Goal: Information Seeking & Learning: Learn about a topic

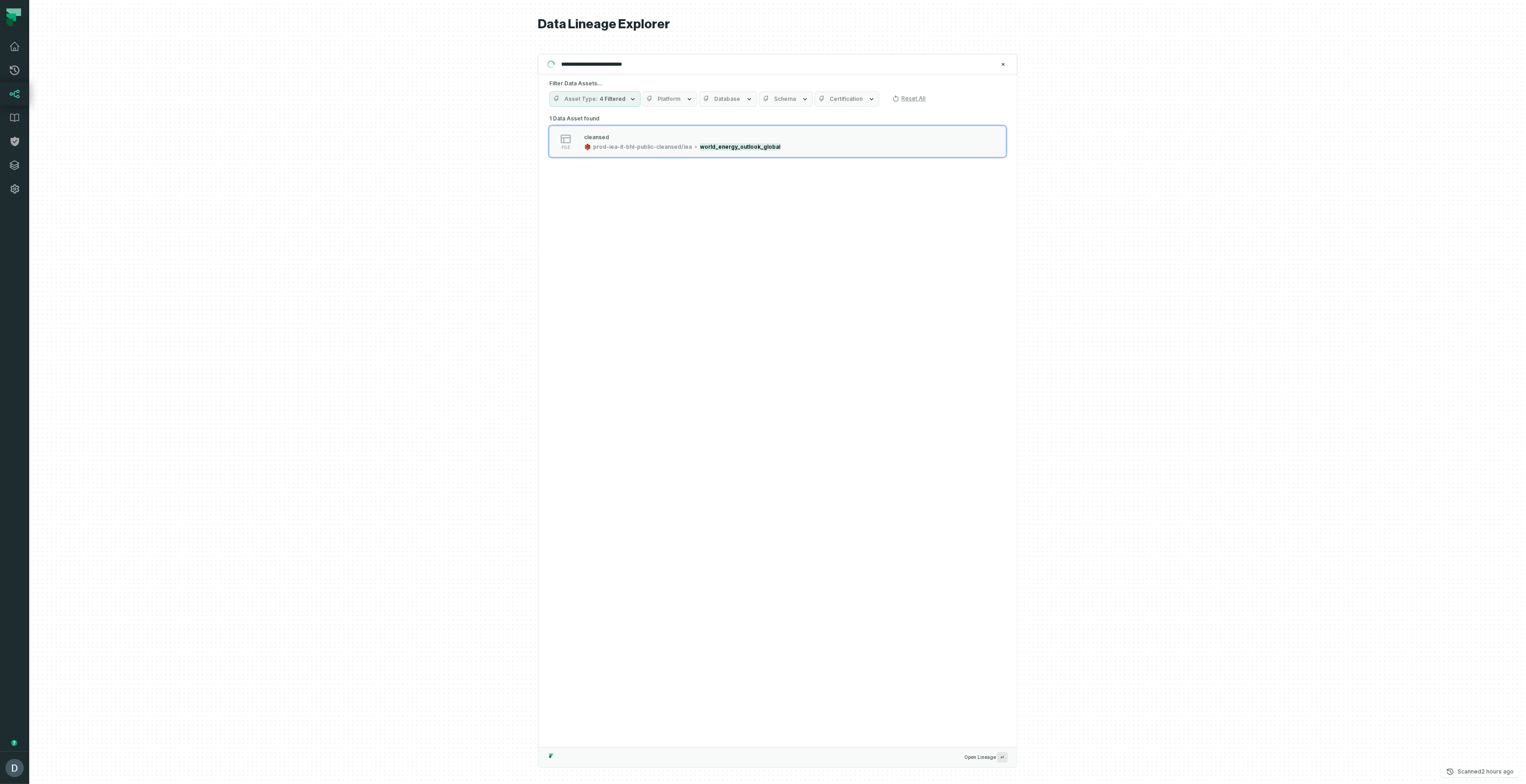
click at [436, 61] on div "**********" at bounding box center [778, 392] width 1496 height 784
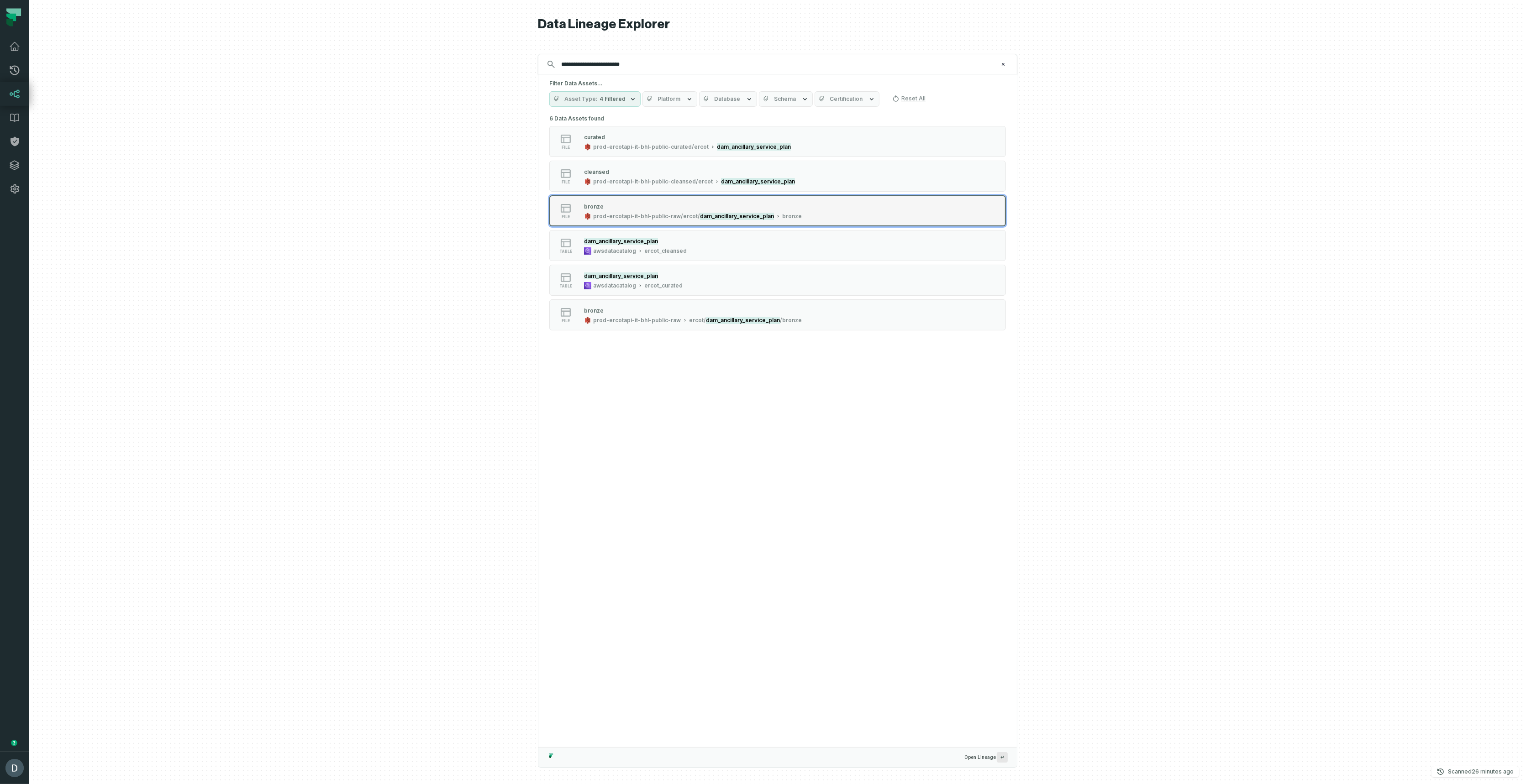
type input "**********"
click at [707, 216] on mark "dam_ancillary_service_plan" at bounding box center [737, 216] width 74 height 7
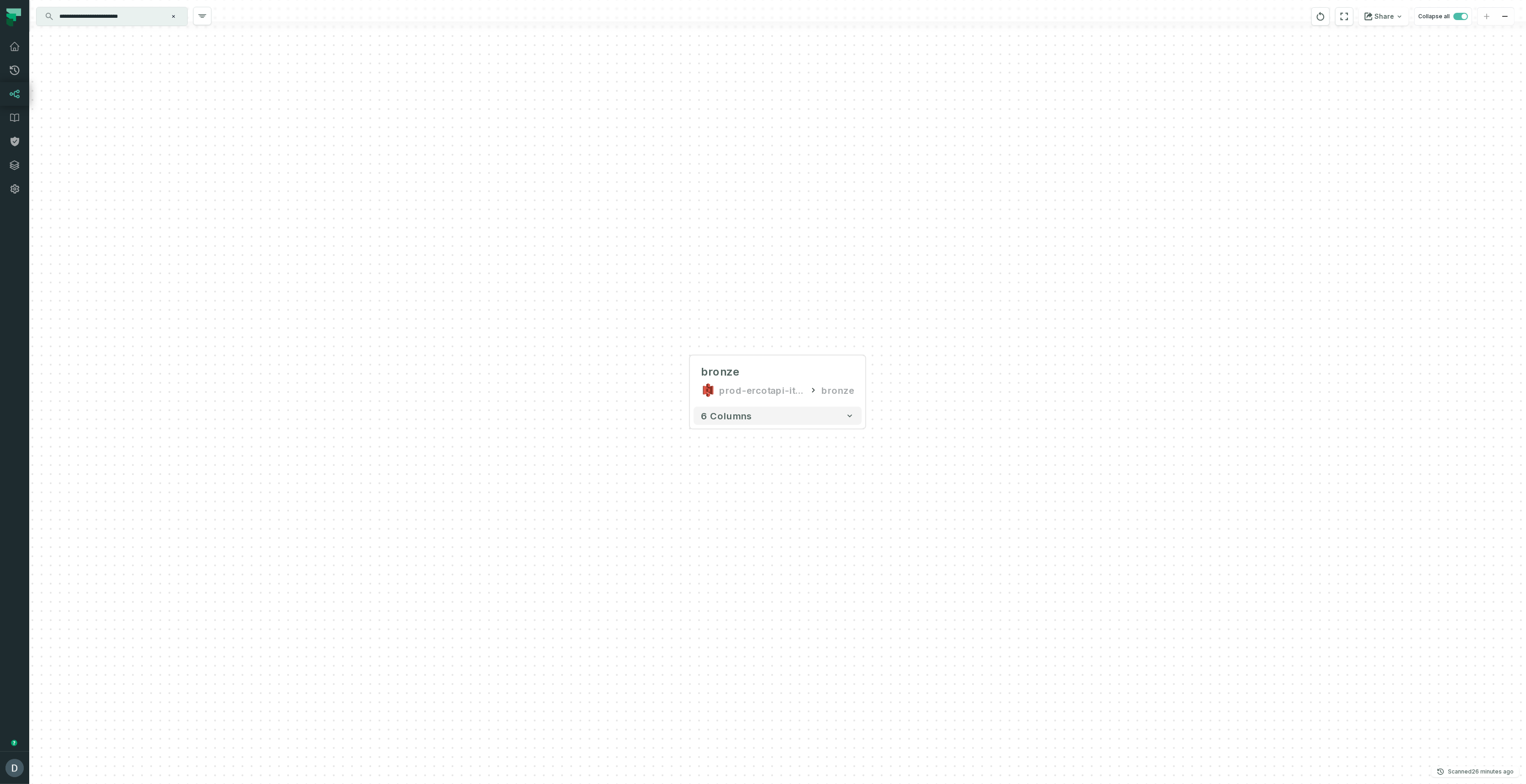
click at [146, 18] on input "**********" at bounding box center [111, 16] width 114 height 15
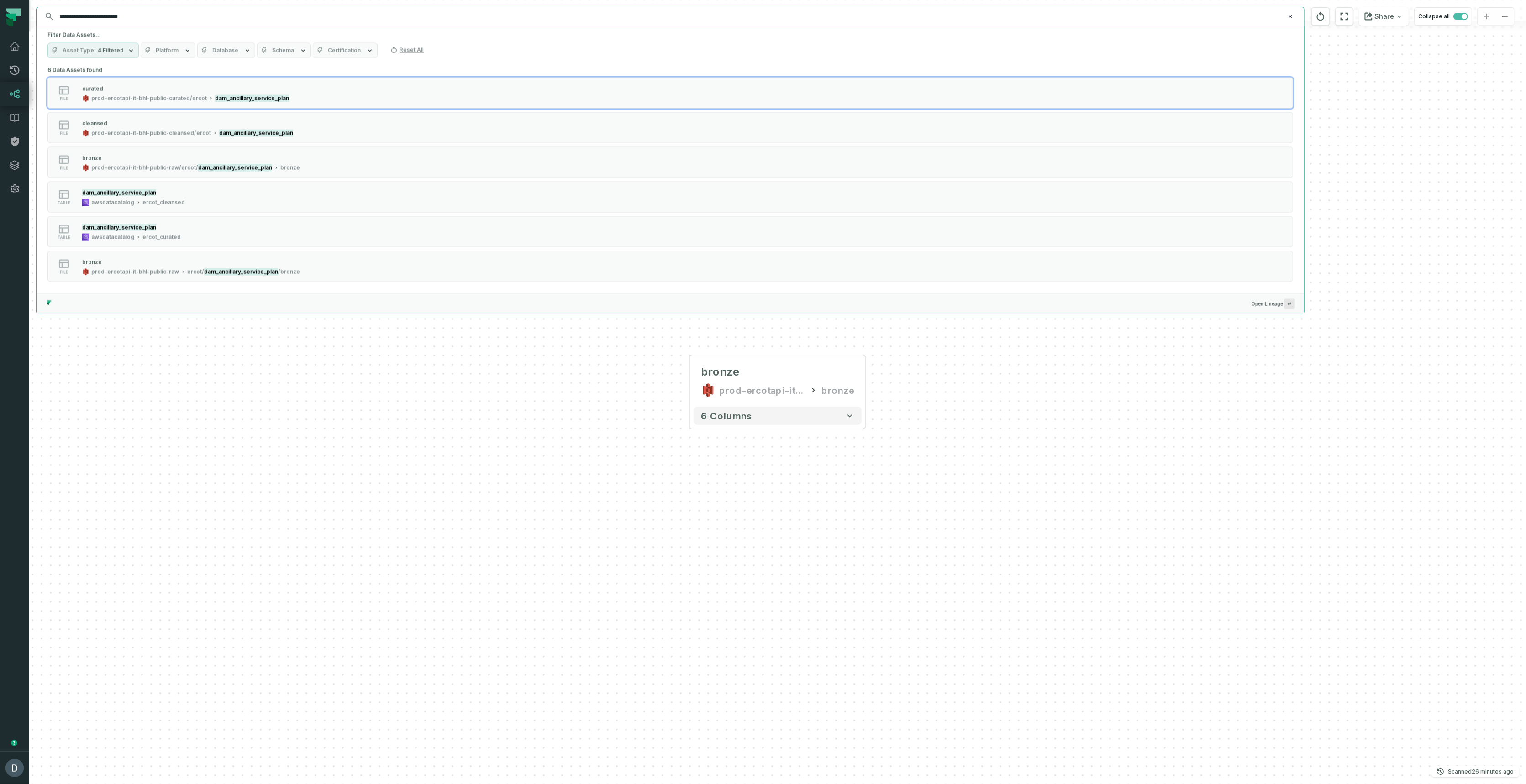
click at [80, 52] on span "Asset Type" at bounding box center [79, 51] width 33 height 7
drag, startPoint x: 55, startPoint y: 157, endPoint x: 55, endPoint y: 152, distance: 5.0
click at [55, 157] on button "Salesforce resource (7)" at bounding box center [57, 159] width 7 height 7
drag, startPoint x: 55, startPoint y: 120, endPoint x: 55, endPoint y: 104, distance: 16.0
click at [55, 120] on button "Table (10,026)" at bounding box center [57, 123] width 7 height 7
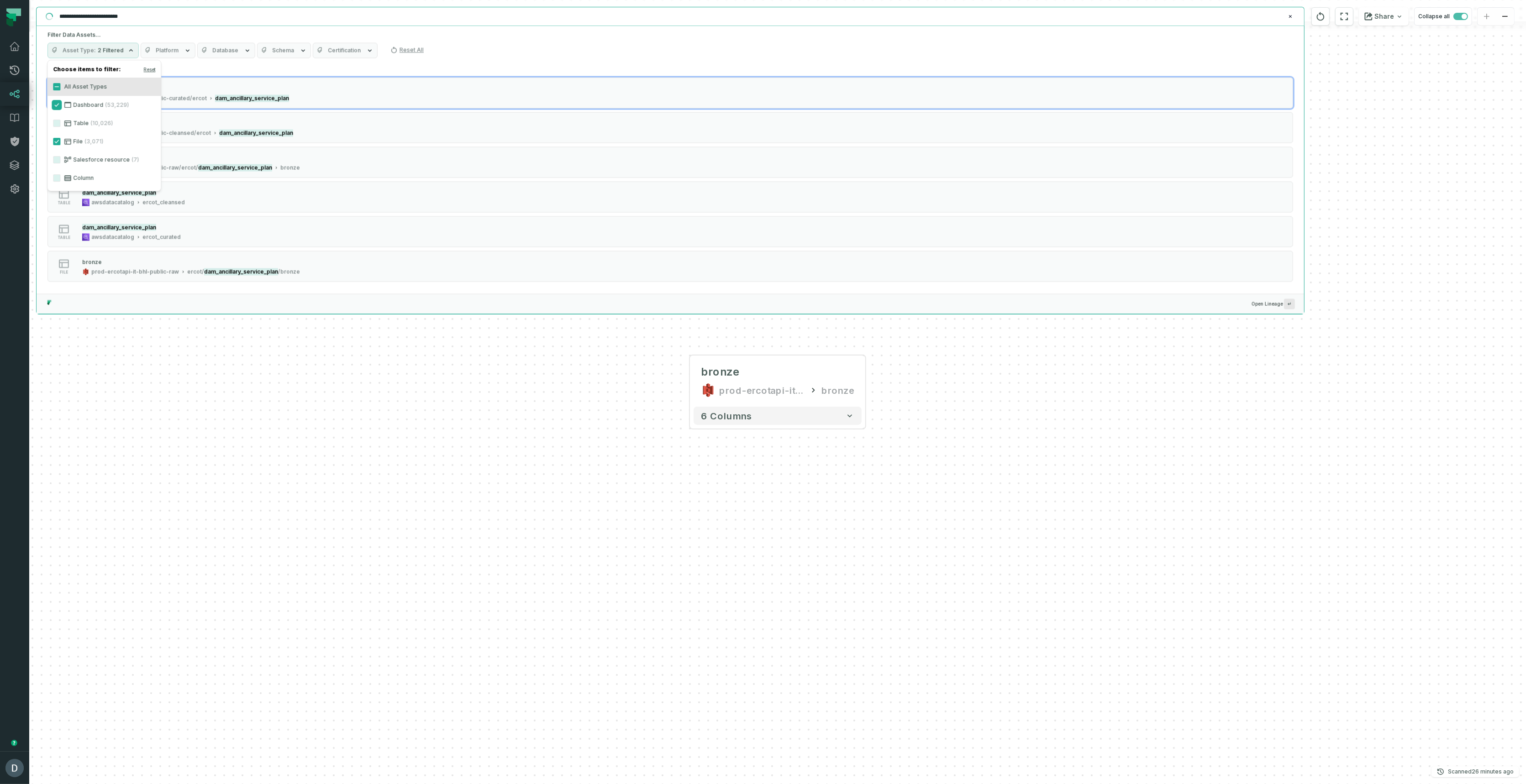
click at [56, 102] on button "Dashboard (53,229)" at bounding box center [57, 105] width 7 height 7
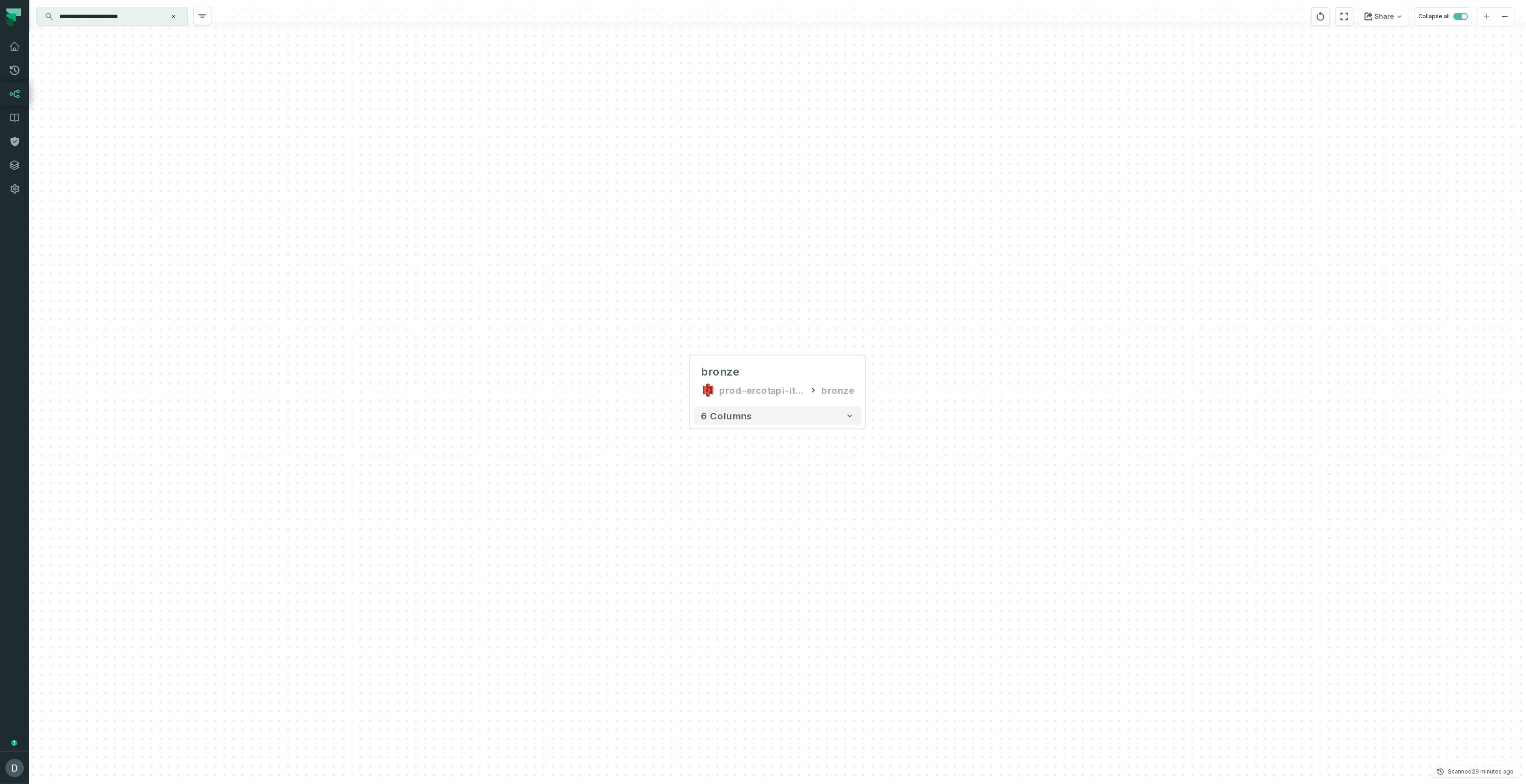
click at [209, 399] on div "+ bronze prod-ercotapi-it-bhl-public-raw/ercot/dam_ancillary_service_plan bronz…" at bounding box center [778, 392] width 1496 height 784
click at [137, 21] on input "**********" at bounding box center [111, 16] width 114 height 15
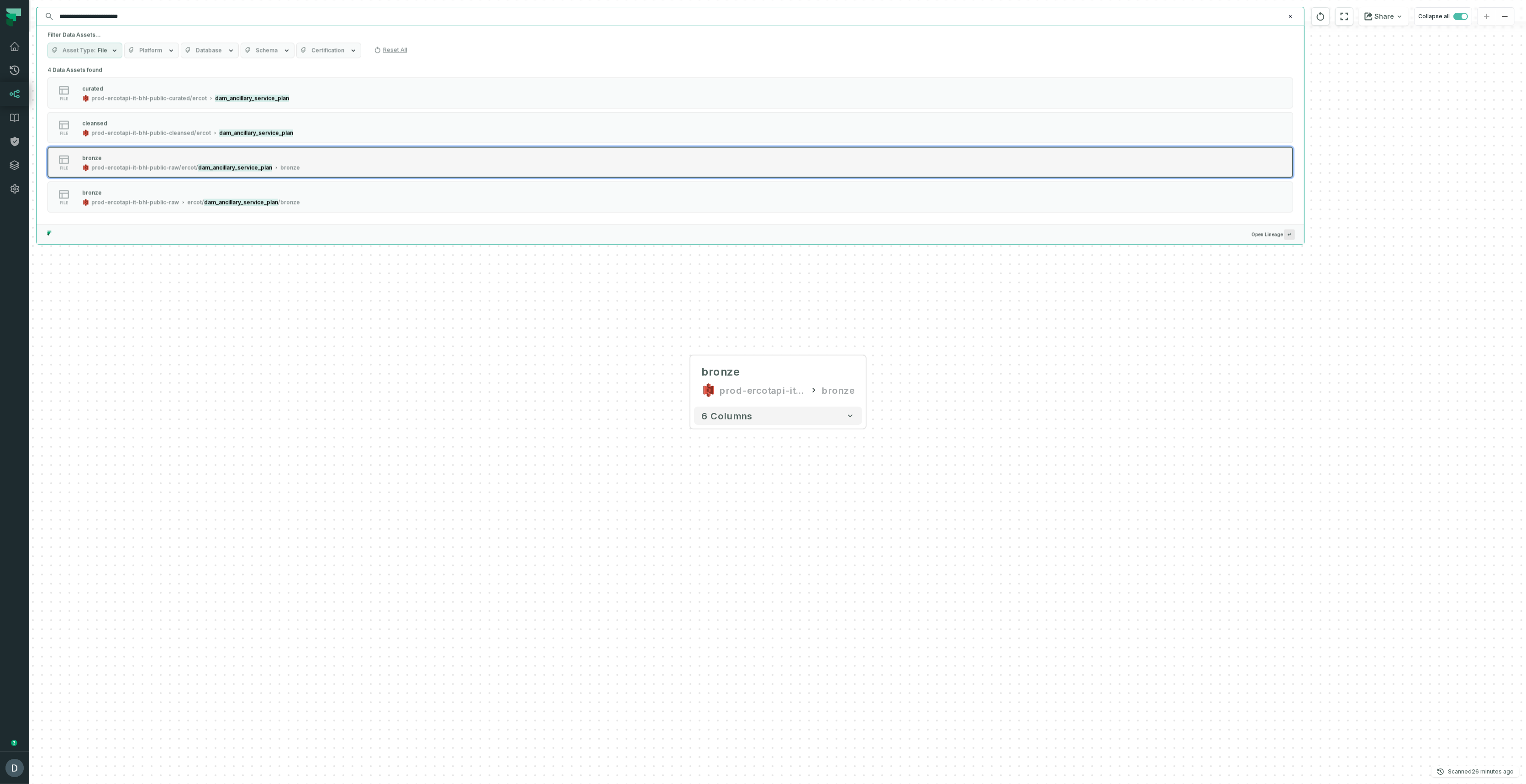
click at [235, 171] on mark "dam_ancillary_service_plan" at bounding box center [235, 168] width 74 height 7
click at [96, 167] on span "prod-ercotapi-it-bhl-public-raw/erc" at bounding box center [141, 168] width 99 height 7
click at [155, 167] on span "prod-ercotapi-it-bhl-public-raw/erc" at bounding box center [141, 168] width 99 height 7
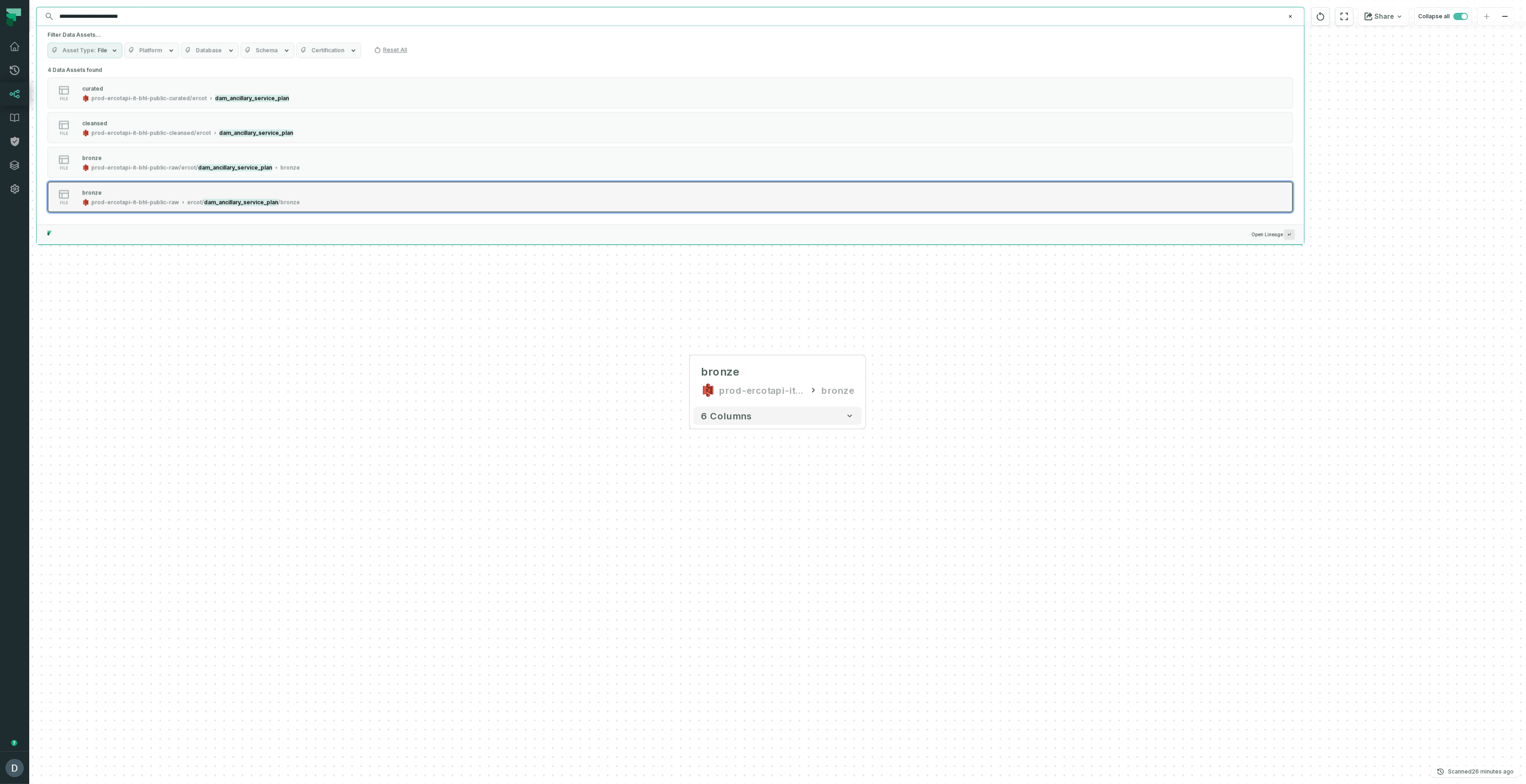
click at [147, 197] on div "bronze prod-ercotapi-it-bhl-public-raw erc ot/ dam_ancillary_service_plan /bron…" at bounding box center [191, 197] width 225 height 18
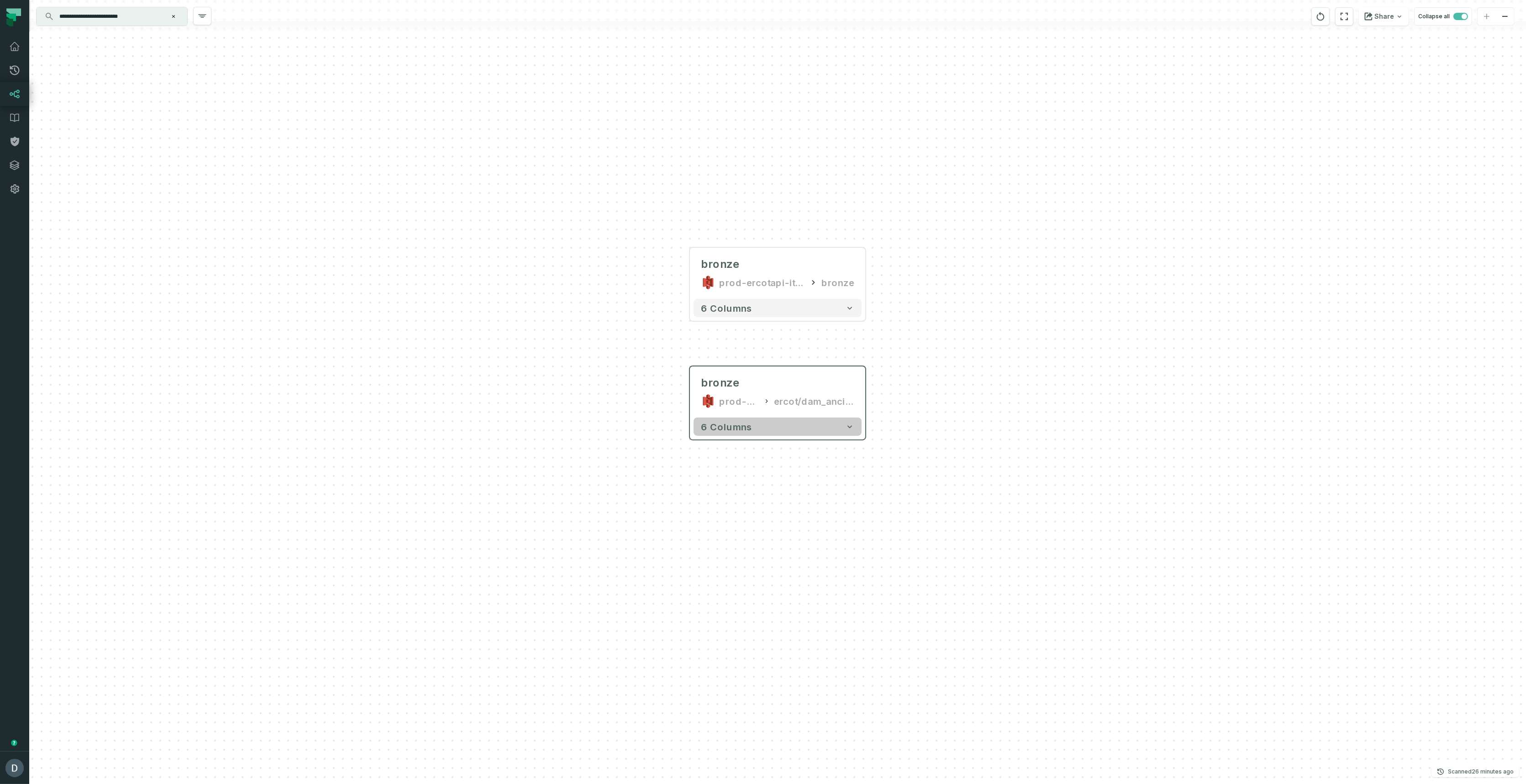
click at [780, 421] on button "6 columns" at bounding box center [777, 427] width 168 height 18
click at [760, 349] on icon "button" at bounding box center [759, 351] width 11 height 11
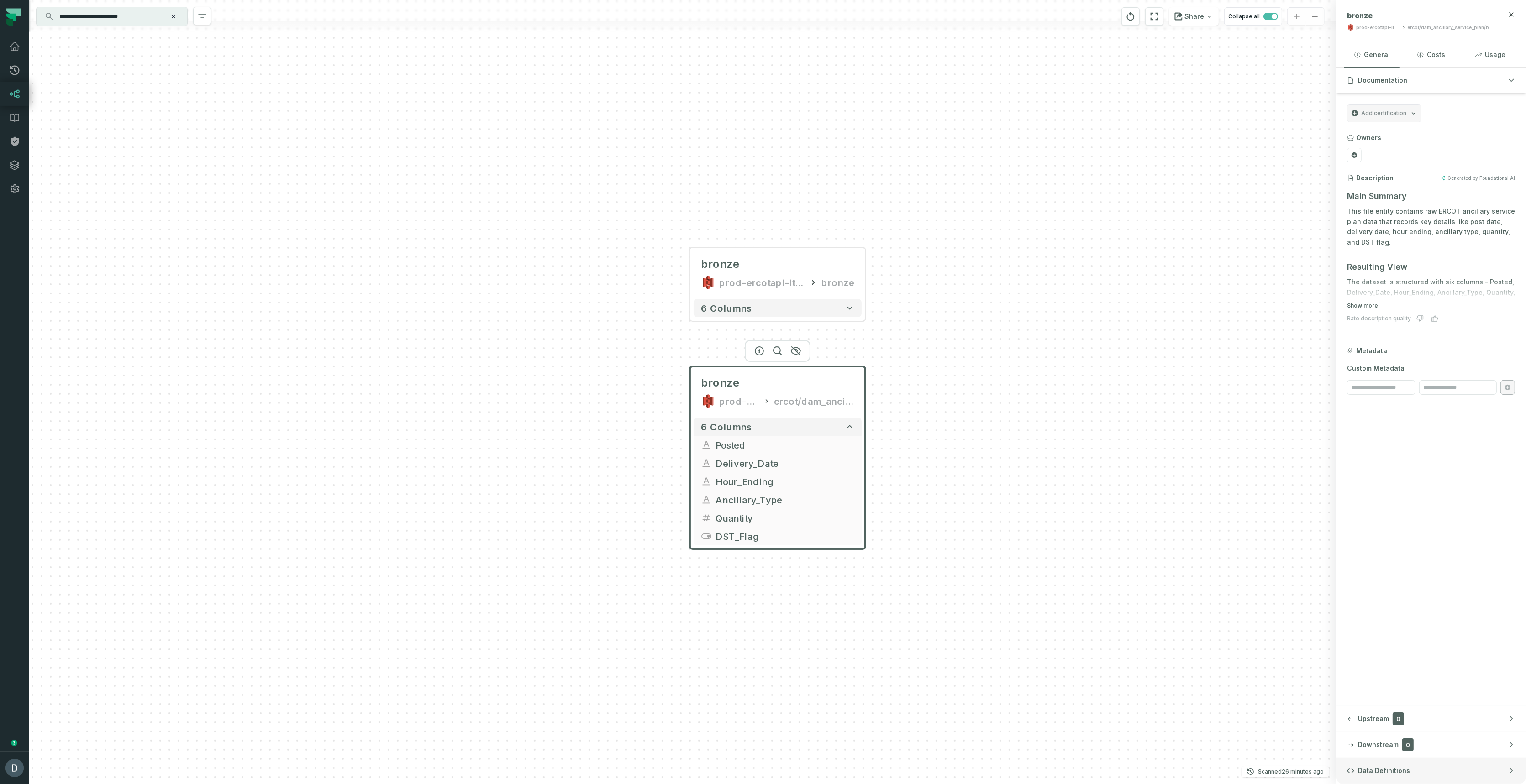
click at [1395, 776] on button "Data Definitions" at bounding box center [1431, 771] width 190 height 26
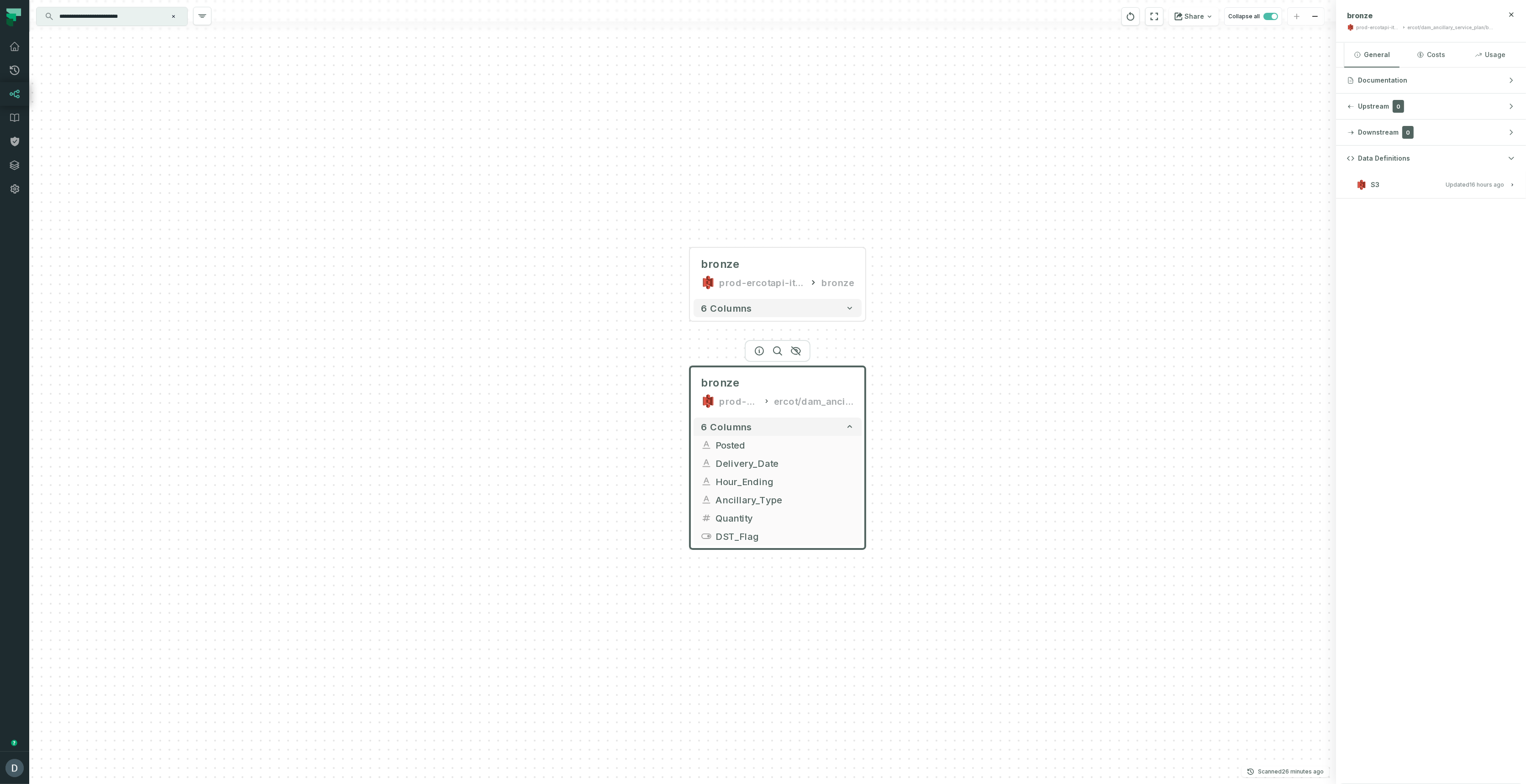
click at [1471, 182] on relative-time "[DATE] 1:03:02 AM" at bounding box center [1486, 184] width 35 height 7
click at [832, 306] on button "6 columns" at bounding box center [777, 308] width 168 height 18
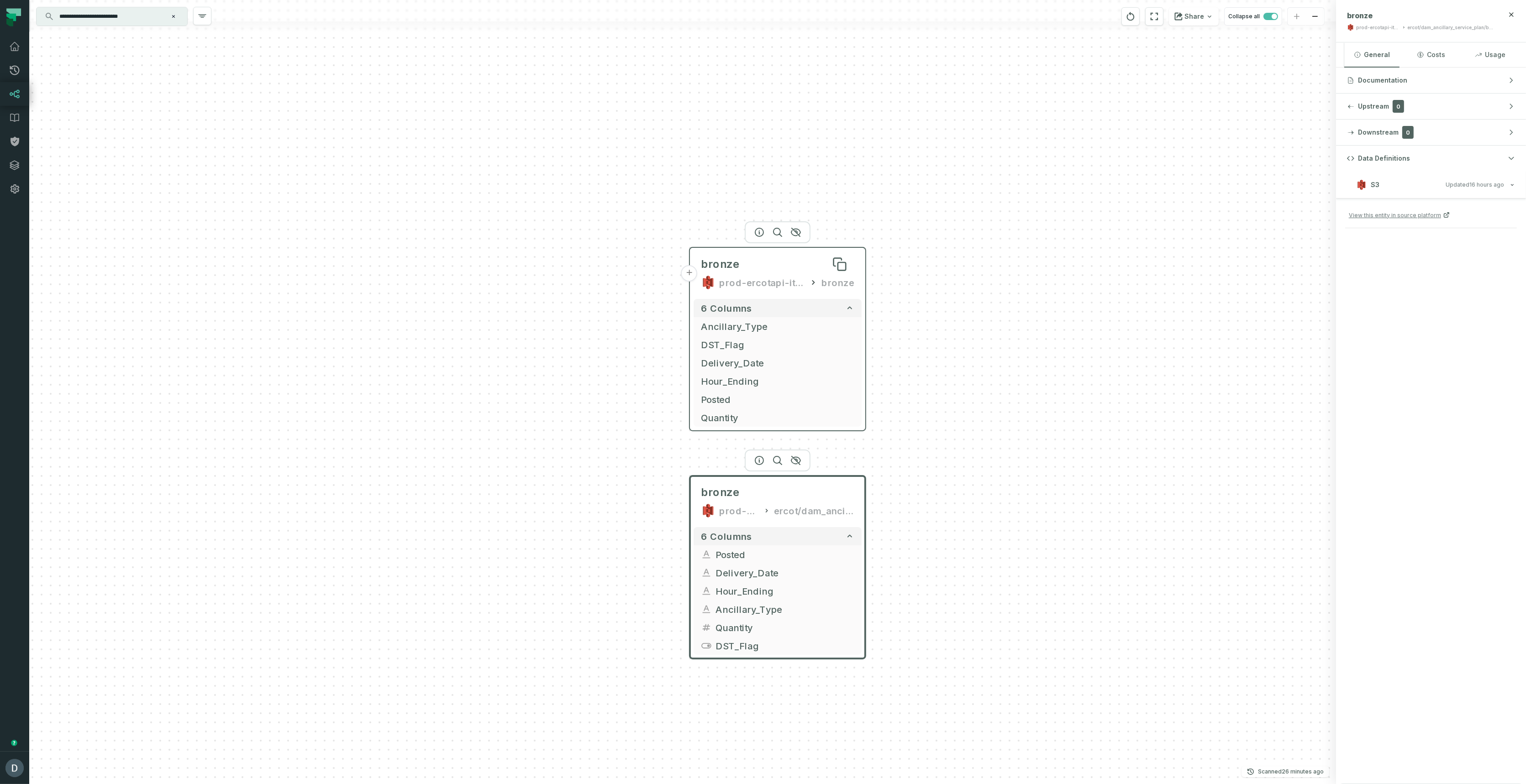
click at [728, 269] on span "bronze" at bounding box center [720, 264] width 39 height 15
click at [755, 235] on icon "button" at bounding box center [759, 233] width 11 height 11
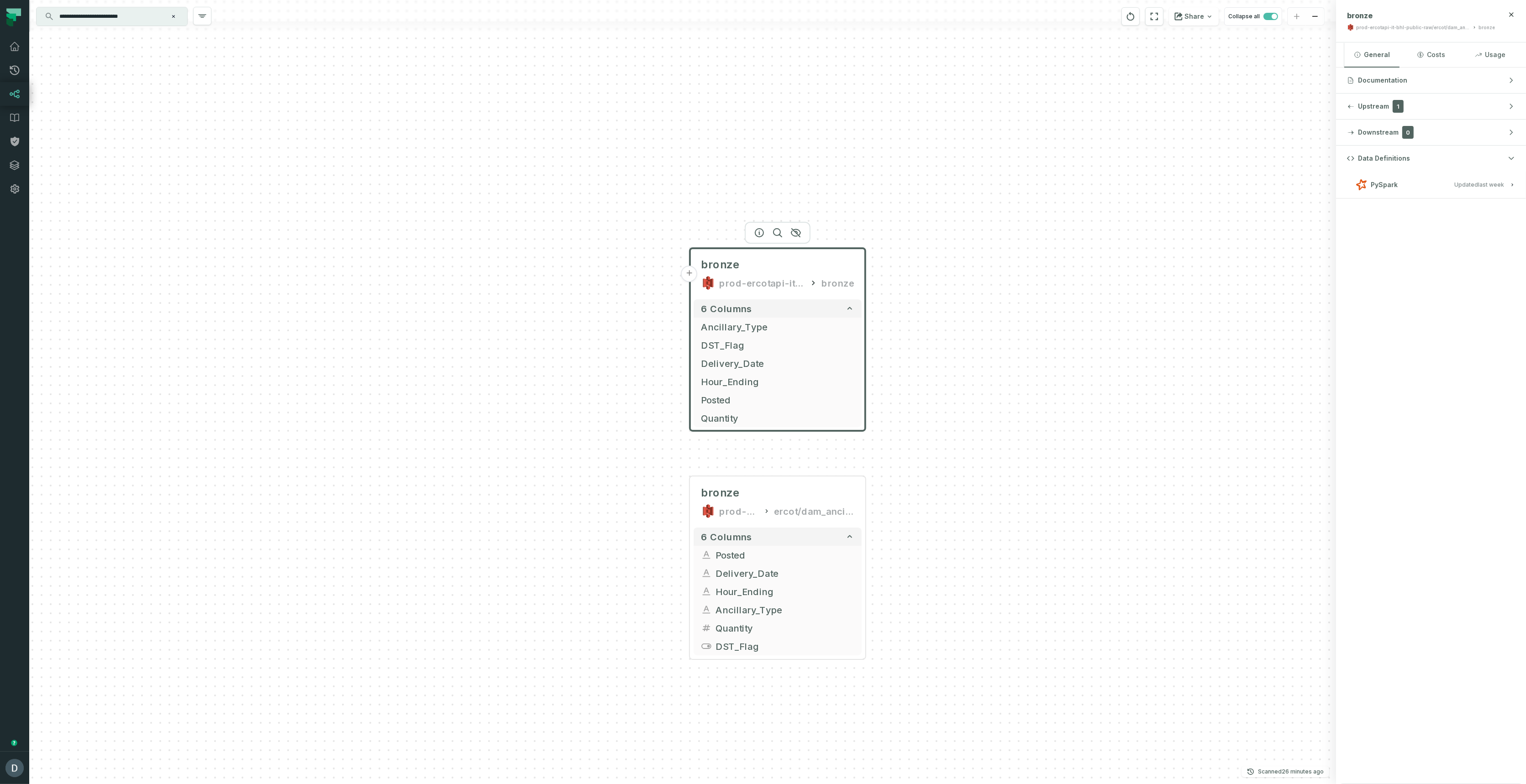
click at [1476, 181] on span "Updated [DATE] 10:04:22 PM" at bounding box center [1479, 184] width 49 height 7
click at [142, 16] on input "**********" at bounding box center [111, 16] width 114 height 15
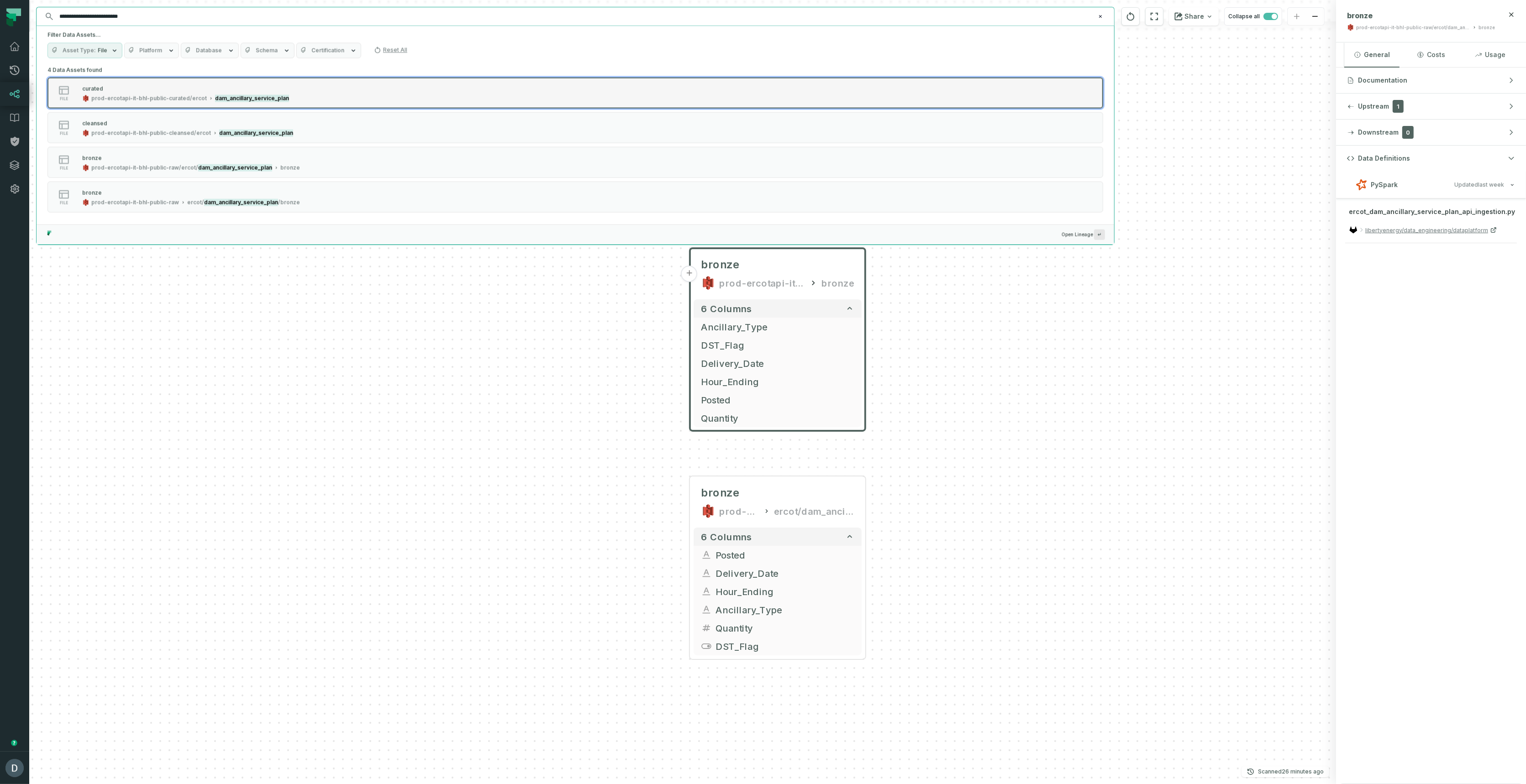
click at [126, 95] on div "prod-ercotapi-it-bhl-public-curated/ercot" at bounding box center [149, 99] width 115 height 7
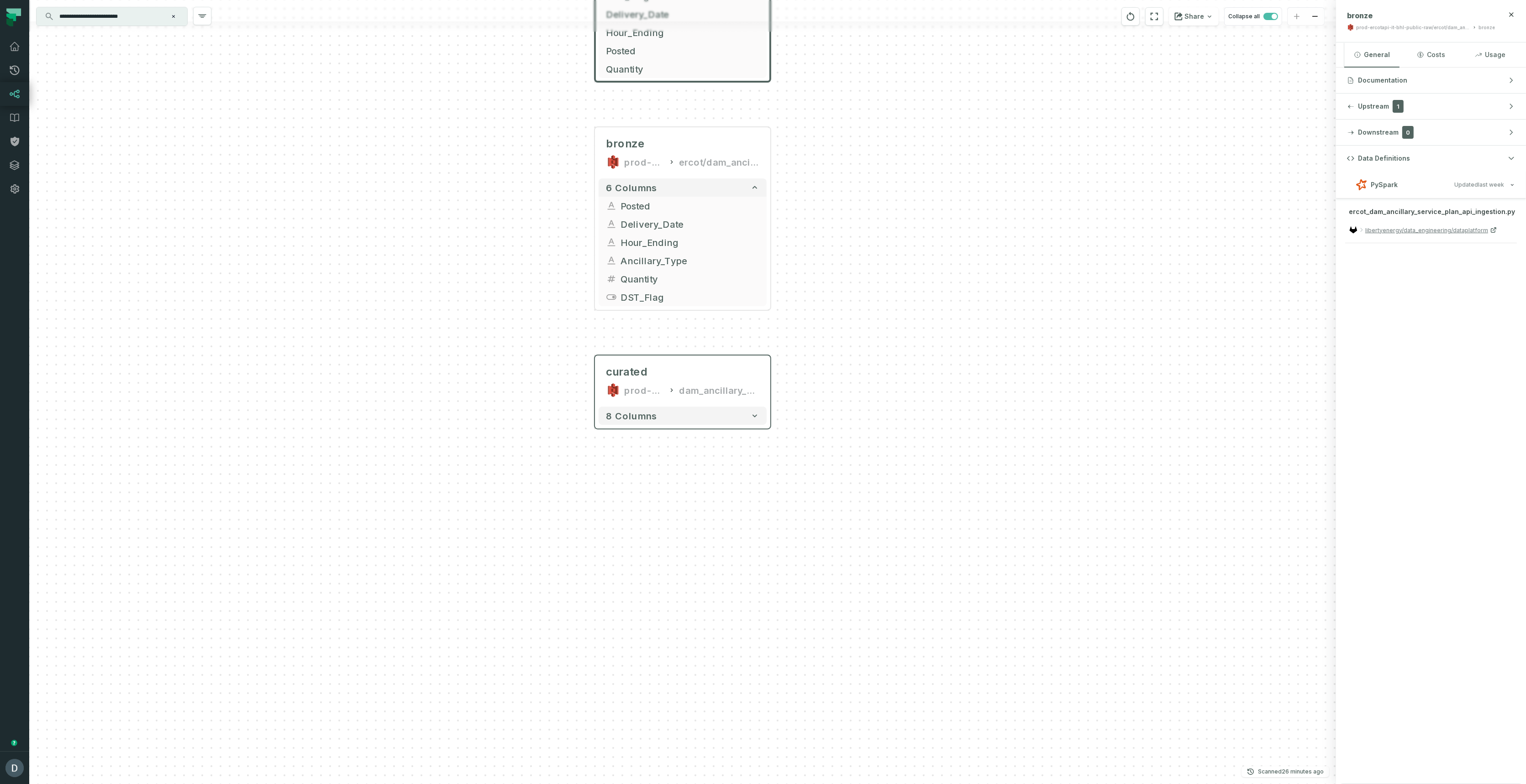
click at [706, 427] on div "8 columns" at bounding box center [682, 416] width 175 height 26
click at [707, 421] on button "8 columns" at bounding box center [682, 416] width 168 height 18
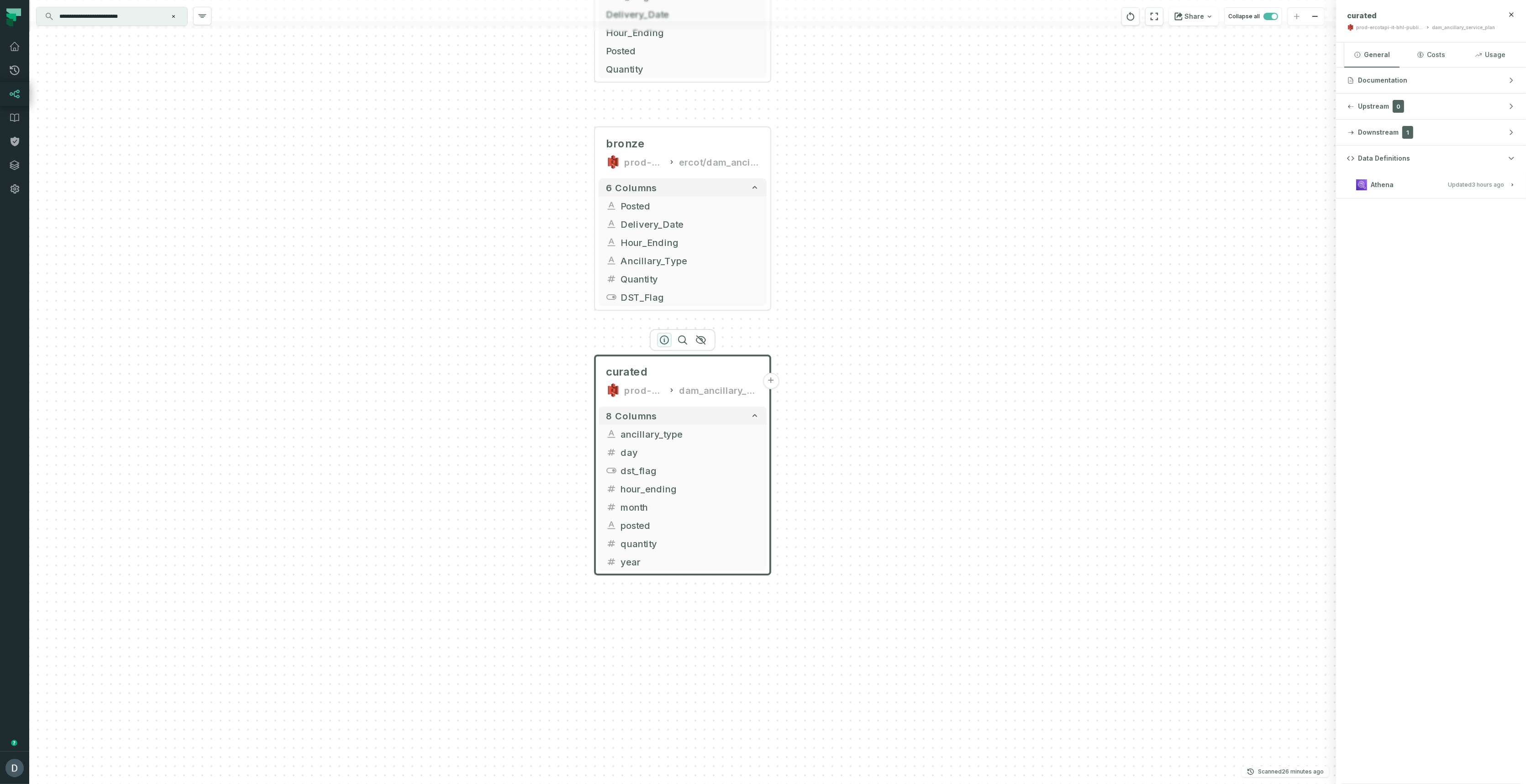
click at [662, 340] on icon "button" at bounding box center [664, 340] width 11 height 11
click at [660, 342] on icon "button" at bounding box center [664, 340] width 11 height 11
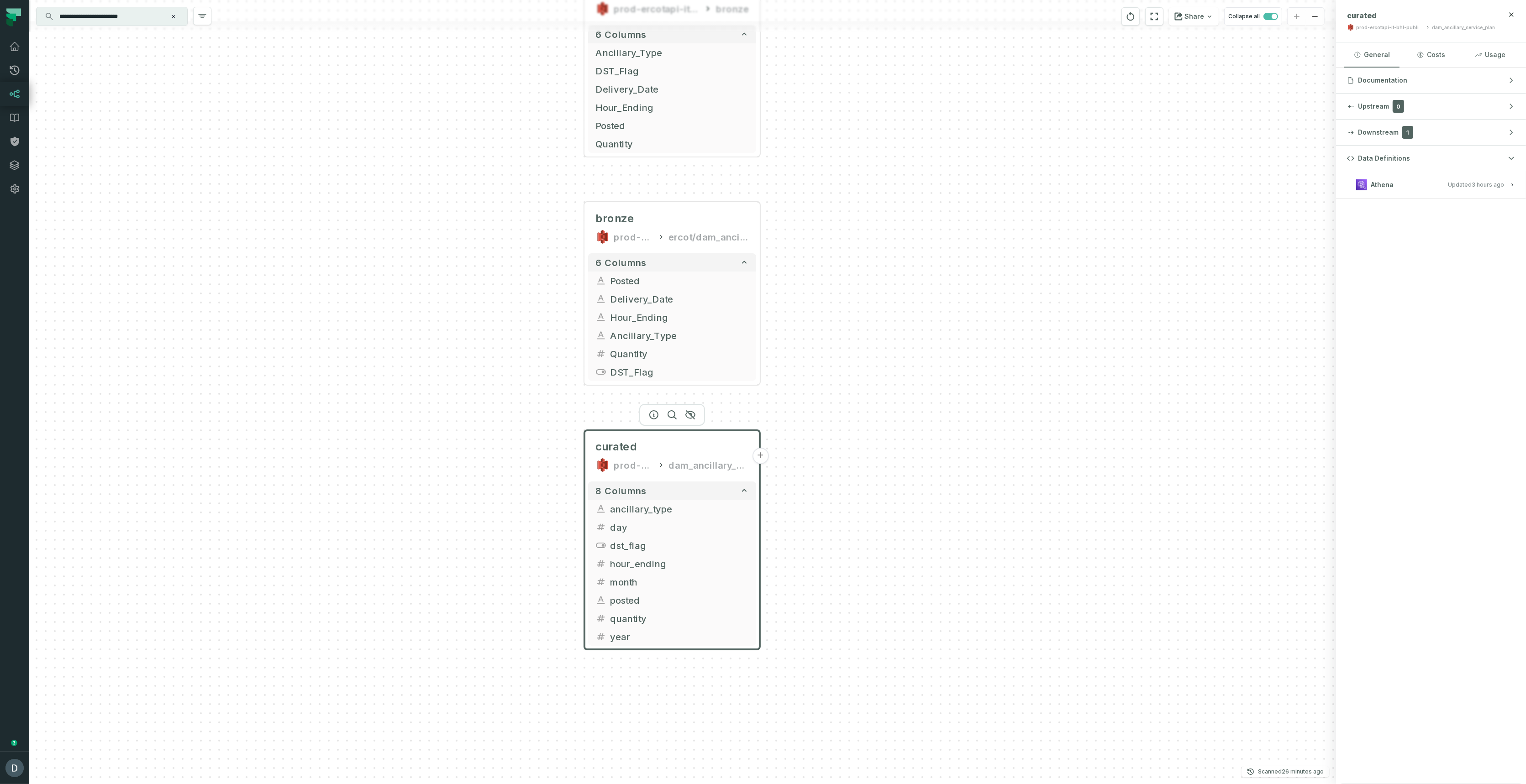
drag, startPoint x: 1053, startPoint y: 124, endPoint x: 1043, endPoint y: 312, distance: 188.3
click at [1043, 312] on div "+ bronze prod-ercotapi-it-bhl-public-raw/ercot/dam_ancillary_service_plan bronz…" at bounding box center [682, 392] width 1307 height 784
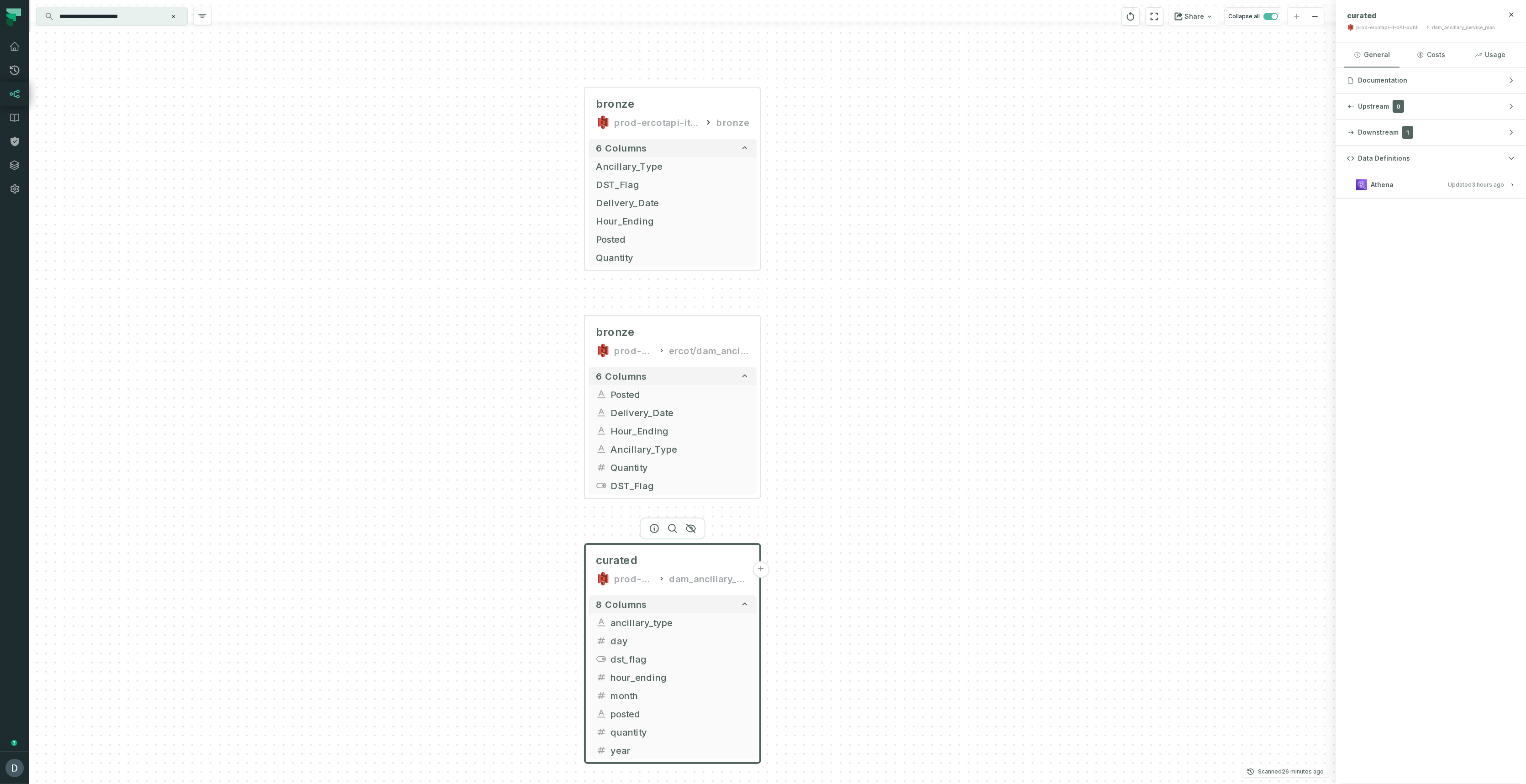
click at [142, 15] on input "**********" at bounding box center [111, 16] width 114 height 15
click at [434, 436] on div "+ bronze prod-ercotapi-it-bhl-public-raw/ercot/dam_ancillary_service_plan bronz…" at bounding box center [682, 392] width 1307 height 784
drag, startPoint x: 681, startPoint y: 337, endPoint x: 676, endPoint y: 328, distance: 10.3
click at [681, 336] on div "bronze" at bounding box center [673, 332] width 154 height 15
click at [652, 298] on icon "button" at bounding box center [654, 299] width 11 height 11
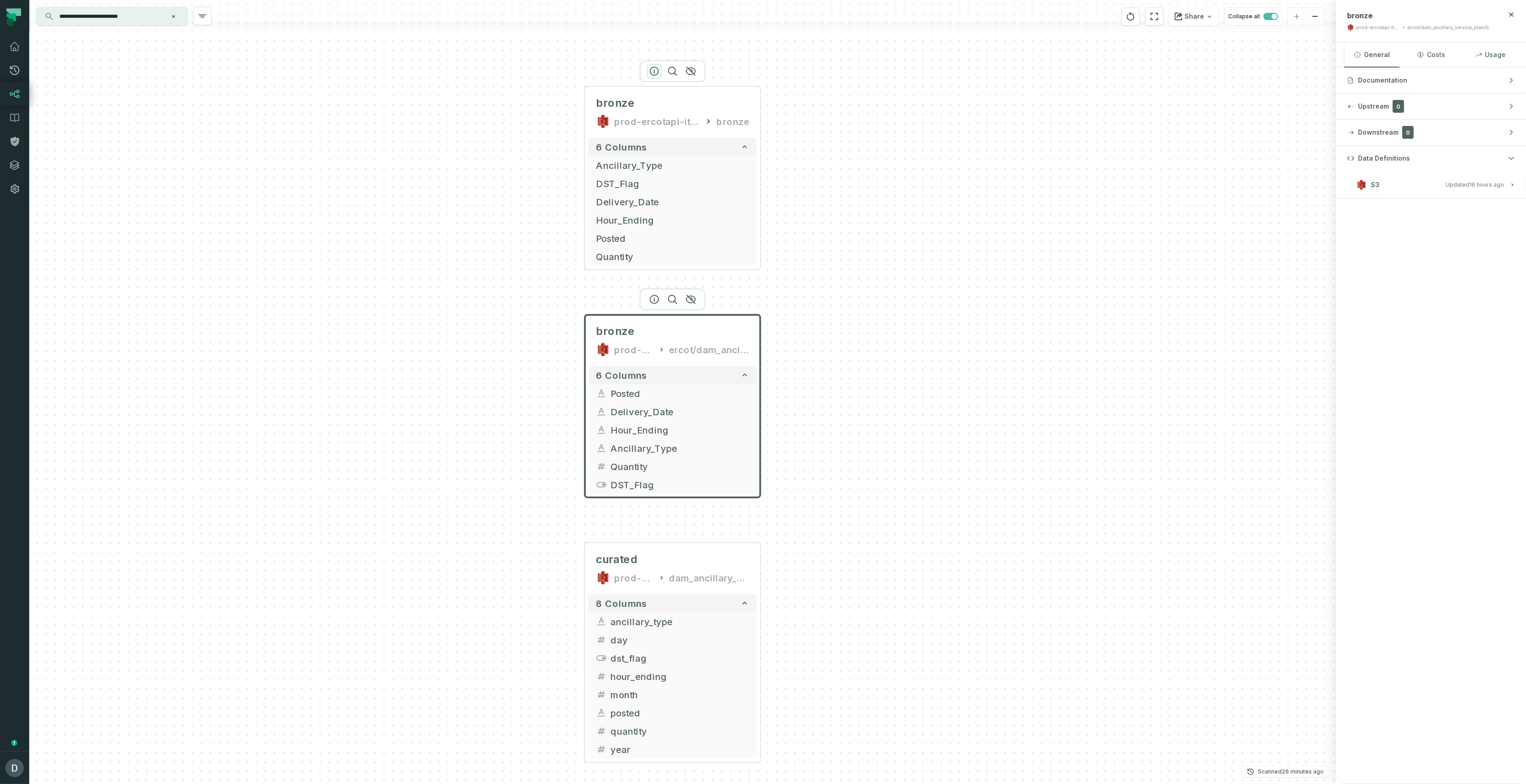
click at [658, 73] on icon "button" at bounding box center [654, 71] width 8 height 8
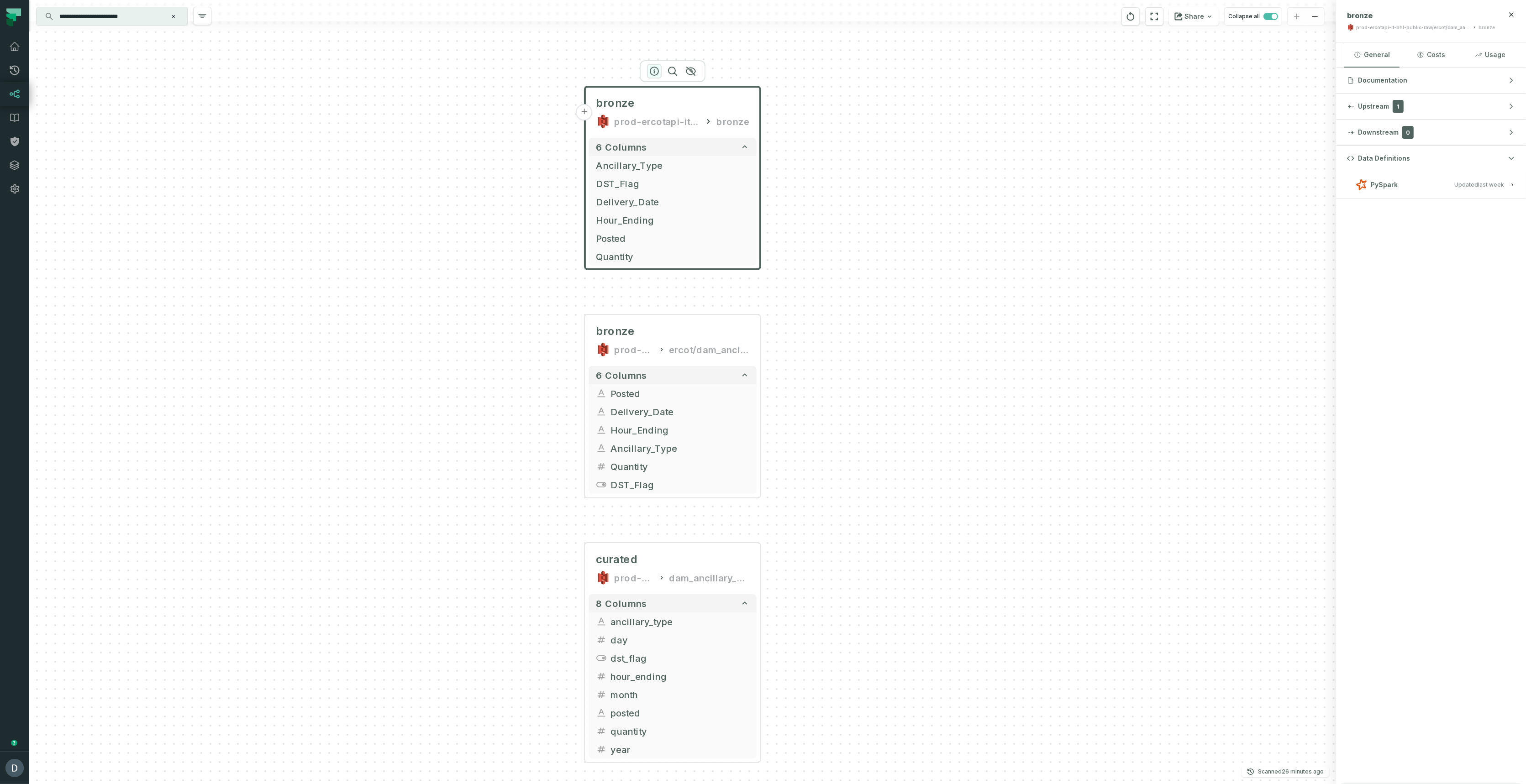
click at [654, 66] on icon "button" at bounding box center [654, 71] width 11 height 11
click at [651, 303] on div at bounding box center [672, 300] width 66 height 22
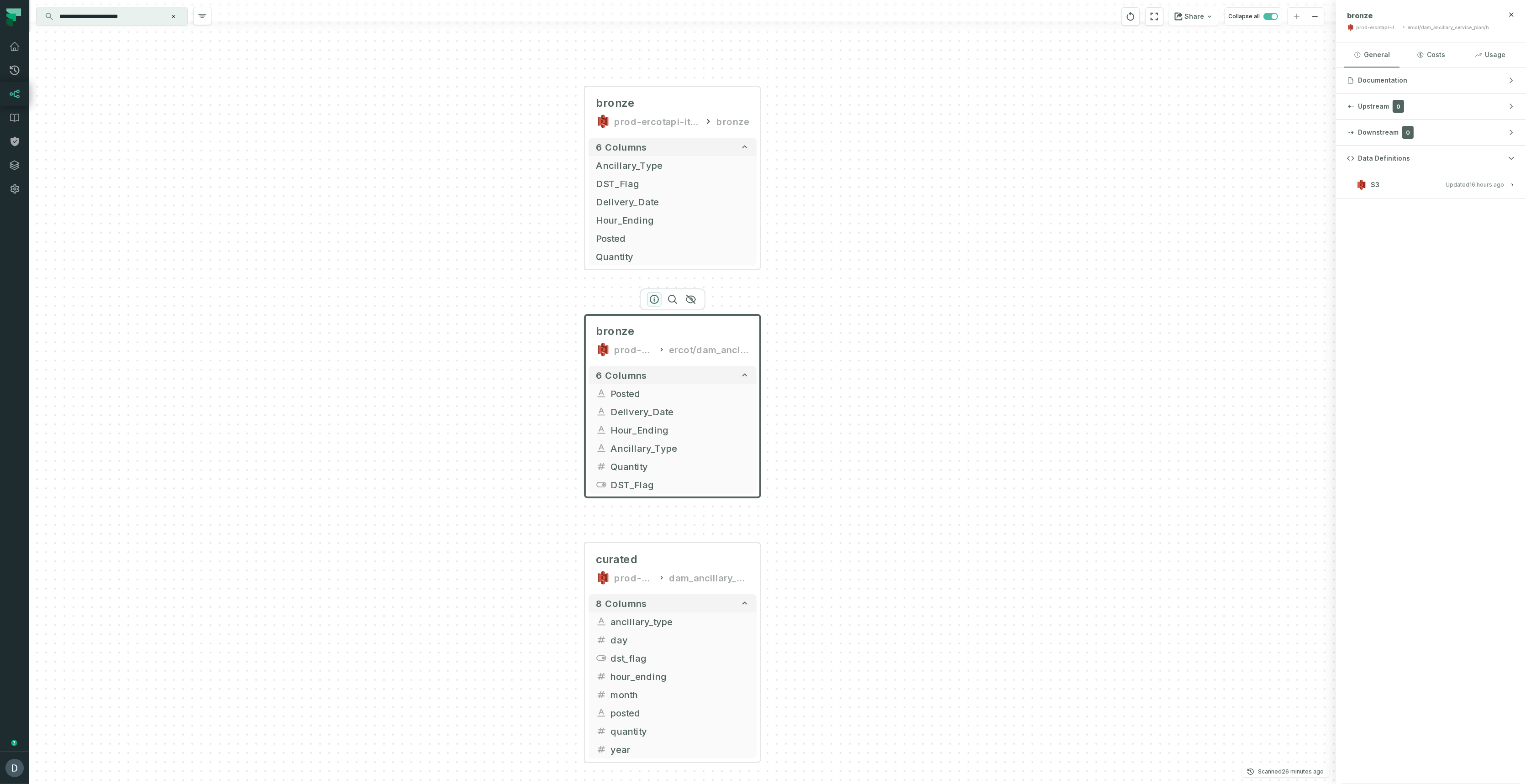
click at [657, 299] on icon "button" at bounding box center [654, 299] width 11 height 11
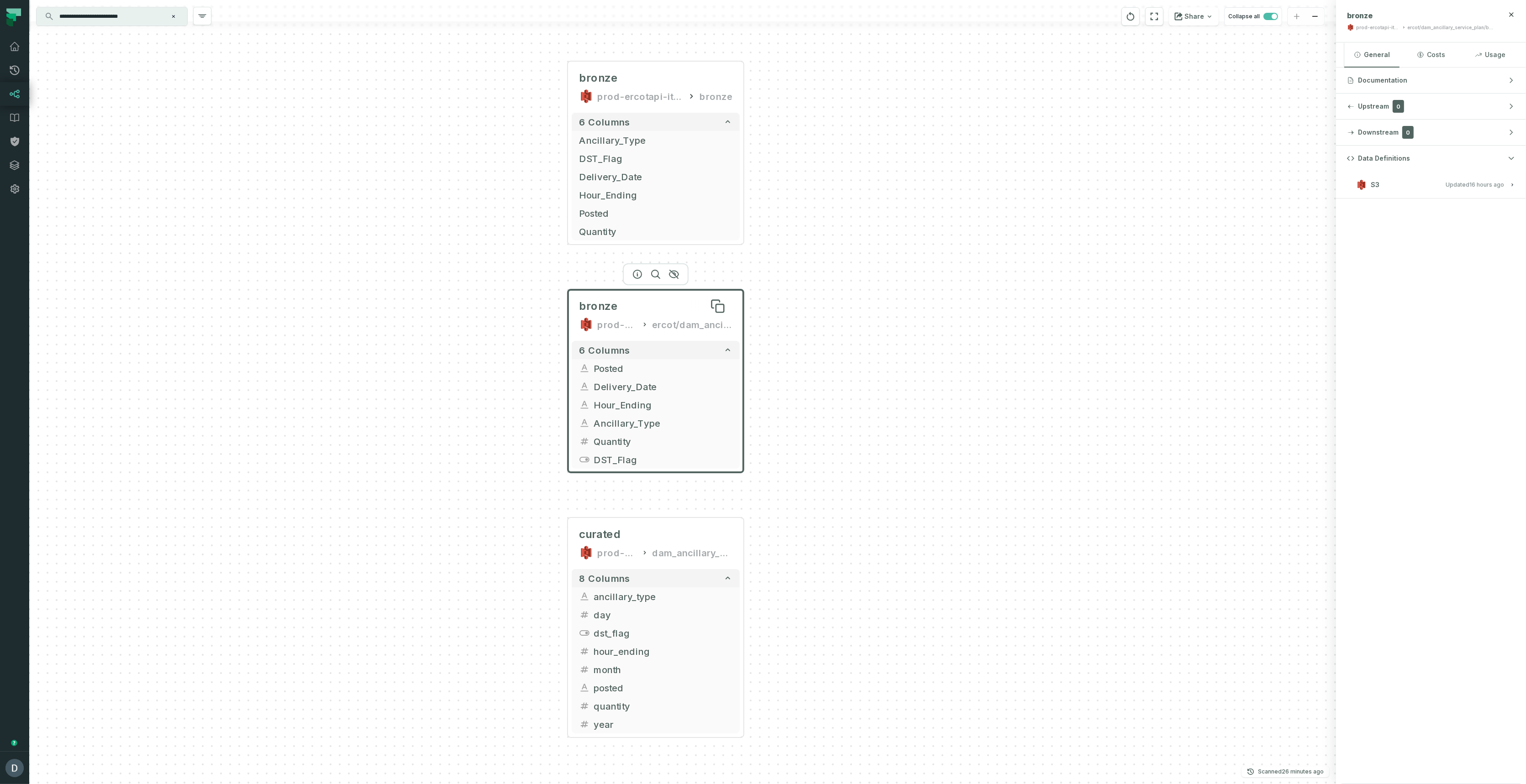
drag, startPoint x: 692, startPoint y: 337, endPoint x: 676, endPoint y: 312, distance: 29.7
click at [676, 312] on div "bronze" at bounding box center [656, 306] width 154 height 15
click at [134, 19] on input "**********" at bounding box center [111, 16] width 114 height 15
click at [448, 428] on div "+ bronze prod-ercotapi-it-bhl-public-raw/ercot/dam_ancillary_service_plan bronz…" at bounding box center [682, 392] width 1307 height 784
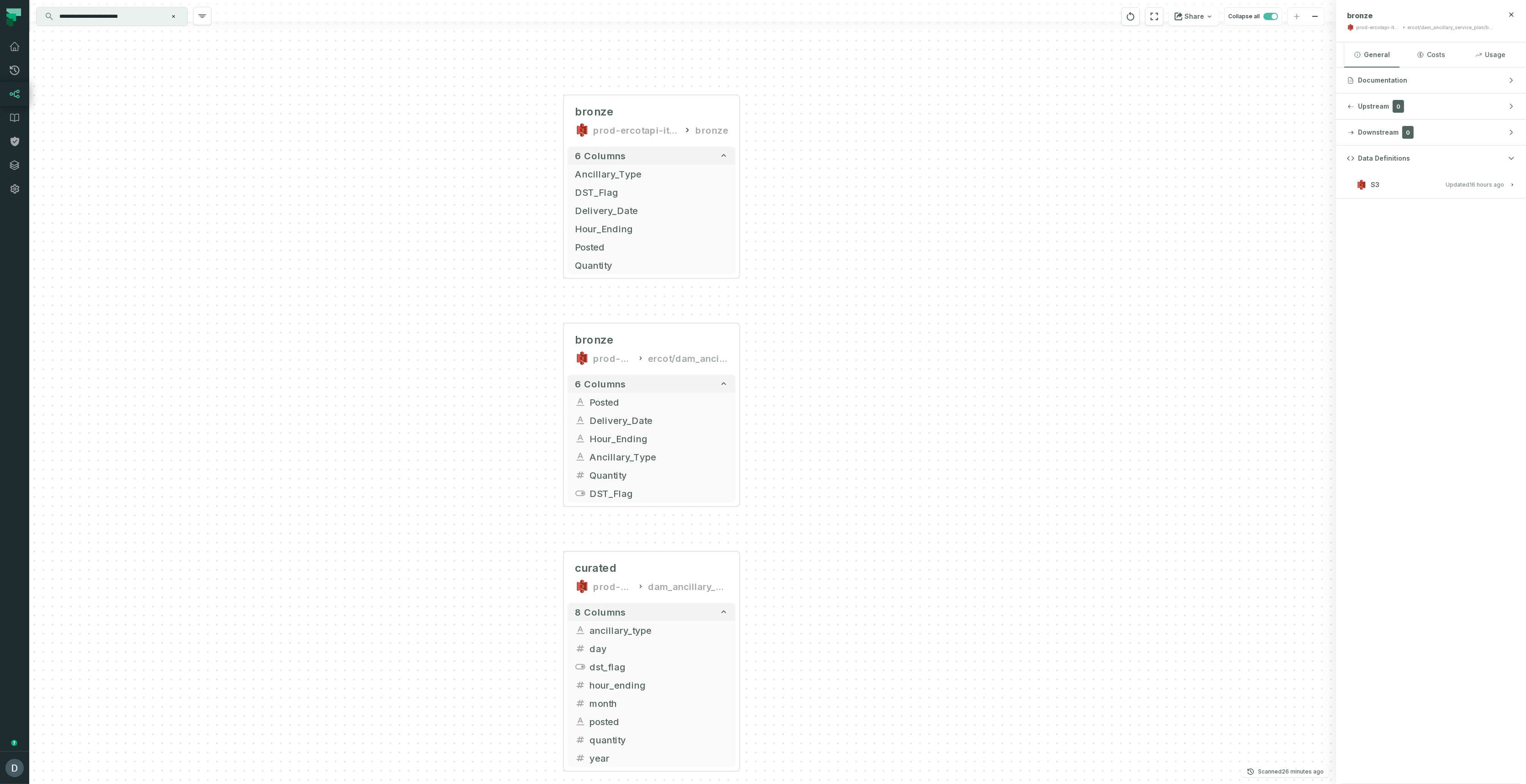
drag, startPoint x: 473, startPoint y: 372, endPoint x: 468, endPoint y: 407, distance: 35.4
click at [468, 407] on div "+ bronze prod-ercotapi-it-bhl-public-raw/ercot/dam_ancillary_service_plan bronz…" at bounding box center [682, 392] width 1307 height 784
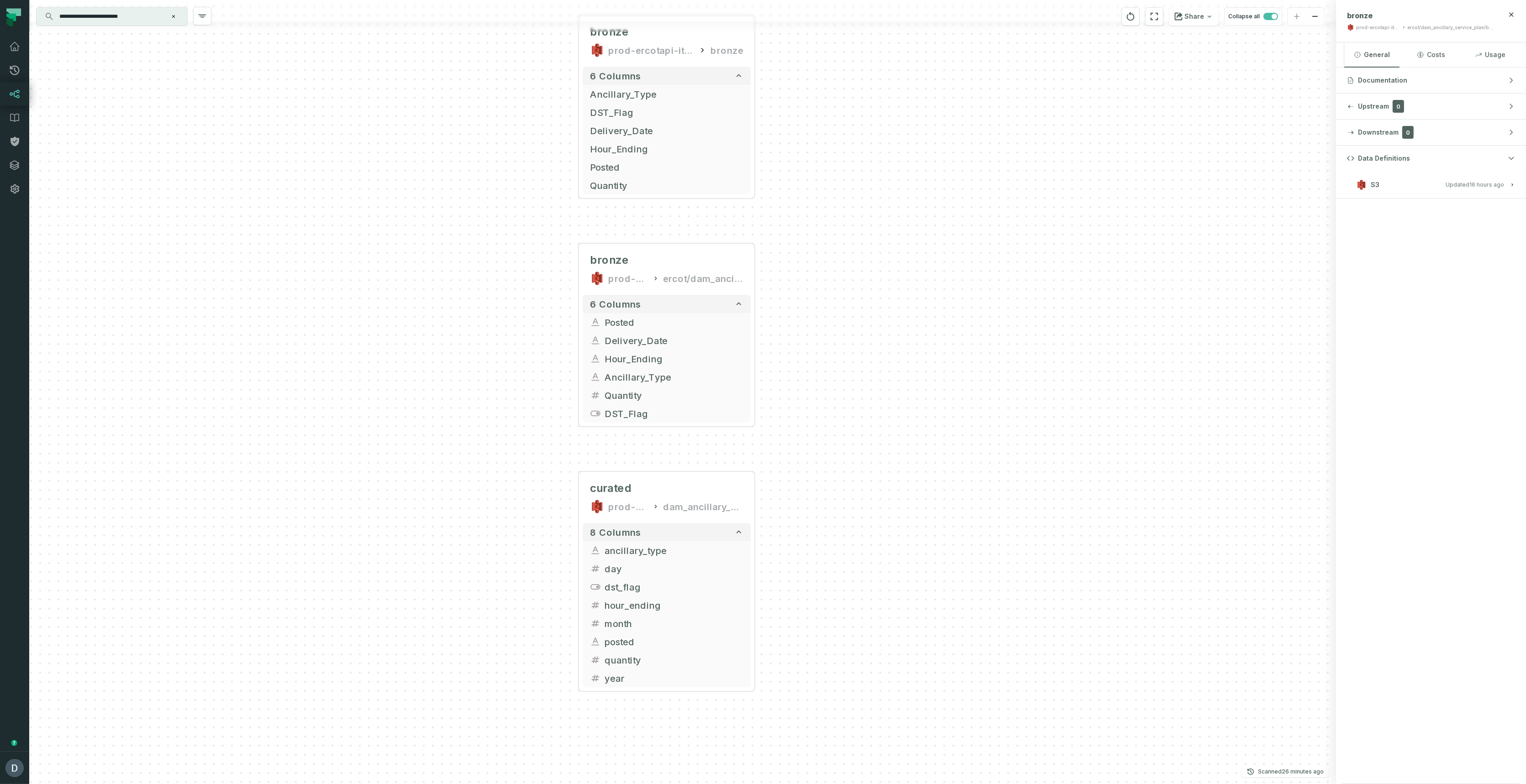
drag, startPoint x: 502, startPoint y: 472, endPoint x: 575, endPoint y: 175, distance: 305.8
click at [517, 389] on div "+ bronze prod-ercotapi-it-bhl-public-raw/ercot/dam_ancillary_service_plan bronz…" at bounding box center [682, 392] width 1307 height 784
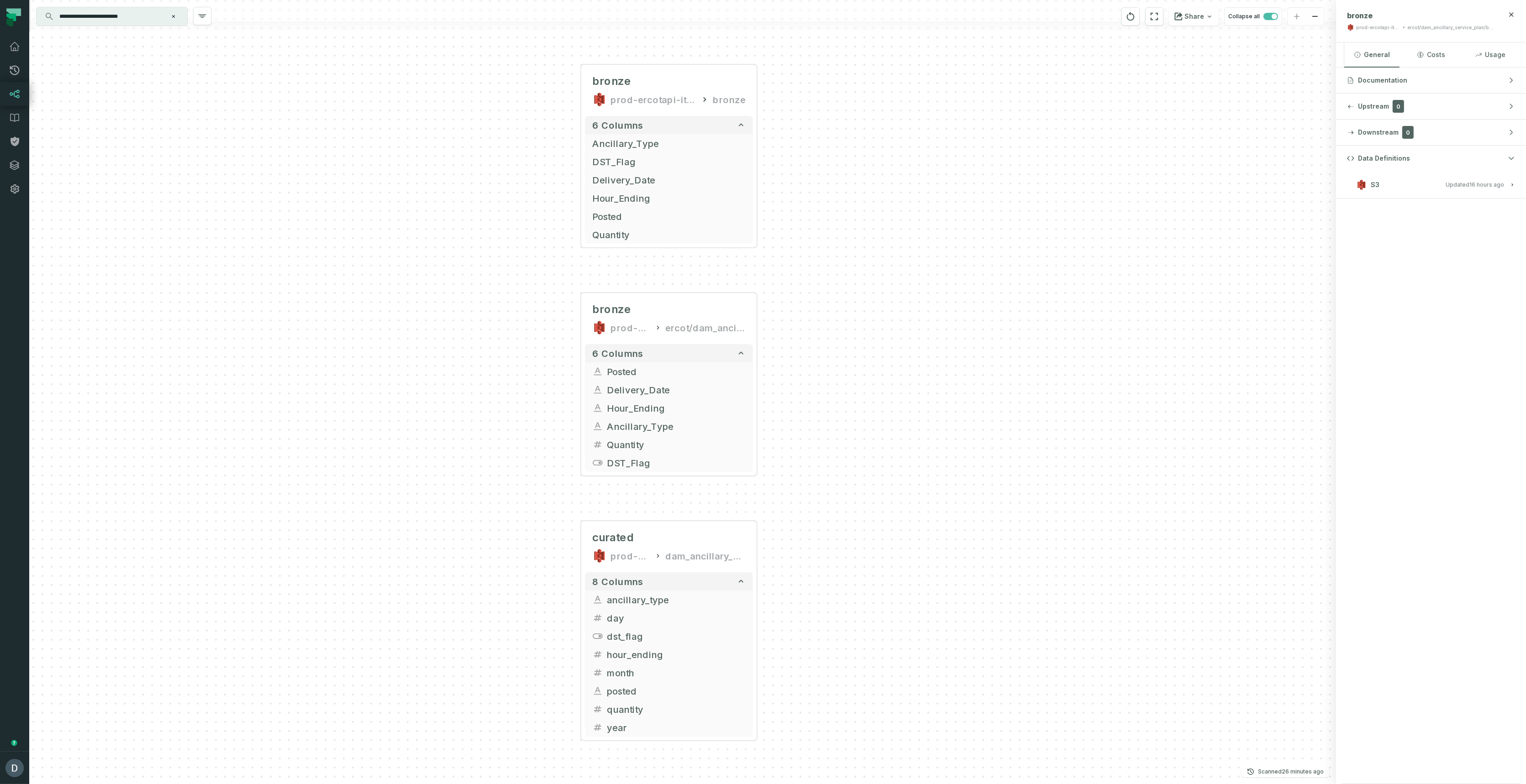
drag, startPoint x: 496, startPoint y: 161, endPoint x: 491, endPoint y: 266, distance: 105.1
click at [490, 310] on div "+ bronze prod-ercotapi-it-bhl-public-raw/ercot/dam_ancillary_service_plan bronz…" at bounding box center [682, 392] width 1307 height 784
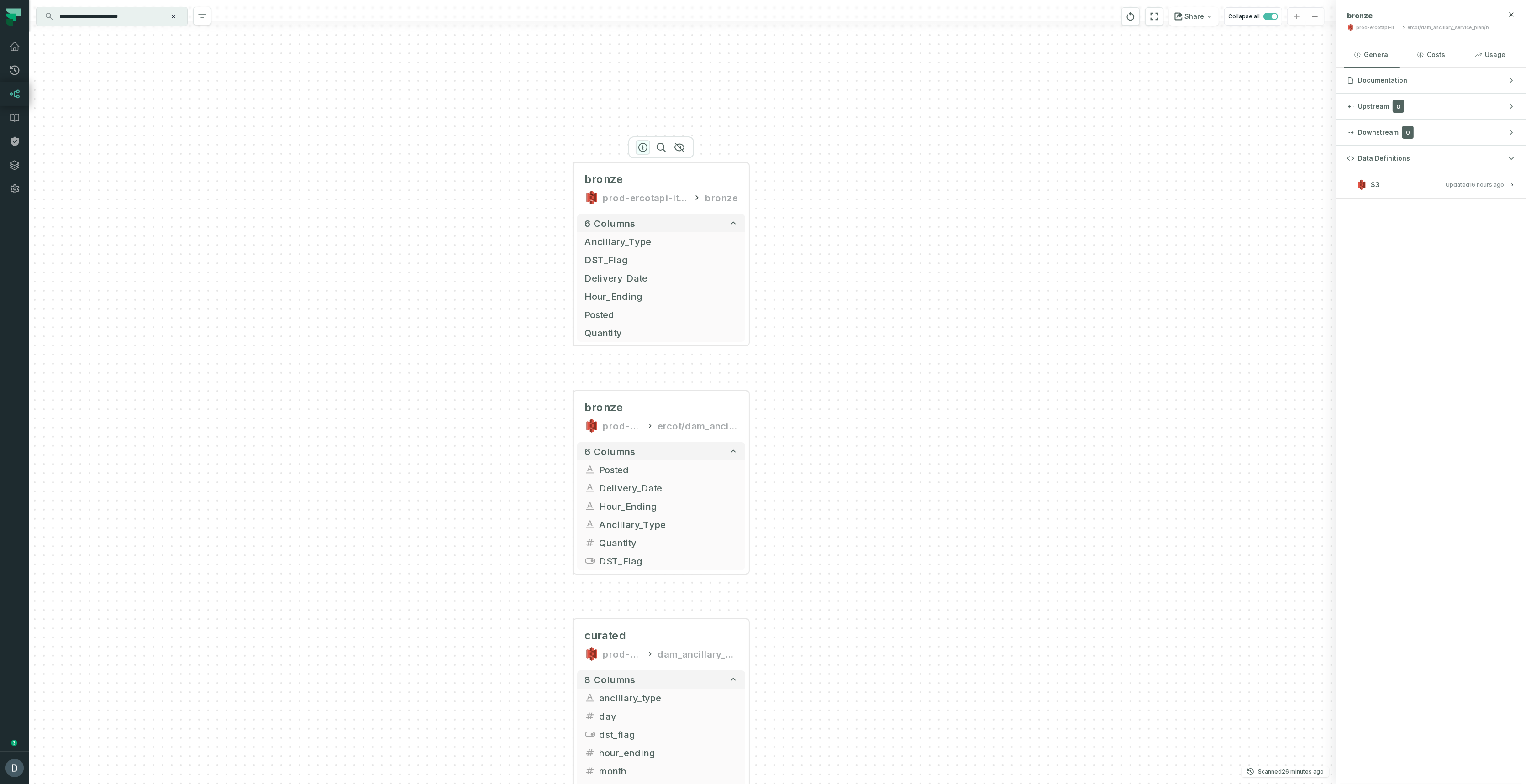
click at [644, 148] on icon "button" at bounding box center [643, 147] width 11 height 11
click at [441, 531] on div "+ bronze prod-ercotapi-it-bhl-public-raw/ercot/dam_ancillary_service_plan bronz…" at bounding box center [682, 392] width 1307 height 784
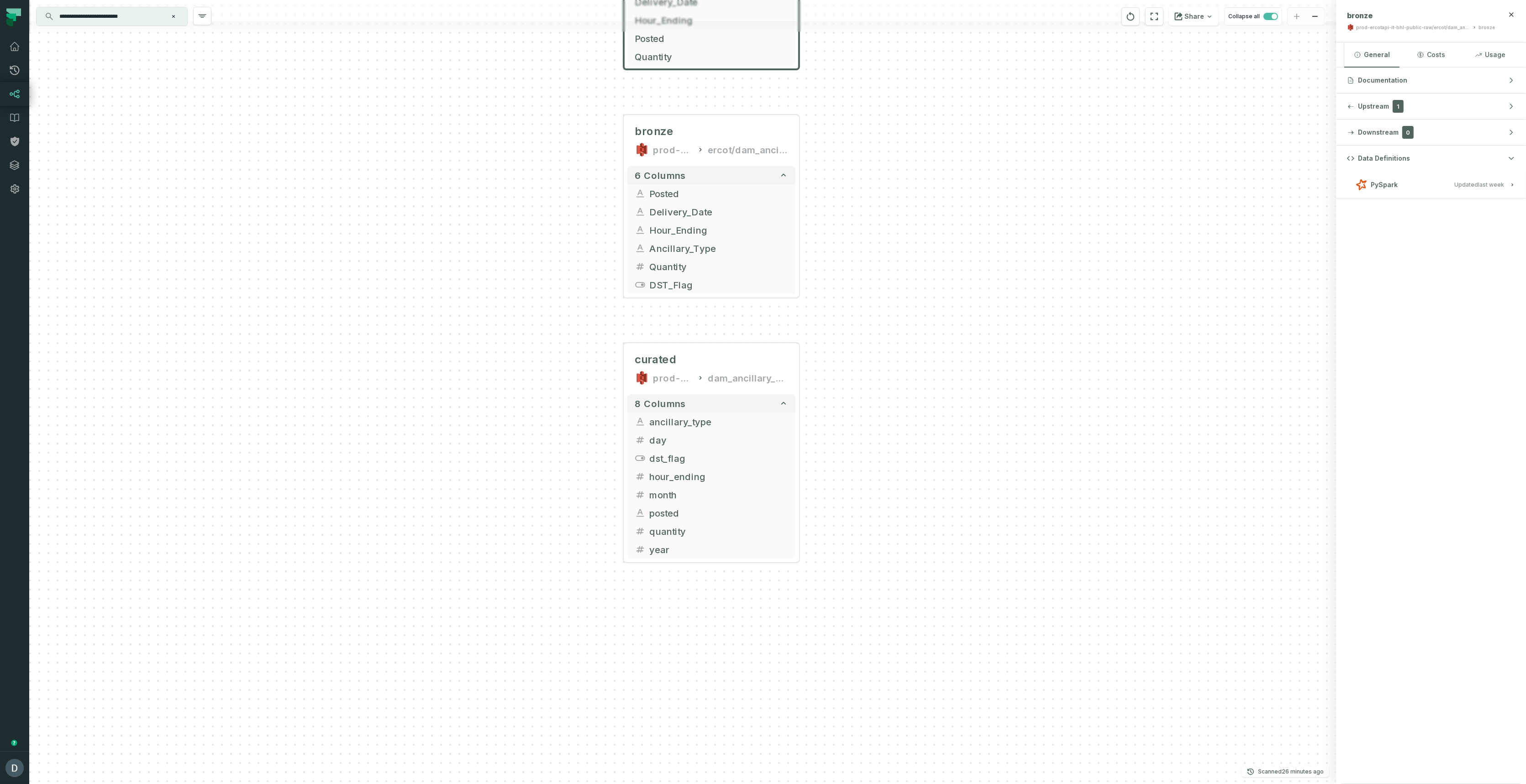
drag, startPoint x: 480, startPoint y: 513, endPoint x: 530, endPoint y: 238, distance: 279.5
click at [530, 238] on div "+ bronze prod-ercotapi-it-bhl-public-raw/ercot/dam_ancillary_service_plan bronz…" at bounding box center [682, 392] width 1307 height 784
click at [669, 360] on span "curated" at bounding box center [656, 360] width 42 height 15
click at [694, 327] on icon "button" at bounding box center [694, 327] width 11 height 11
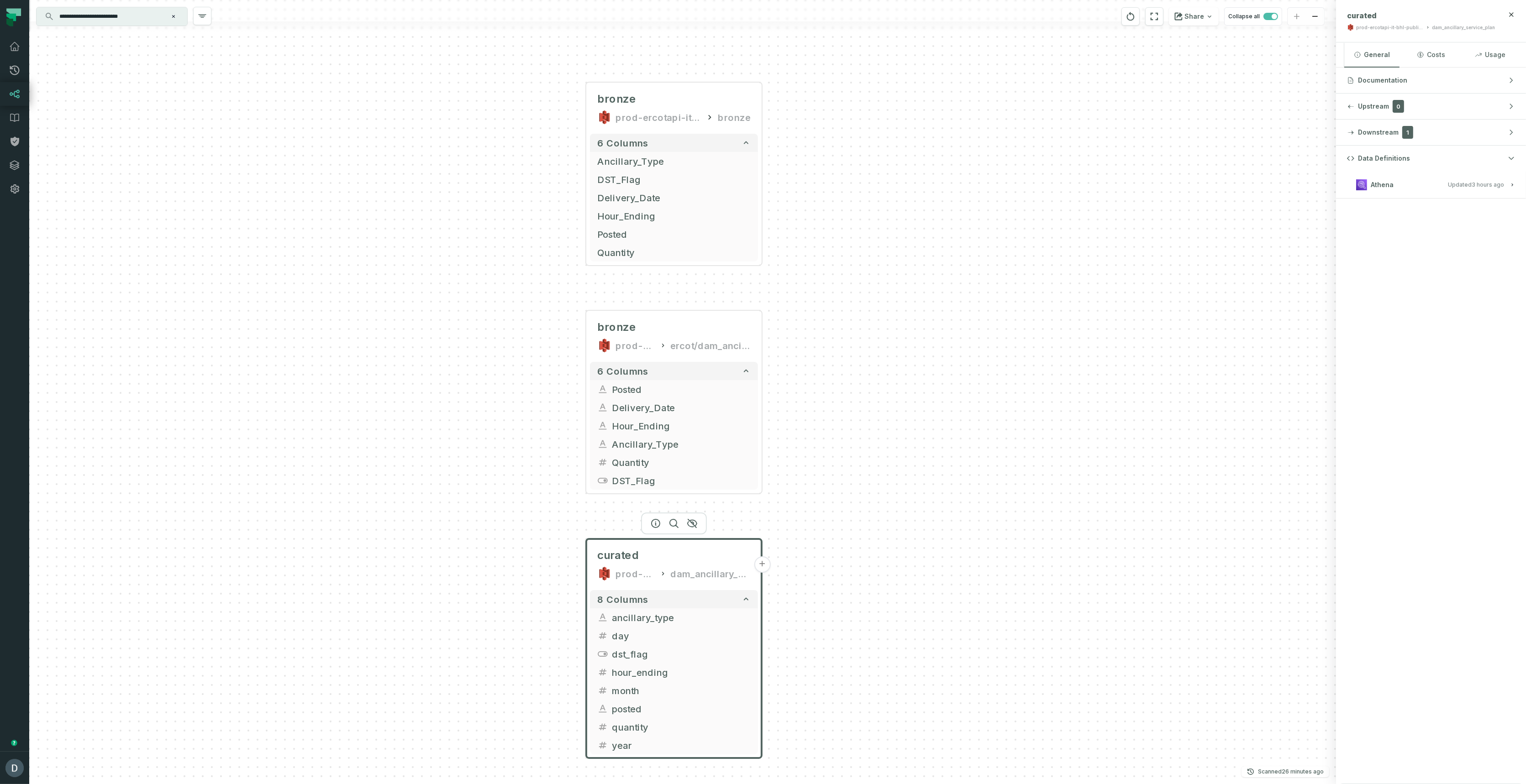
drag, startPoint x: 451, startPoint y: 322, endPoint x: 414, endPoint y: 528, distance: 209.3
click at [414, 528] on div "+ bronze prod-ercotapi-it-bhl-public-raw/ercot/dam_ancillary_service_plan bronz…" at bounding box center [682, 392] width 1307 height 784
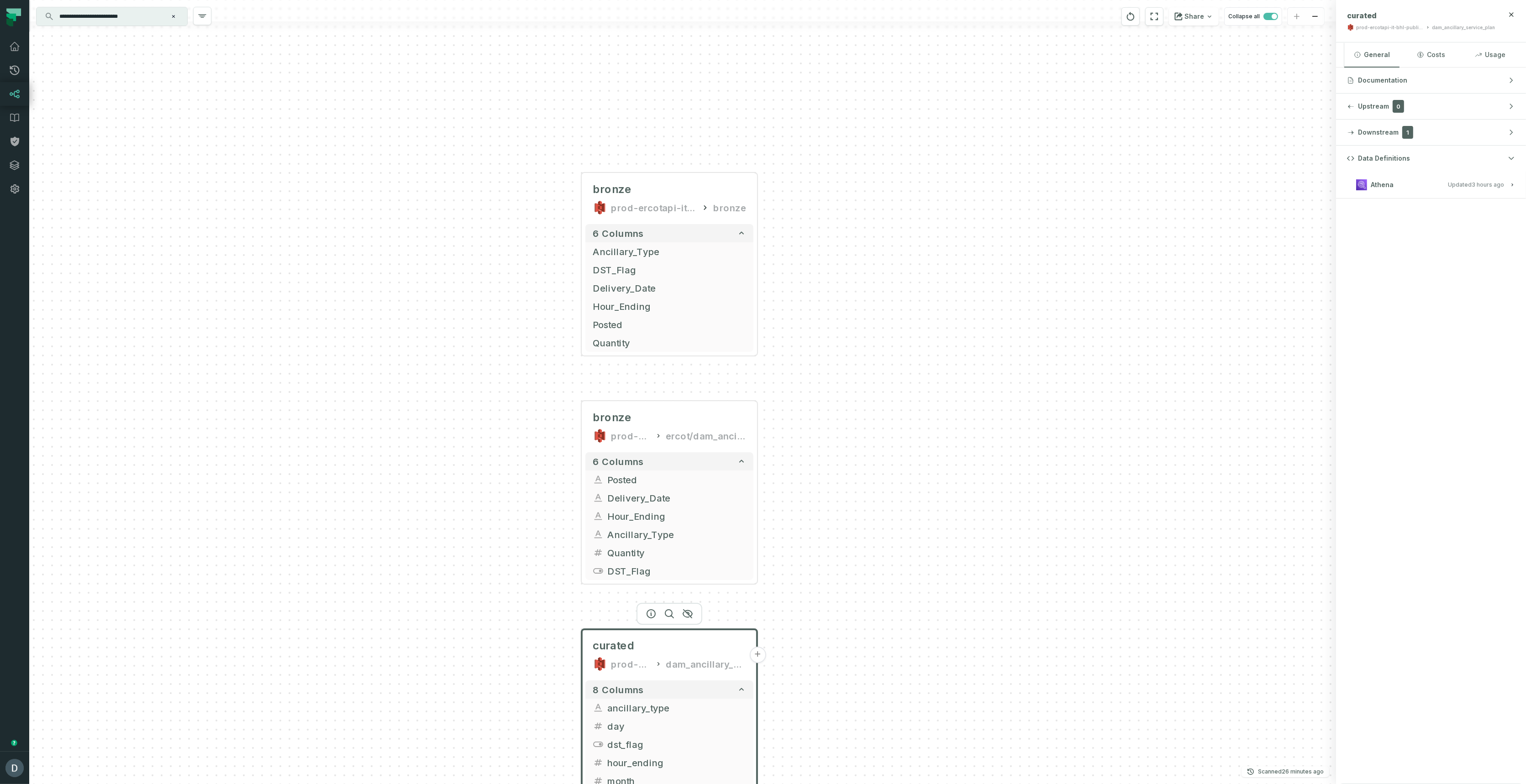
drag, startPoint x: 431, startPoint y: 354, endPoint x: 437, endPoint y: 453, distance: 99.2
click at [437, 453] on div "+ bronze prod-ercotapi-it-bhl-public-raw/ercot/dam_ancillary_service_plan bronz…" at bounding box center [682, 392] width 1307 height 784
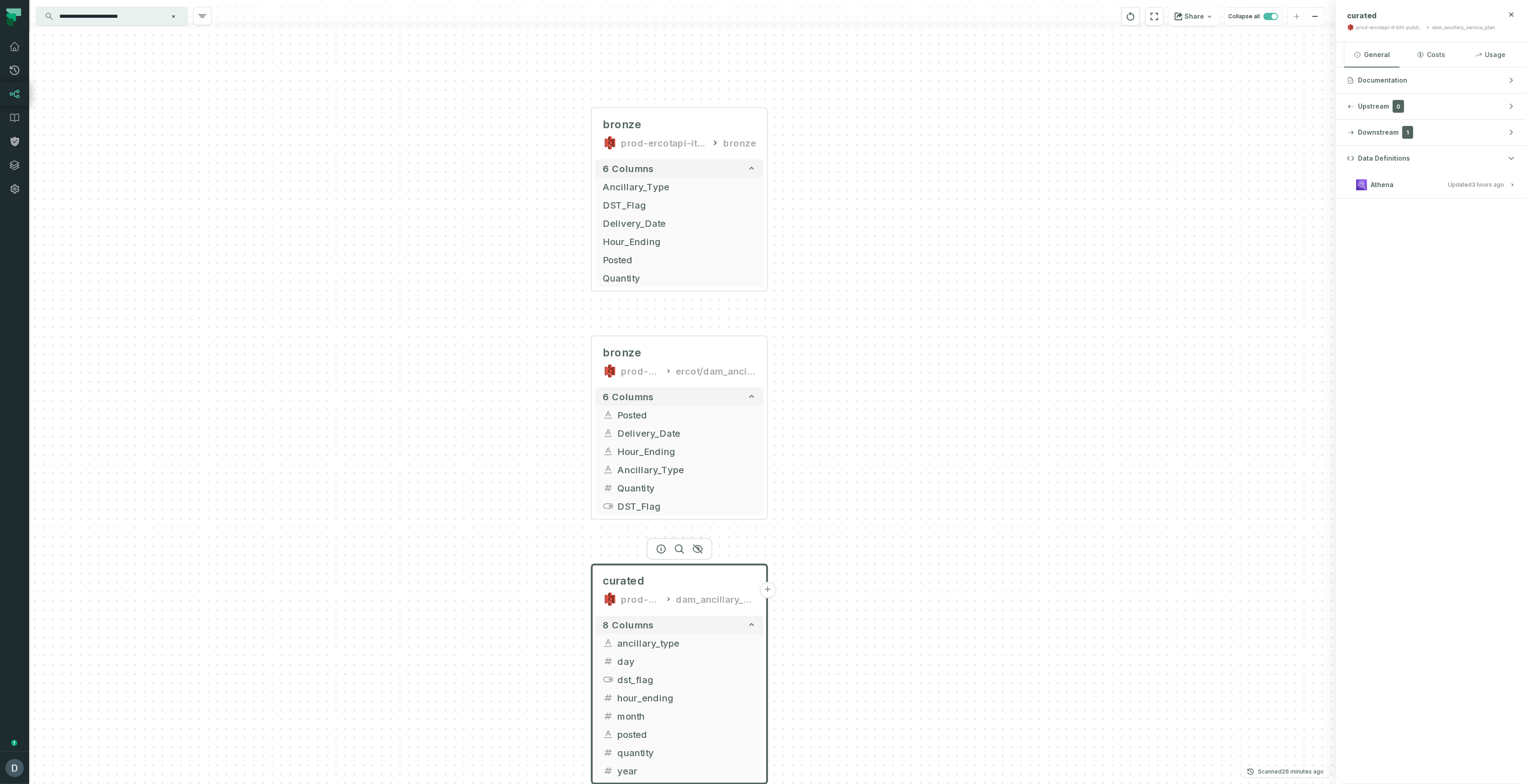
drag, startPoint x: 437, startPoint y: 453, endPoint x: 448, endPoint y: 315, distance: 138.4
click at [440, 320] on div "+ bronze prod-ercotapi-it-bhl-public-raw/ercot/dam_ancillary_service_plan bronz…" at bounding box center [682, 392] width 1307 height 784
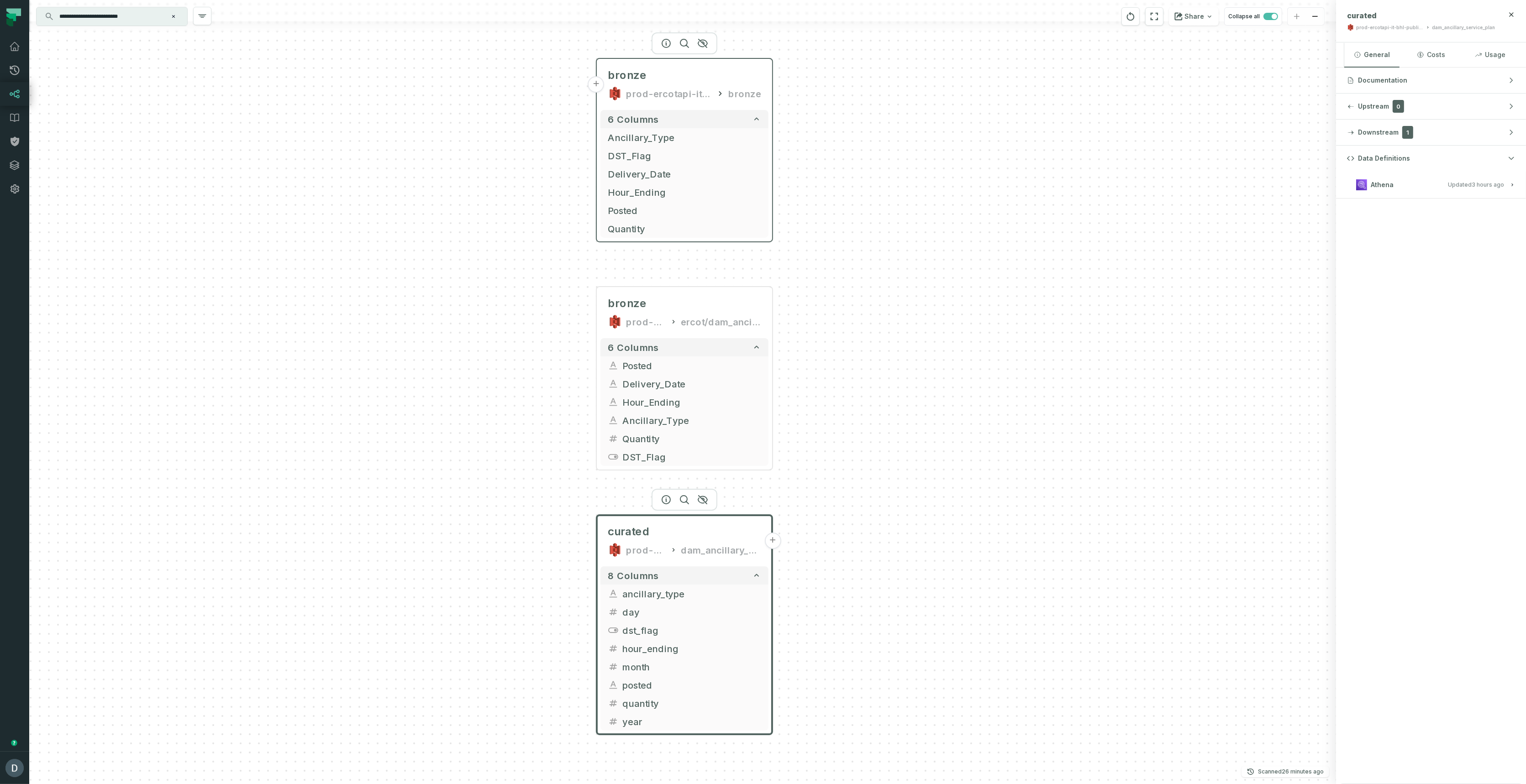
click at [598, 84] on button "+" at bounding box center [596, 84] width 16 height 16
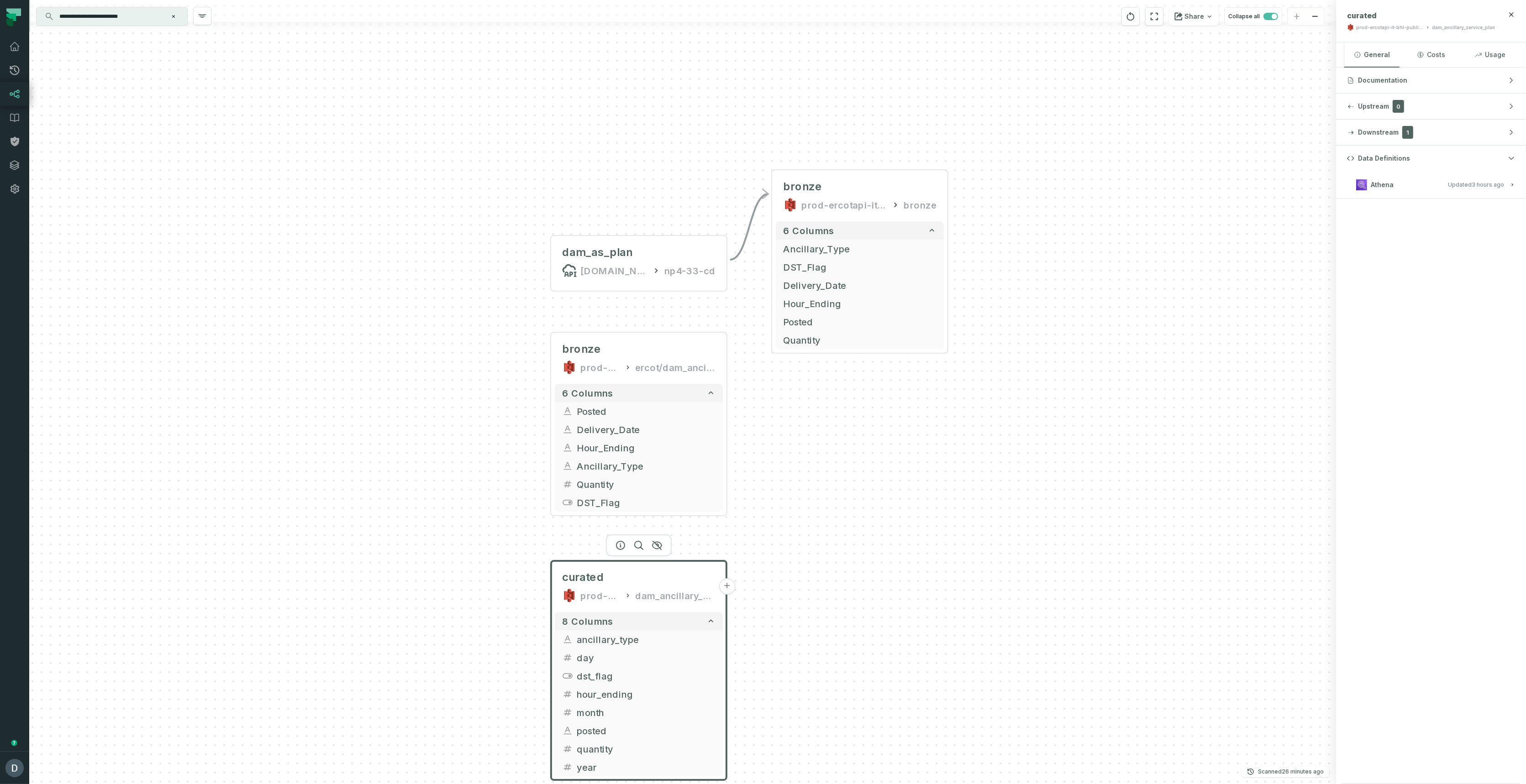
drag, startPoint x: 634, startPoint y: 285, endPoint x: 606, endPoint y: 200, distance: 89.5
click at [591, 155] on div "dam_as_plan [DOMAIN_NAME][URL] np4-33-cd - - bronze prod-ercotapi-it-bhl-public…" at bounding box center [682, 392] width 1307 height 784
click at [584, 247] on div "dam_as_plan [DOMAIN_NAME][URL] np4-33-cd" at bounding box center [639, 263] width 168 height 44
click at [629, 222] on div at bounding box center [639, 222] width 66 height 22
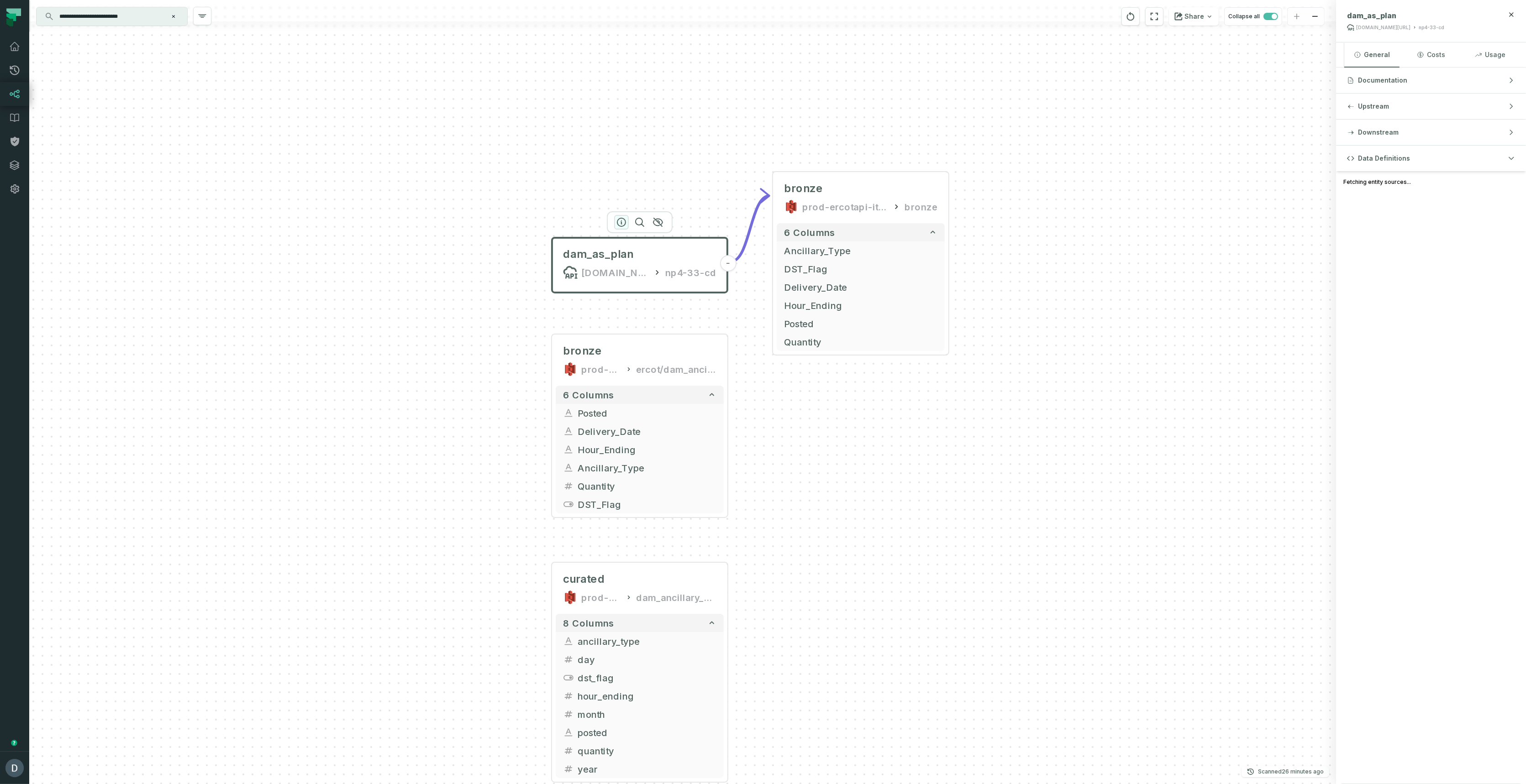
click at [622, 220] on icon "button" at bounding box center [621, 222] width 11 height 11
click at [617, 345] on div "bronze" at bounding box center [640, 351] width 154 height 15
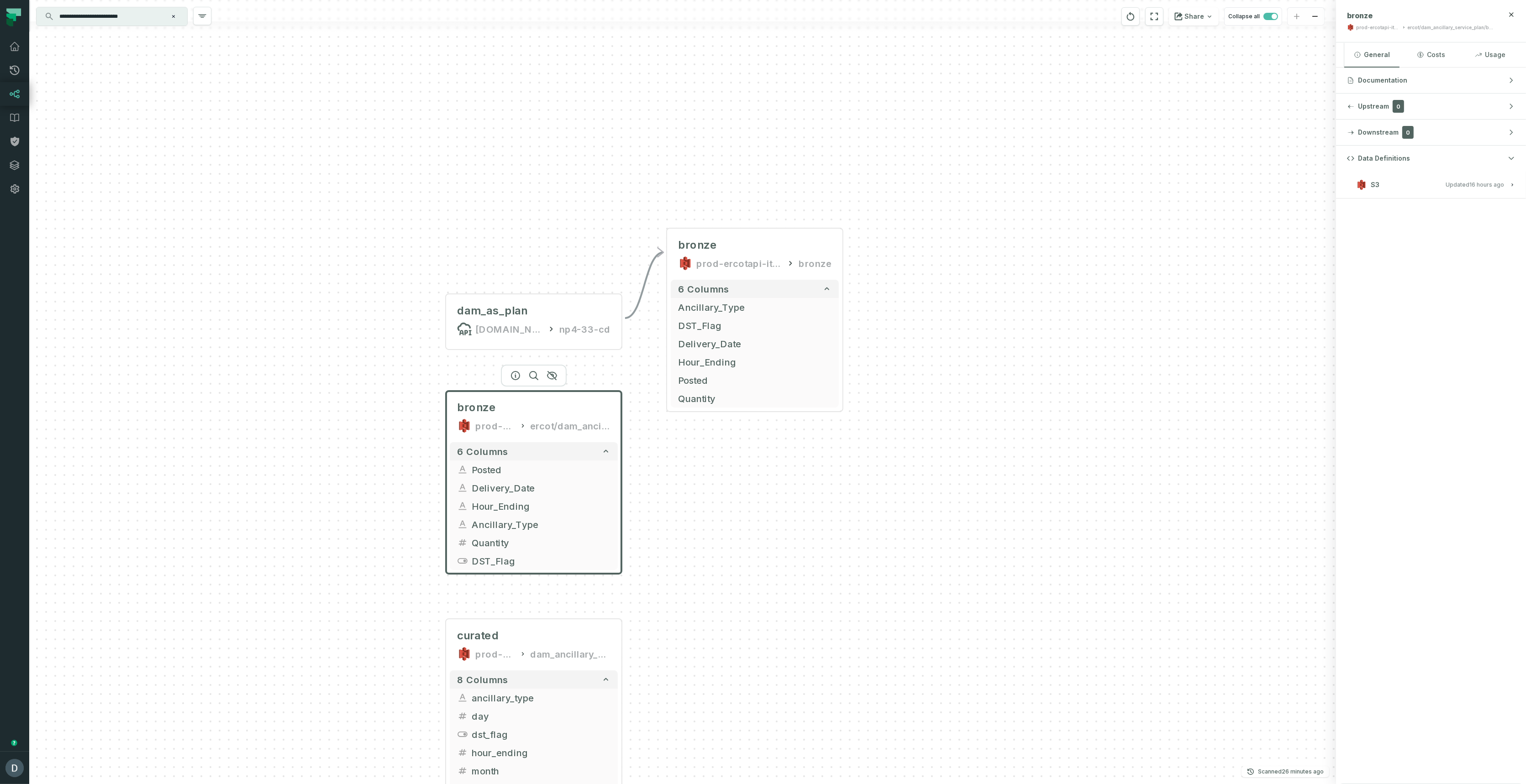
drag, startPoint x: 896, startPoint y: 444, endPoint x: 781, endPoint y: 480, distance: 120.5
click at [786, 494] on div "dam_as_plan [DOMAIN_NAME][URL] np4-33-cd - - bronze prod-ercotapi-it-bhl-public…" at bounding box center [682, 392] width 1307 height 784
click at [714, 238] on div "bronze" at bounding box center [751, 238] width 154 height 15
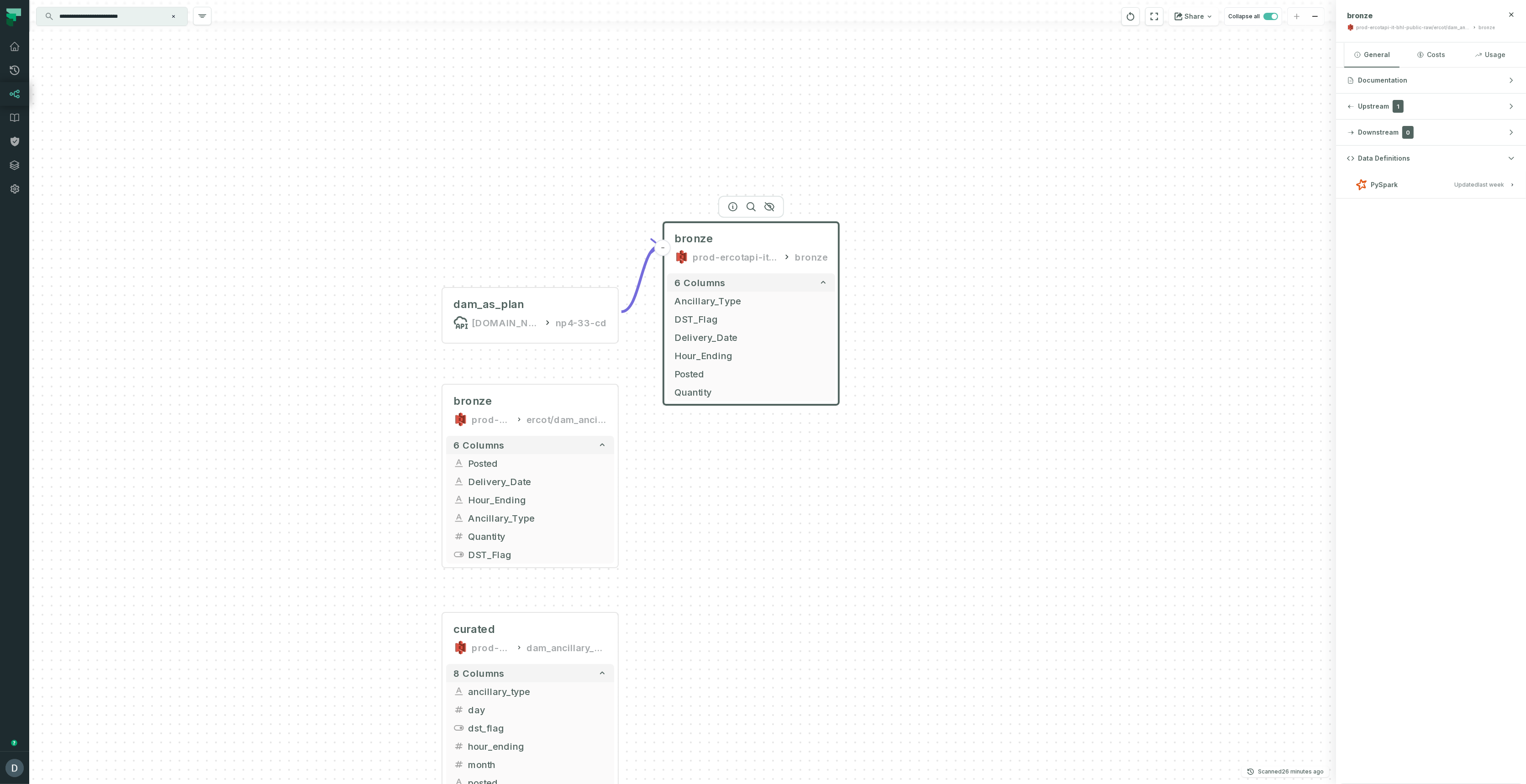
click at [137, 19] on input "**********" at bounding box center [111, 16] width 114 height 15
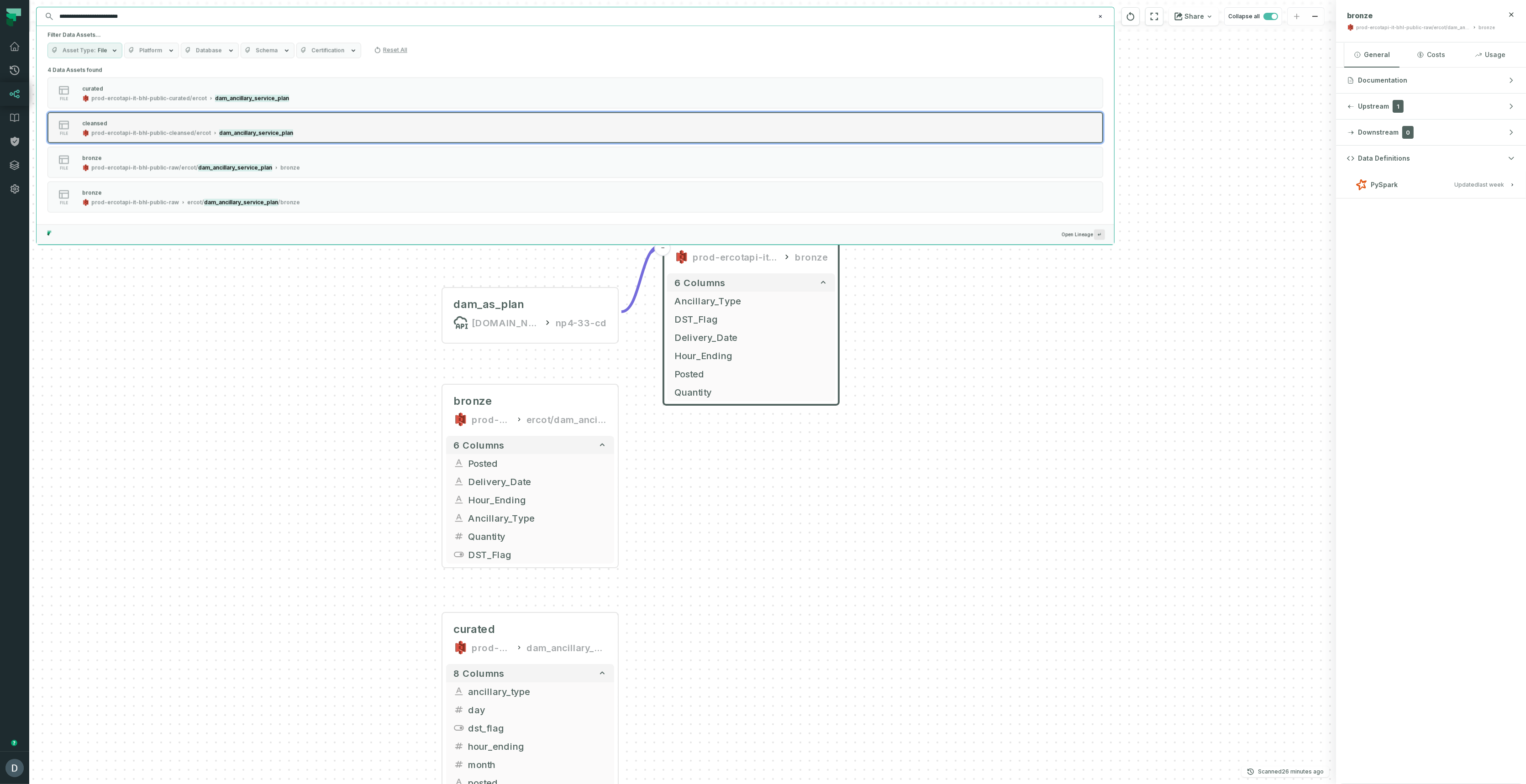
click at [190, 132] on div "prod-ercotapi-it-bhl-public-cleansed/ercot" at bounding box center [151, 134] width 120 height 7
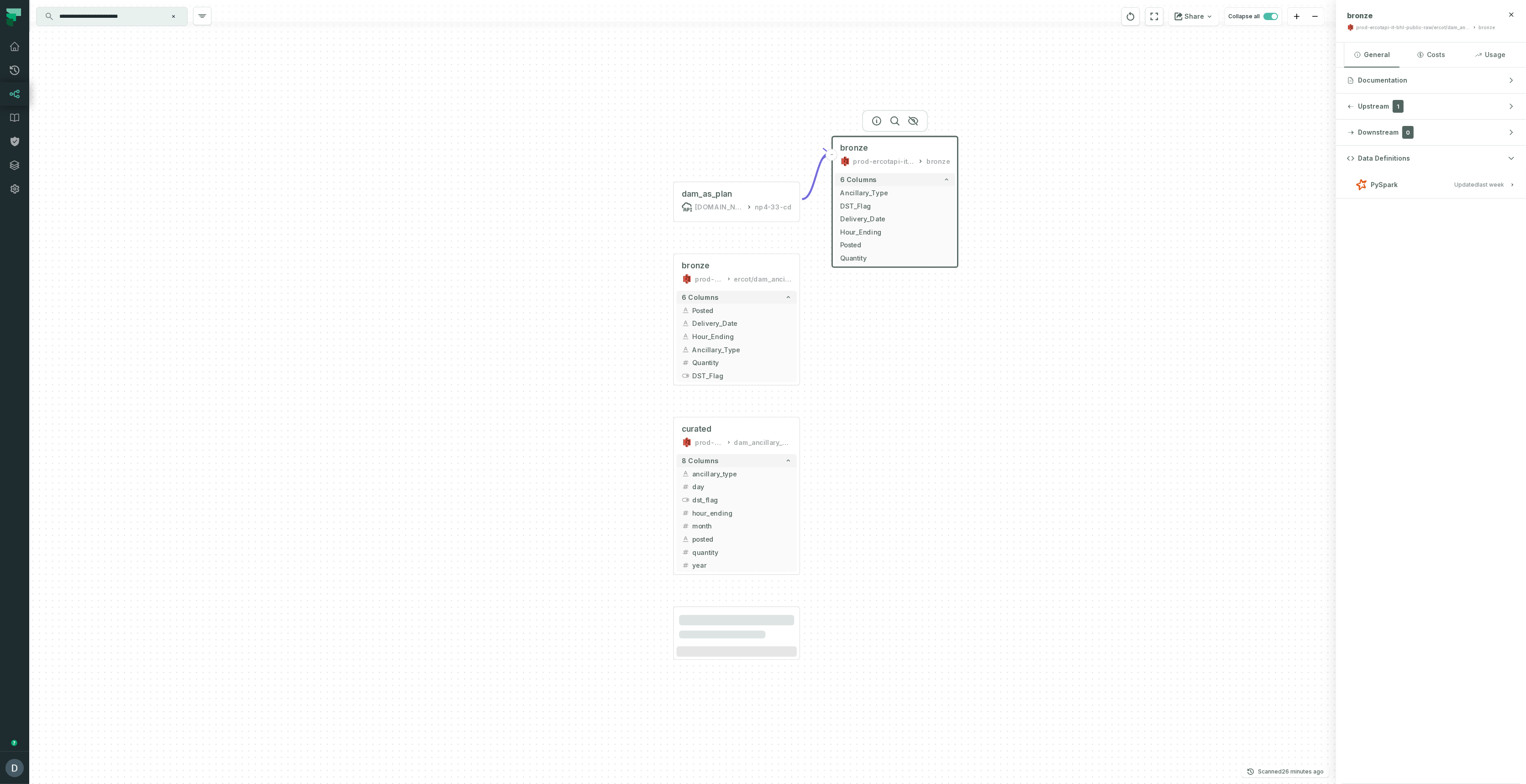
drag, startPoint x: 1004, startPoint y: 609, endPoint x: 950, endPoint y: 405, distance: 211.0
click at [950, 405] on div "dam_as_plan [DOMAIN_NAME][URL] np4-33-cd - - bronze prod-ercotapi-it-bhl-public…" at bounding box center [682, 392] width 1307 height 784
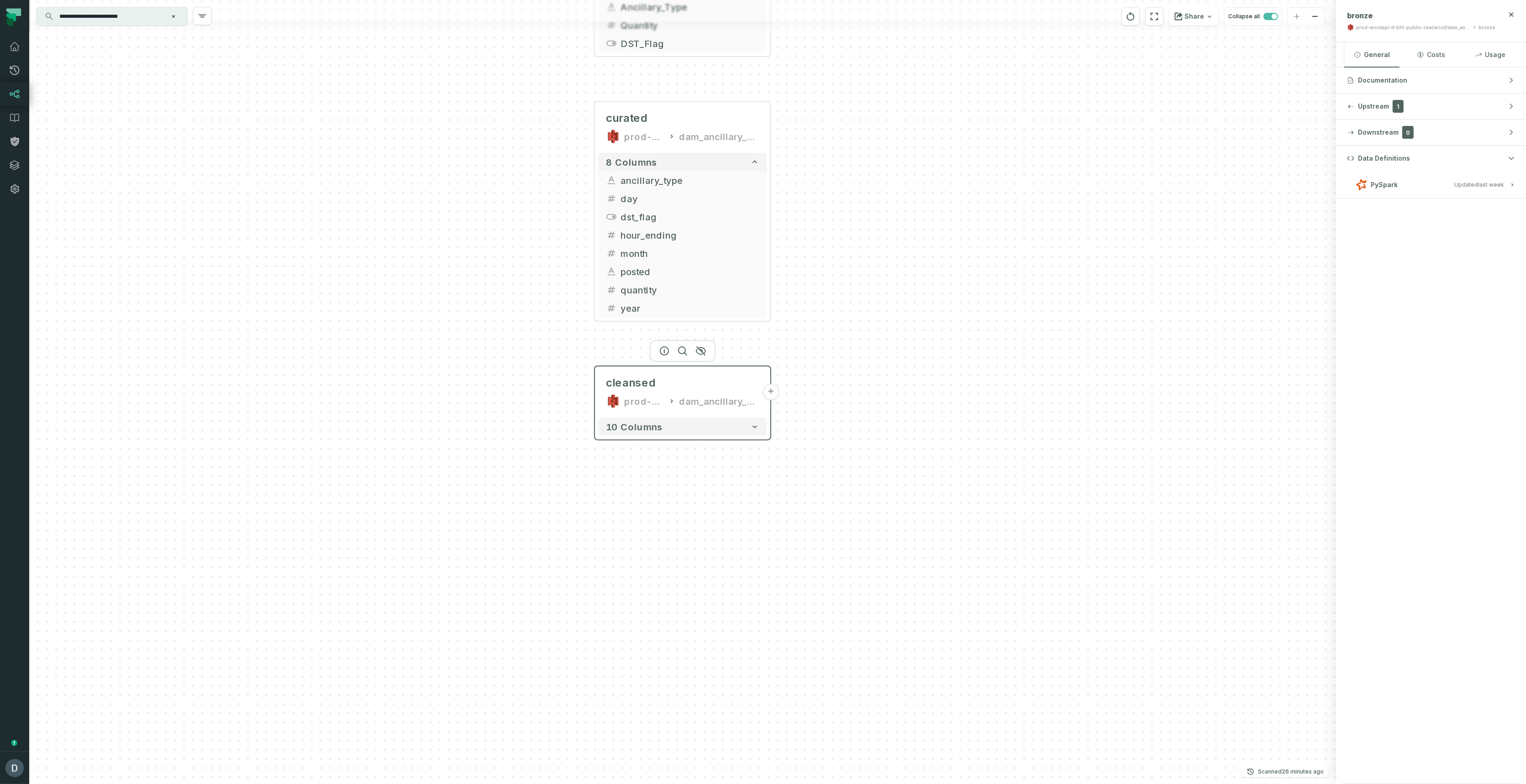
click at [772, 391] on button "+" at bounding box center [770, 392] width 16 height 16
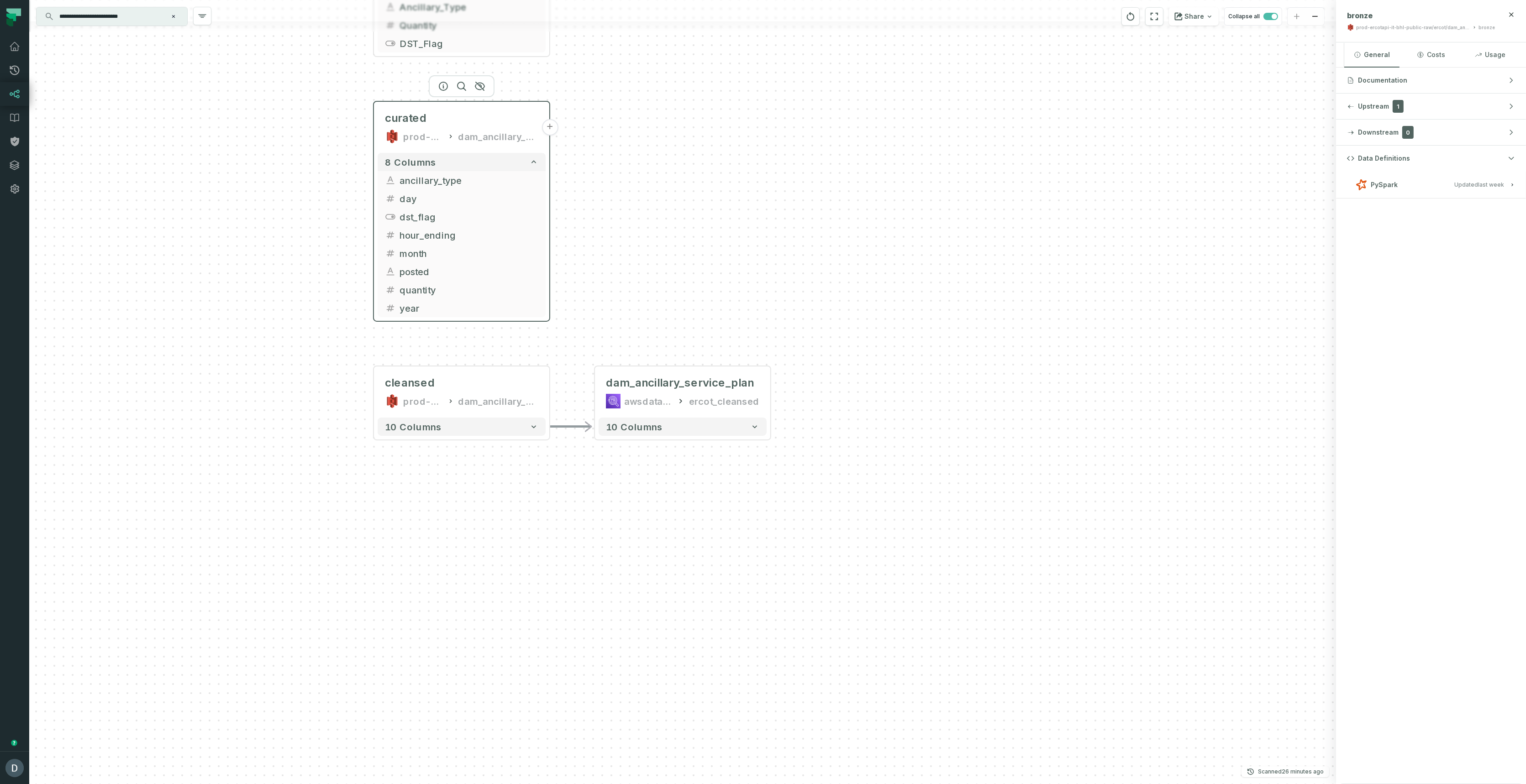
click at [548, 125] on button "+" at bounding box center [550, 127] width 16 height 16
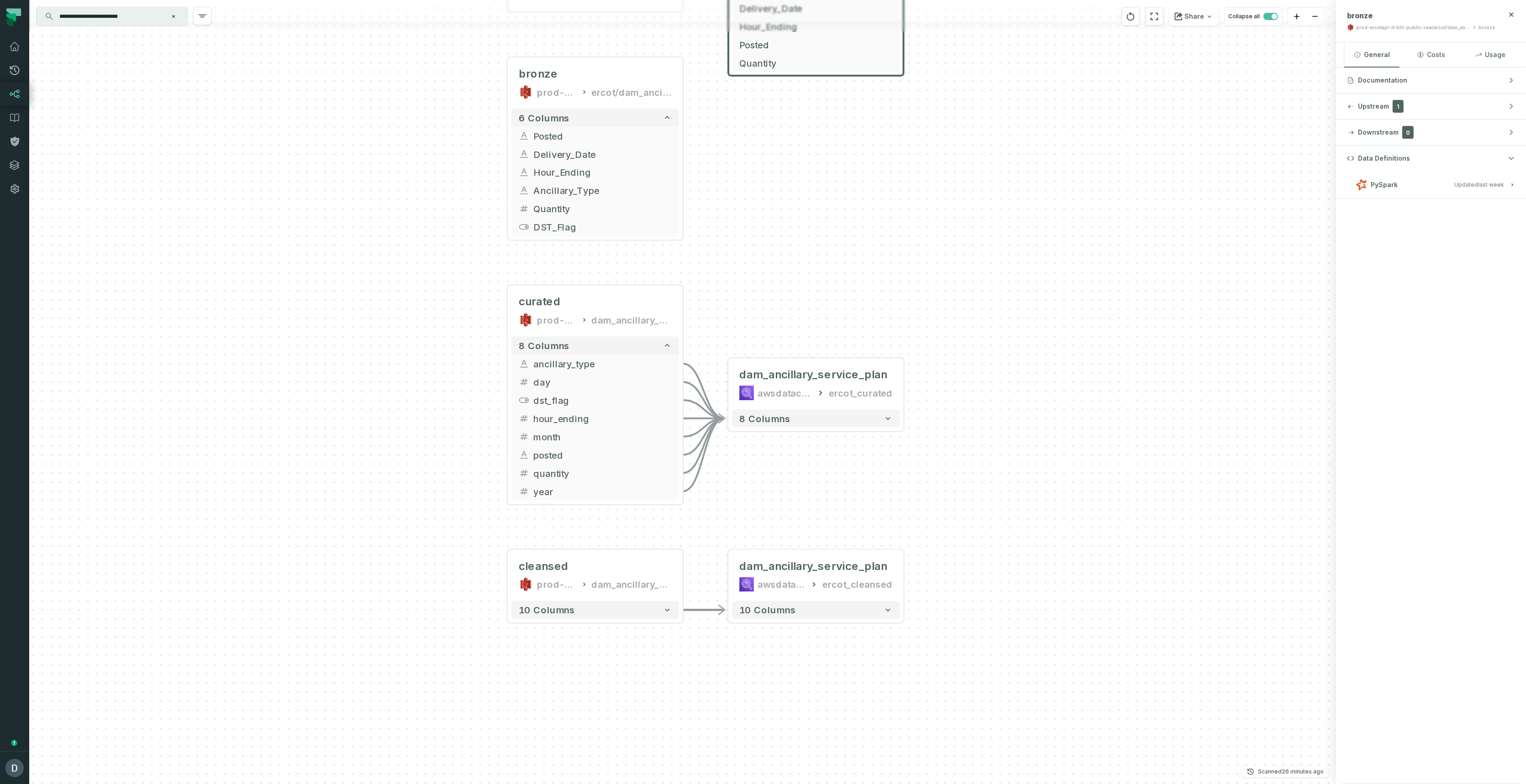
drag, startPoint x: 716, startPoint y: 273, endPoint x: 795, endPoint y: 273, distance: 79.0
click at [807, 274] on div "+ dam_ancillary_service_plan awsdatacatalog ercot_curated 8 columns - dam_ancil…" at bounding box center [682, 392] width 1307 height 784
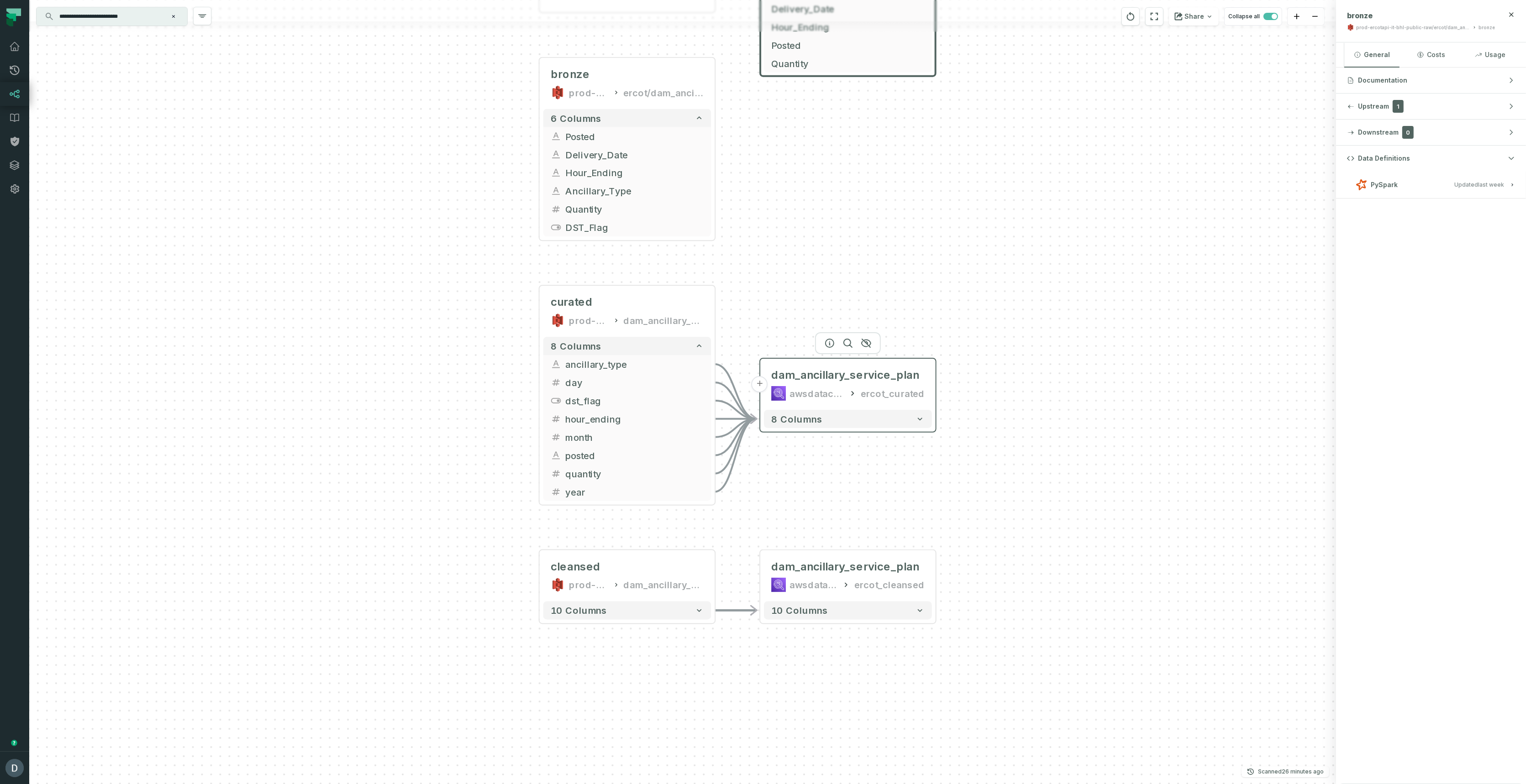
click at [759, 384] on button "+" at bounding box center [759, 384] width 16 height 16
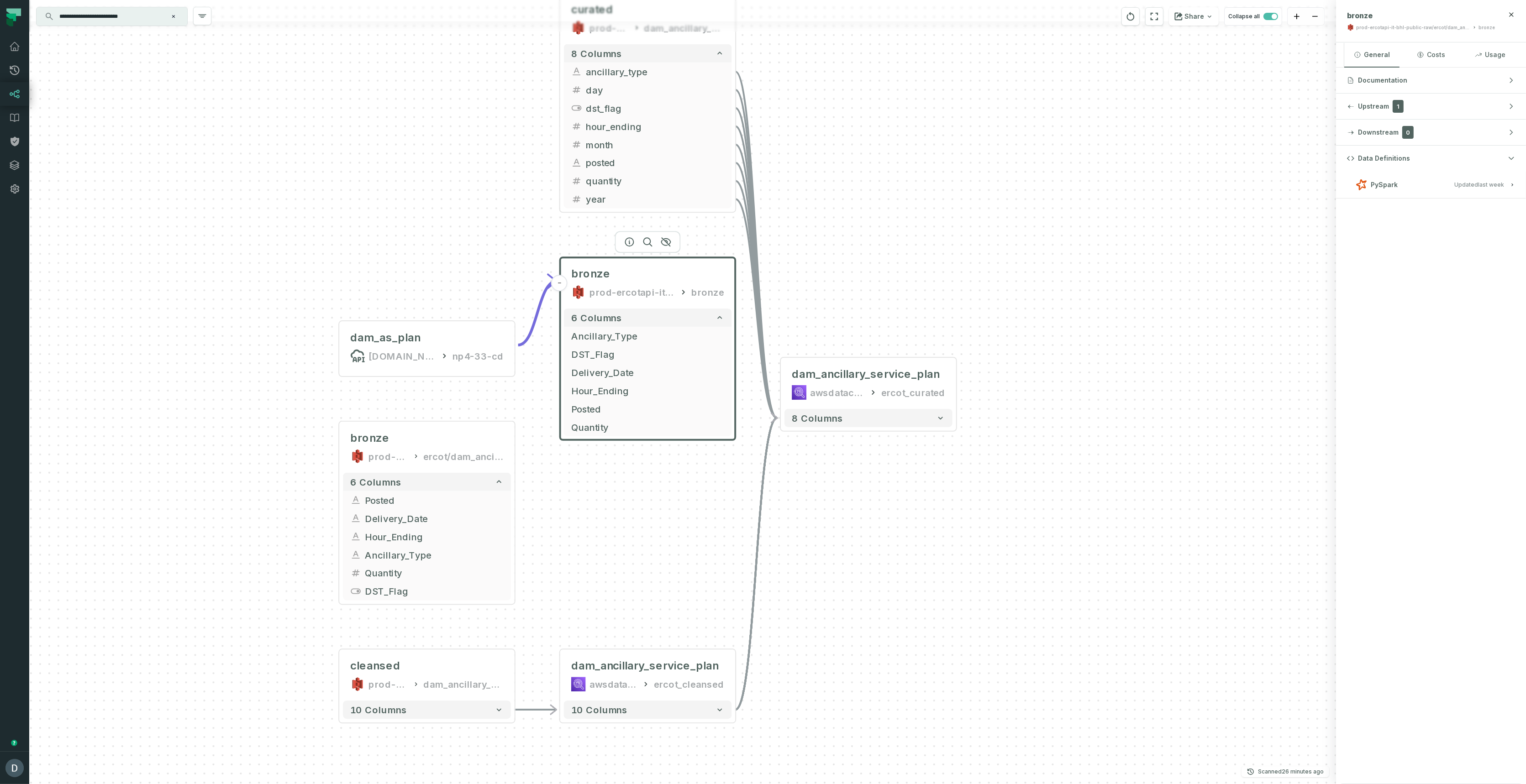
drag, startPoint x: 931, startPoint y: 269, endPoint x: 1101, endPoint y: 275, distance: 170.1
click at [1101, 274] on div "- dam_ancillary_service_plan awsdatacatalog ercot_curated 8 columns - dam_ancil…" at bounding box center [682, 392] width 1307 height 784
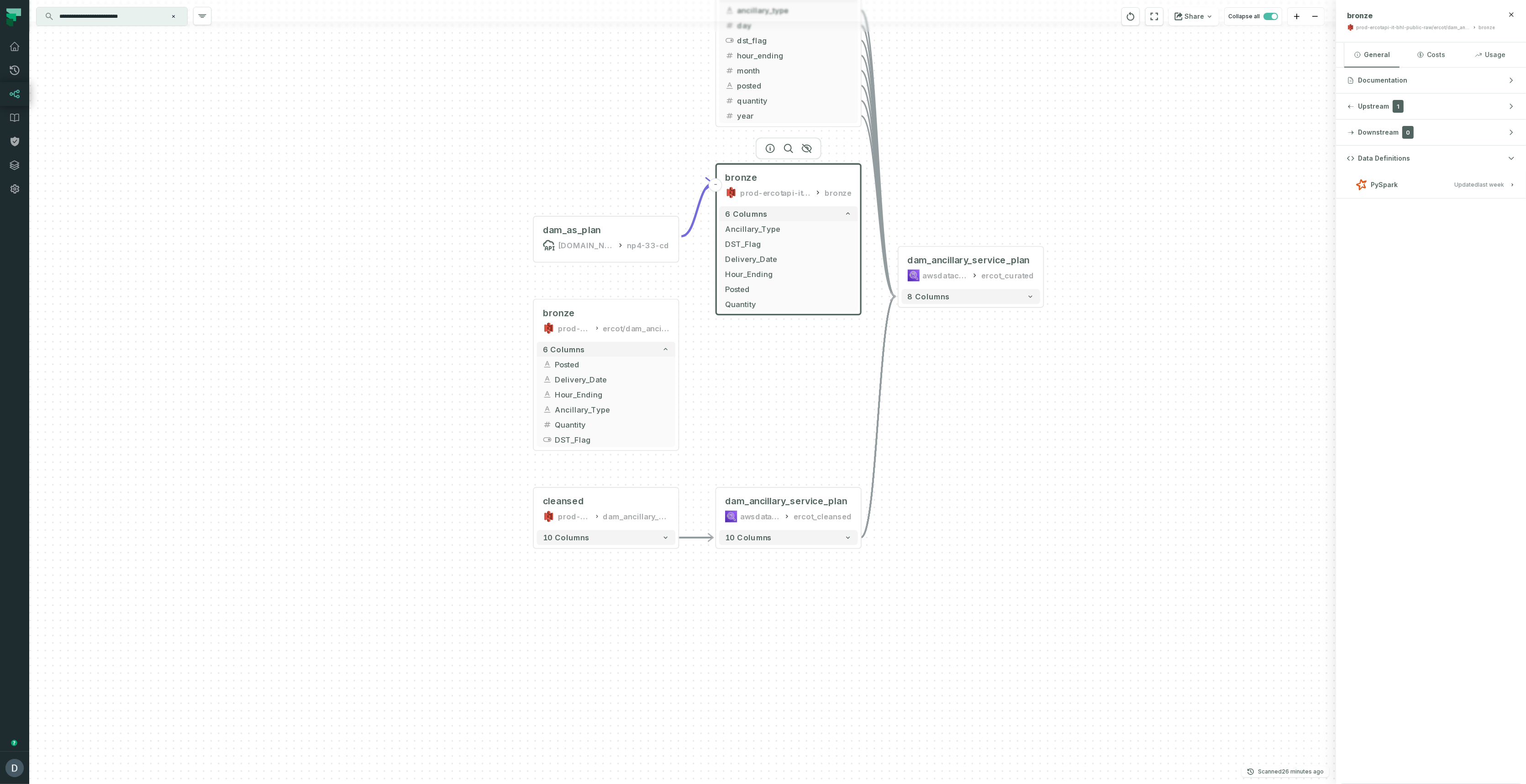
drag, startPoint x: 1070, startPoint y: 581, endPoint x: 999, endPoint y: 470, distance: 131.8
click at [999, 470] on div "- dam_ancillary_service_plan awsdatacatalog ercot_curated 8 columns - dam_ancil…" at bounding box center [682, 392] width 1307 height 784
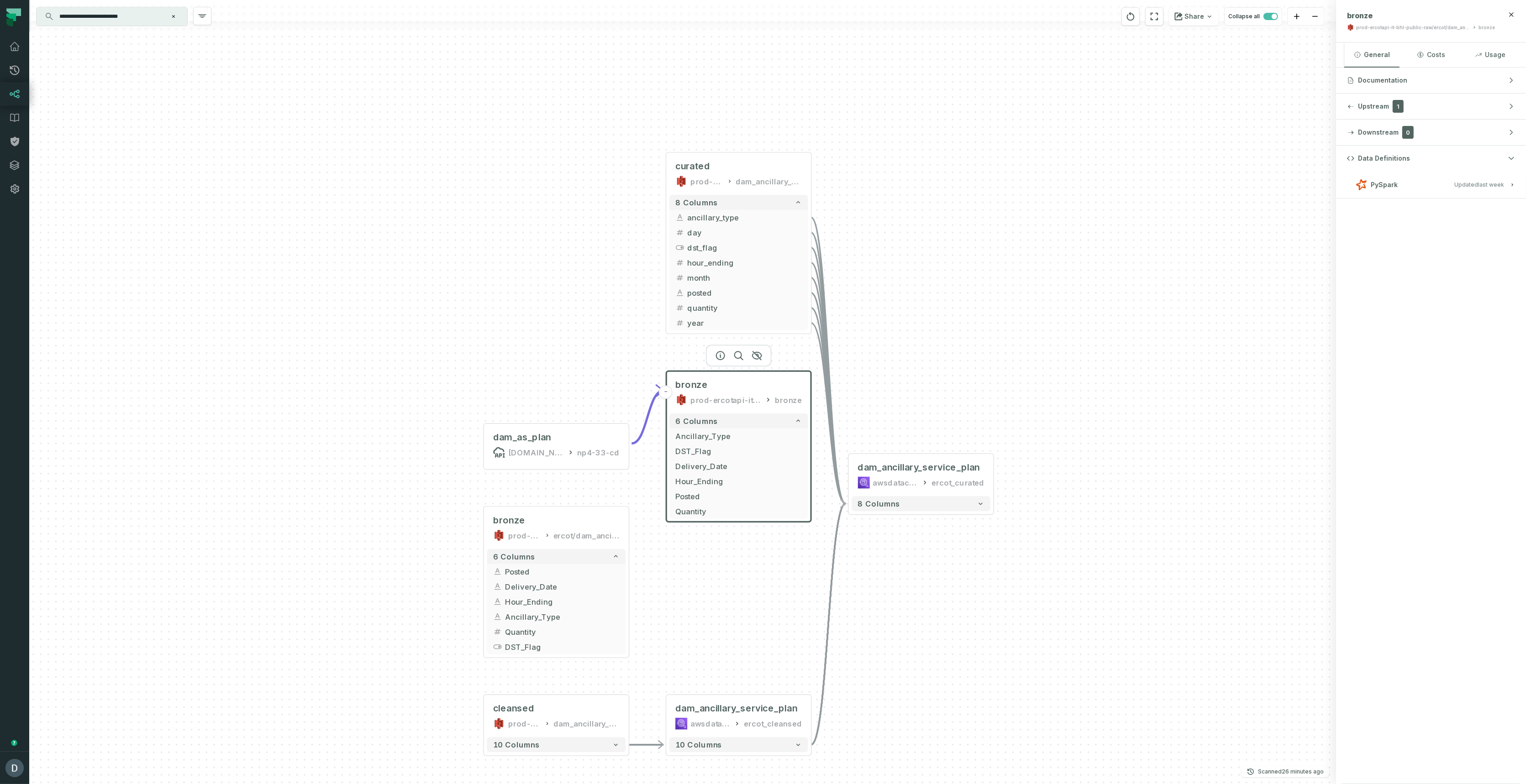
drag, startPoint x: 981, startPoint y: 441, endPoint x: 929, endPoint y: 661, distance: 226.1
click at [929, 661] on div "- dam_ancillary_service_plan awsdatacatalog ercot_curated 8 columns - dam_ancil…" at bounding box center [682, 392] width 1307 height 784
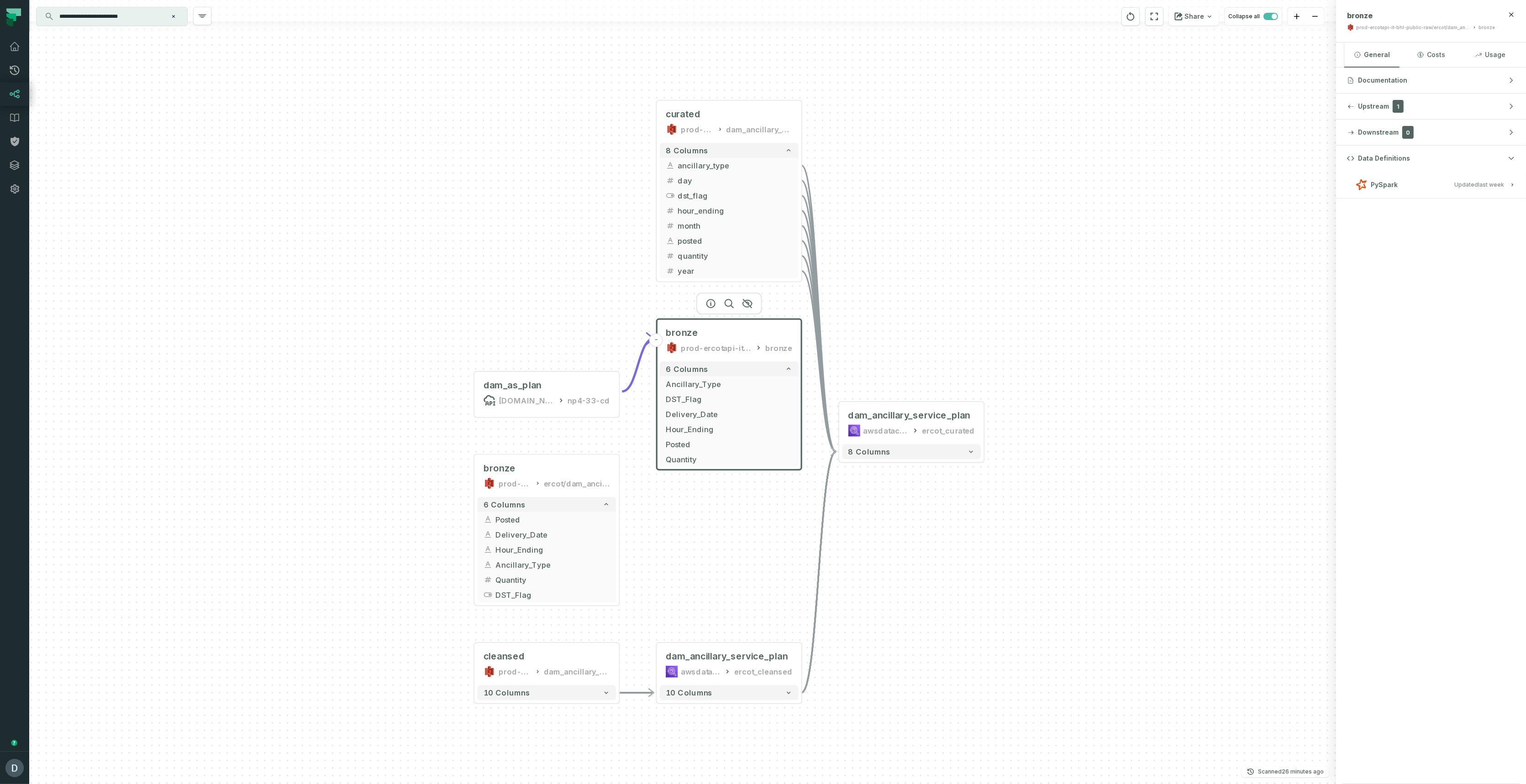
drag, startPoint x: 692, startPoint y: 597, endPoint x: 685, endPoint y: 534, distance: 63.4
click at [685, 534] on div "- dam_ancillary_service_plan awsdatacatalog ercot_curated 8 columns - dam_ancil…" at bounding box center [682, 392] width 1307 height 784
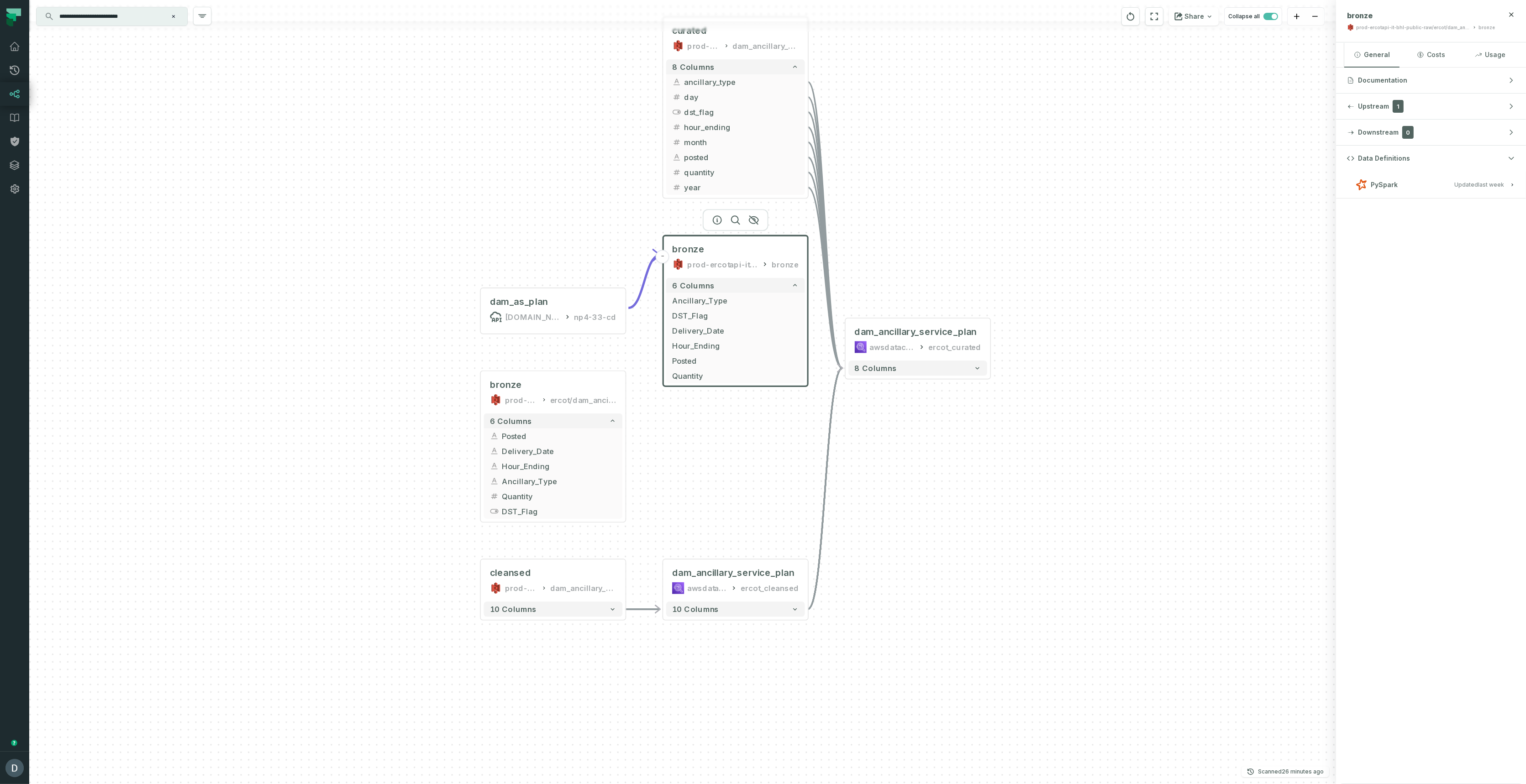
drag, startPoint x: 691, startPoint y: 557, endPoint x: 697, endPoint y: 470, distance: 87.2
click at [697, 470] on div "- dam_ancillary_service_plan awsdatacatalog ercot_curated 8 columns - dam_ancil…" at bounding box center [682, 392] width 1307 height 784
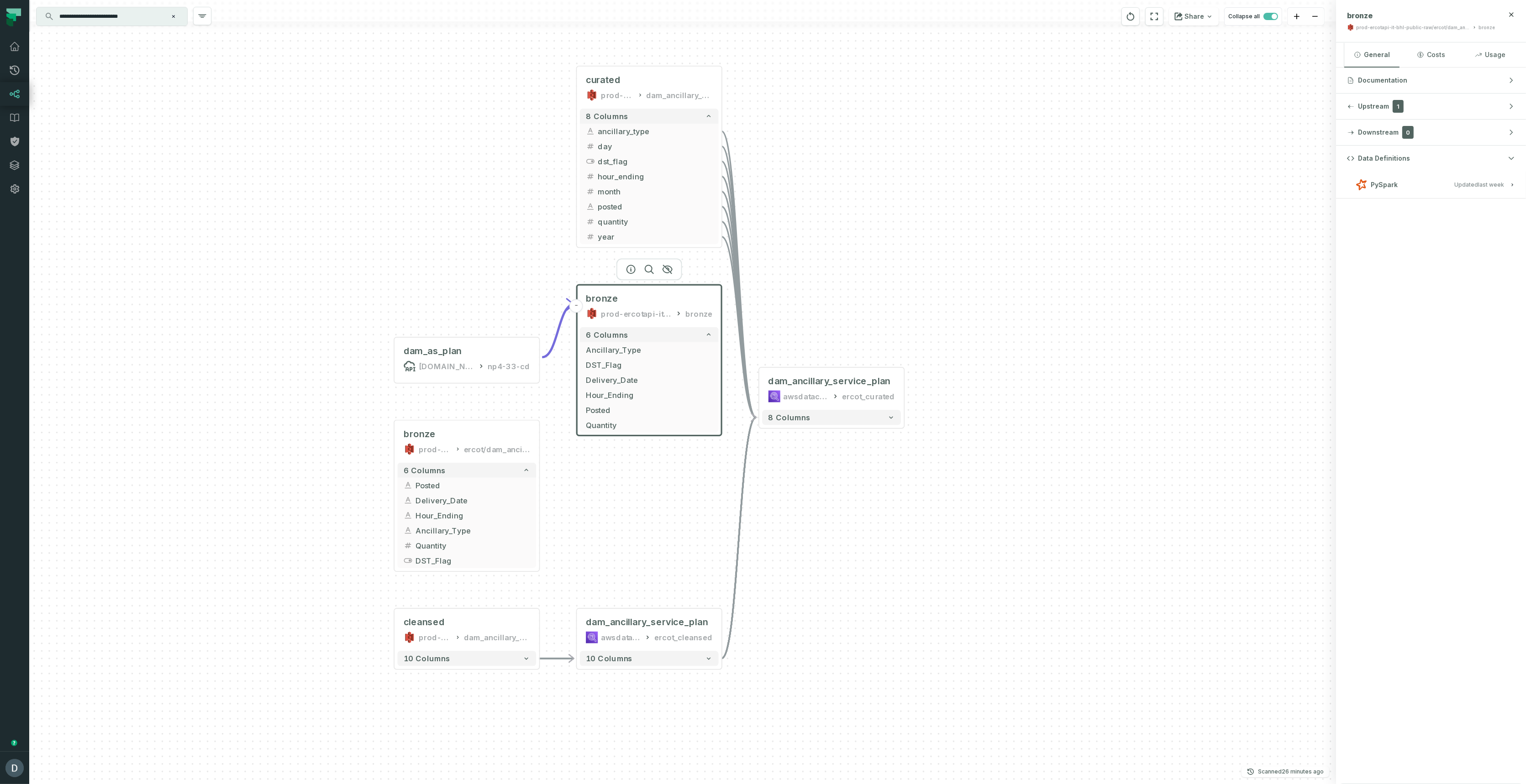
drag, startPoint x: 733, startPoint y: 403, endPoint x: 647, endPoint y: 455, distance: 100.5
click at [647, 455] on div "- dam_ancillary_service_plan awsdatacatalog ercot_curated 8 columns - dam_ancil…" at bounding box center [682, 392] width 1307 height 784
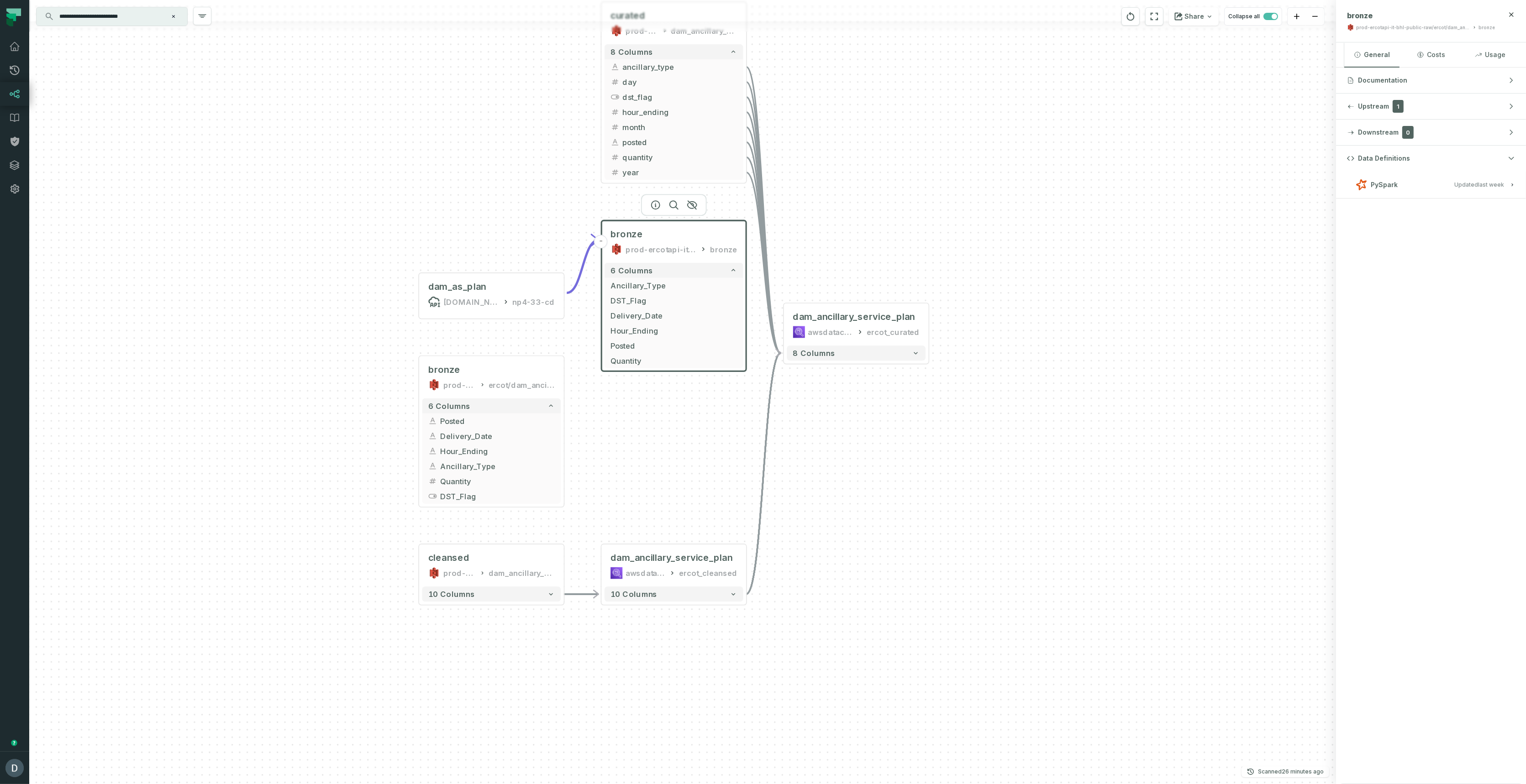
drag, startPoint x: 882, startPoint y: 552, endPoint x: 906, endPoint y: 487, distance: 69.3
click at [907, 487] on div "- dam_ancillary_service_plan awsdatacatalog ercot_curated 8 columns - dam_ancil…" at bounding box center [682, 392] width 1307 height 784
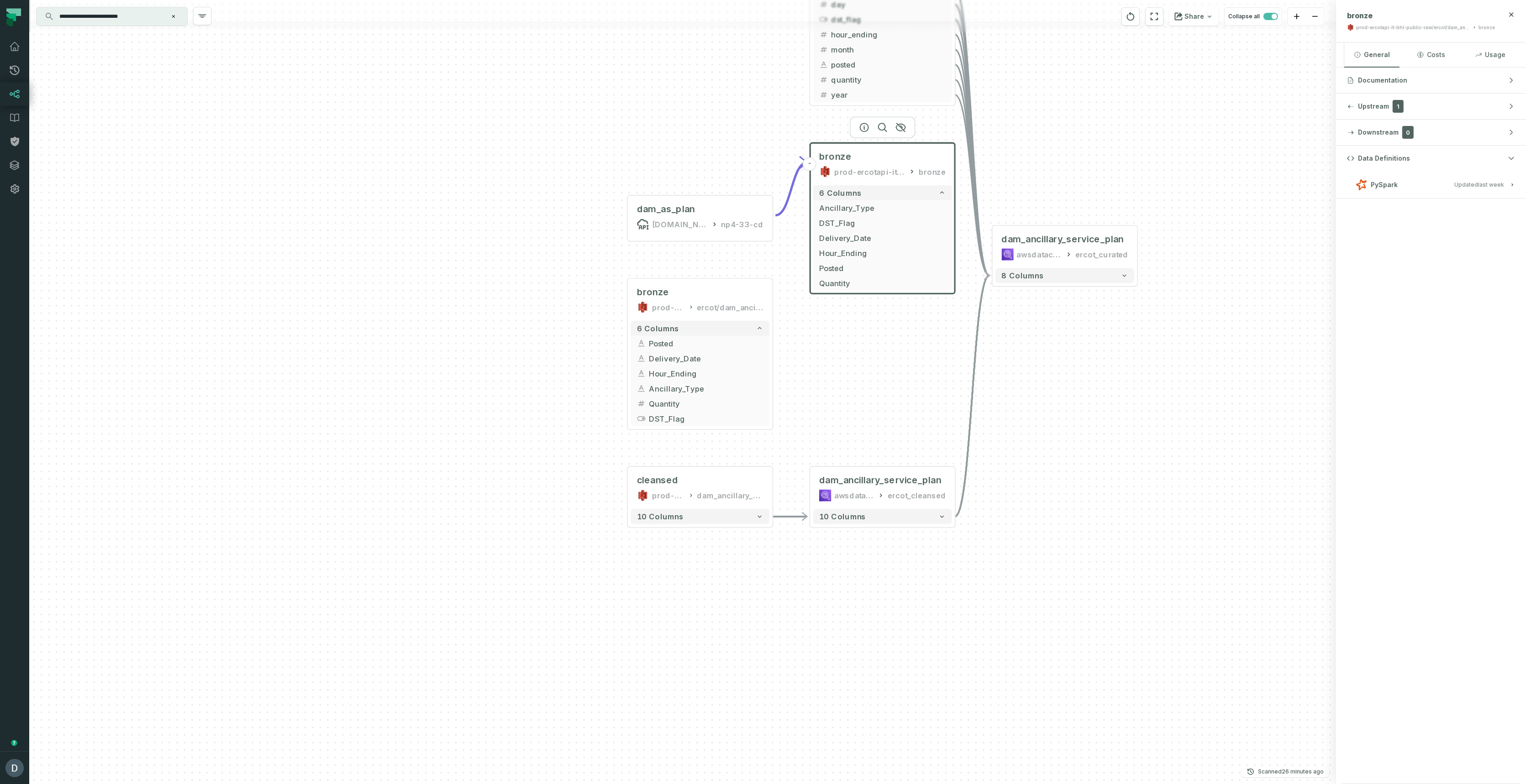
drag, startPoint x: 938, startPoint y: 567, endPoint x: 1143, endPoint y: 487, distance: 220.1
click at [1143, 487] on div "- dam_ancillary_service_plan awsdatacatalog ercot_curated 8 columns - dam_ancil…" at bounding box center [682, 392] width 1307 height 784
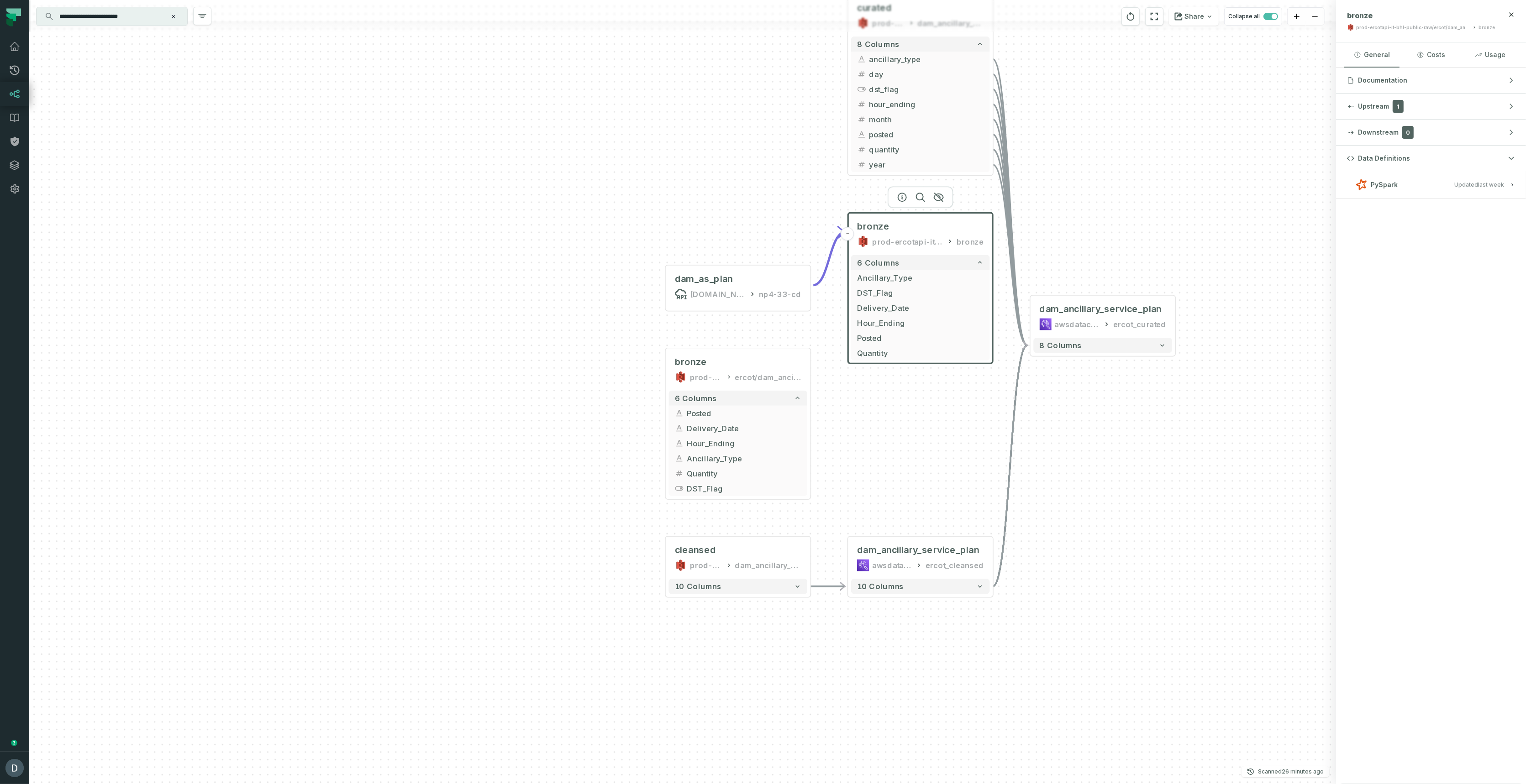
drag, startPoint x: 834, startPoint y: 384, endPoint x: 866, endPoint y: 402, distance: 36.7
click at [866, 402] on div "- dam_ancillary_service_plan awsdatacatalog ercot_curated 8 columns - dam_ancil…" at bounding box center [682, 392] width 1307 height 784
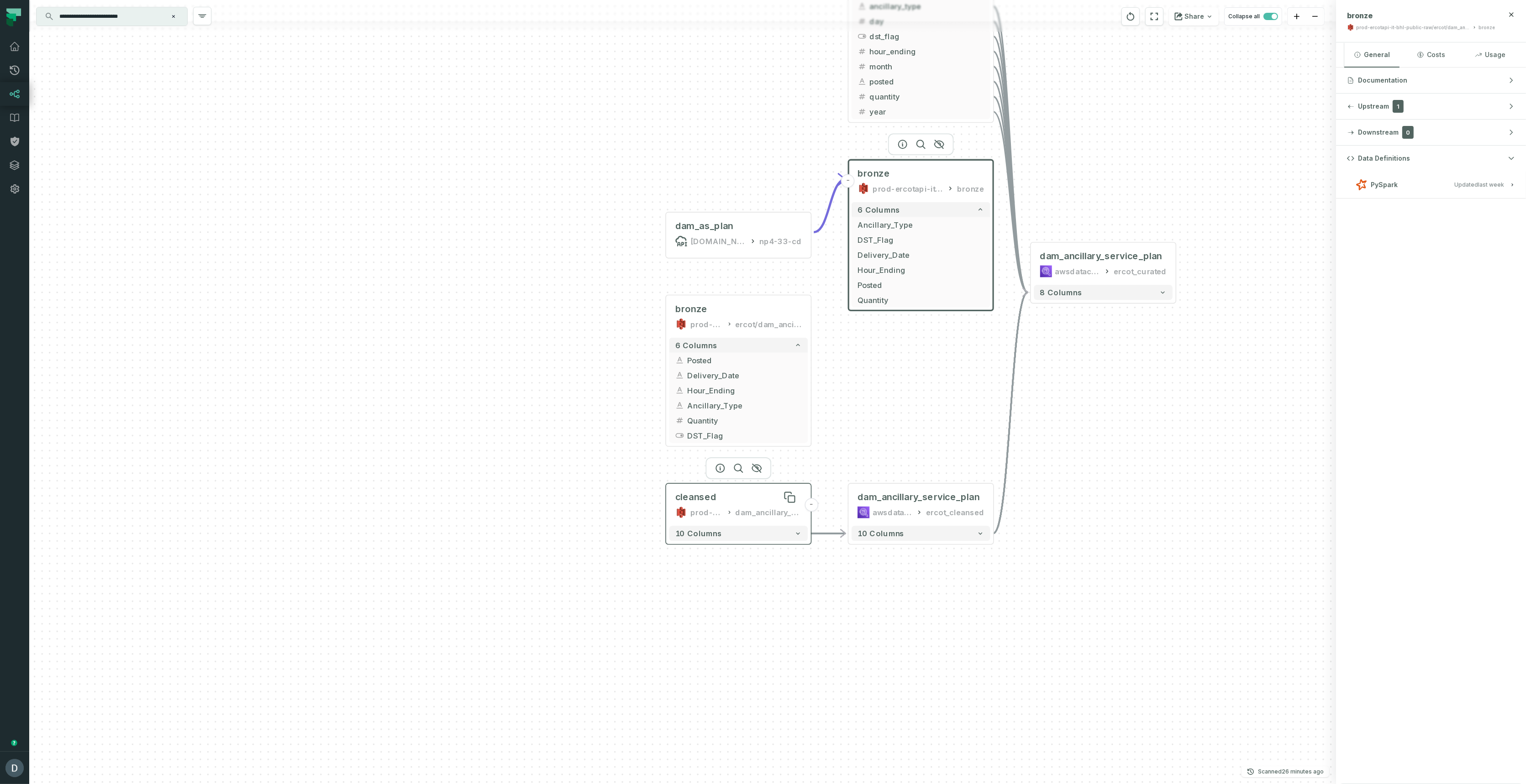
click at [715, 499] on div "cleansed" at bounding box center [738, 498] width 126 height 12
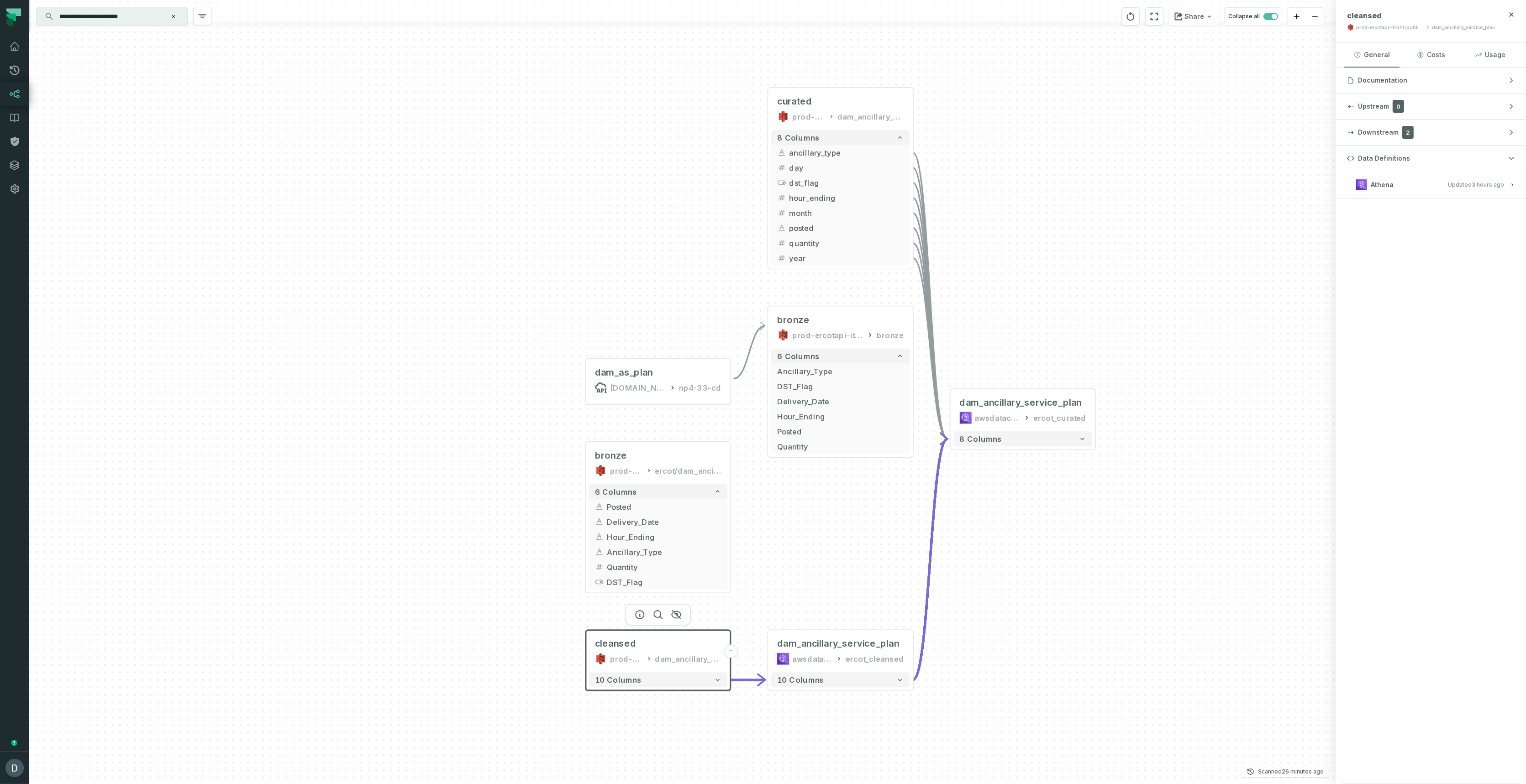
drag, startPoint x: 685, startPoint y: 91, endPoint x: 612, endPoint y: 227, distance: 154.4
click at [602, 240] on div "- dam_ancillary_service_plan awsdatacatalog ercot_curated 8 columns - dam_ancil…" at bounding box center [682, 392] width 1307 height 784
click at [812, 100] on div "curated" at bounding box center [838, 103] width 126 height 12
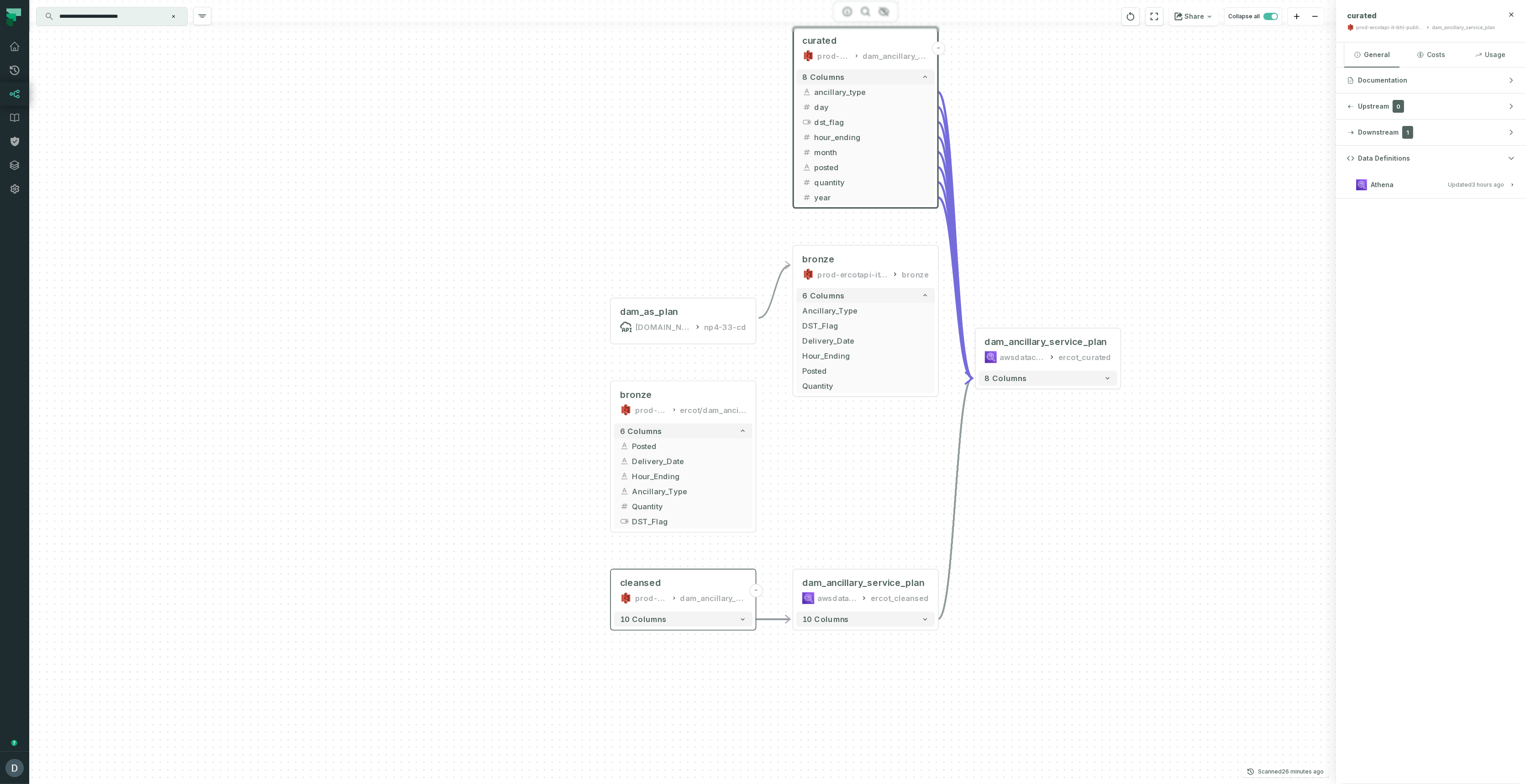
drag, startPoint x: 1101, startPoint y: 305, endPoint x: 1127, endPoint y: 243, distance: 67.2
click at [1127, 243] on div "- dam_ancillary_service_plan awsdatacatalog ercot_curated 8 columns - dam_ancil…" at bounding box center [682, 392] width 1307 height 784
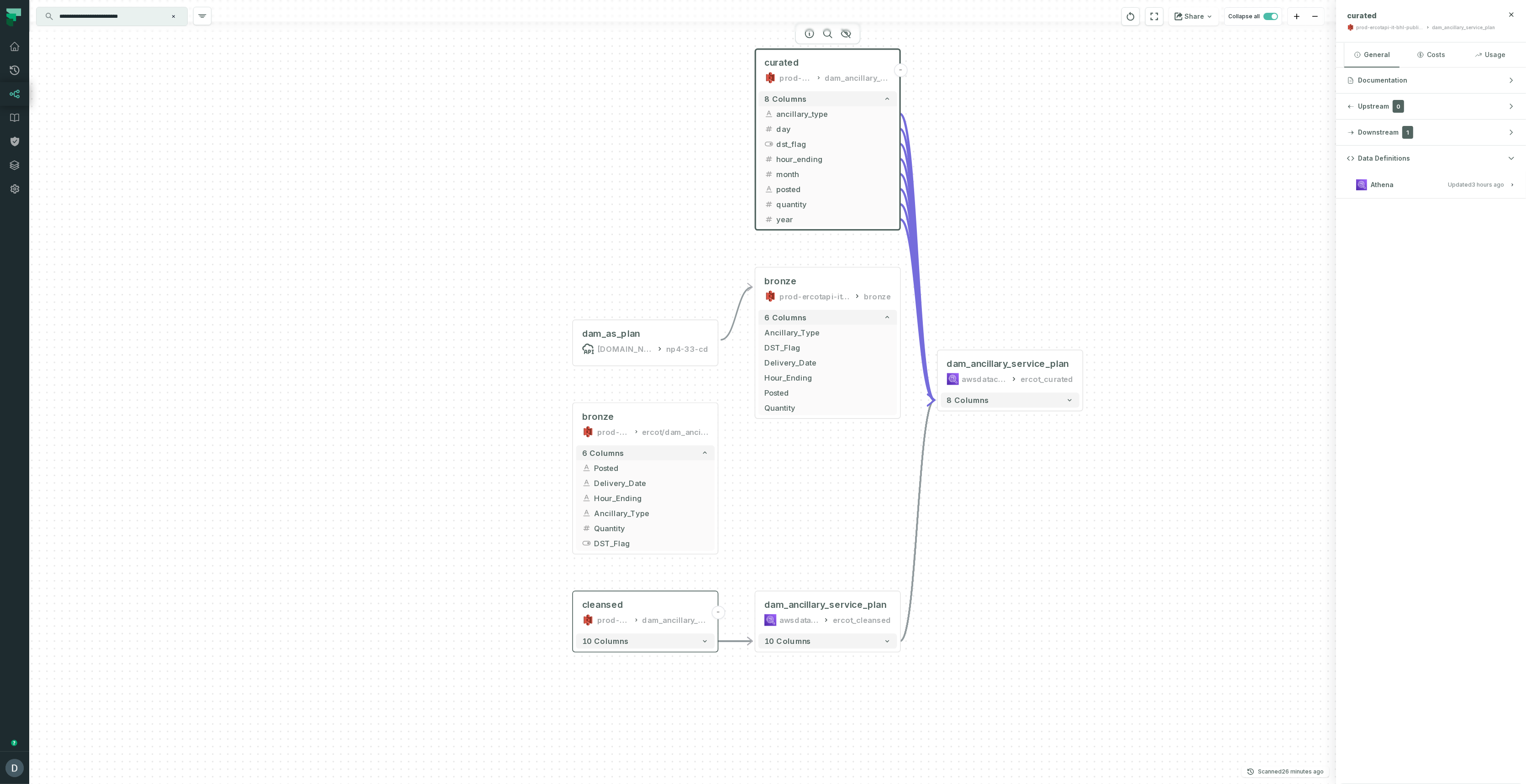
drag, startPoint x: 818, startPoint y: 494, endPoint x: 780, endPoint y: 515, distance: 43.4
click at [780, 515] on div "- dam_ancillary_service_plan awsdatacatalog ercot_curated 8 columns - dam_ancil…" at bounding box center [682, 392] width 1307 height 784
drag, startPoint x: 141, startPoint y: 14, endPoint x: 55, endPoint y: 11, distance: 86.1
click at [55, 11] on input "**********" at bounding box center [111, 16] width 114 height 15
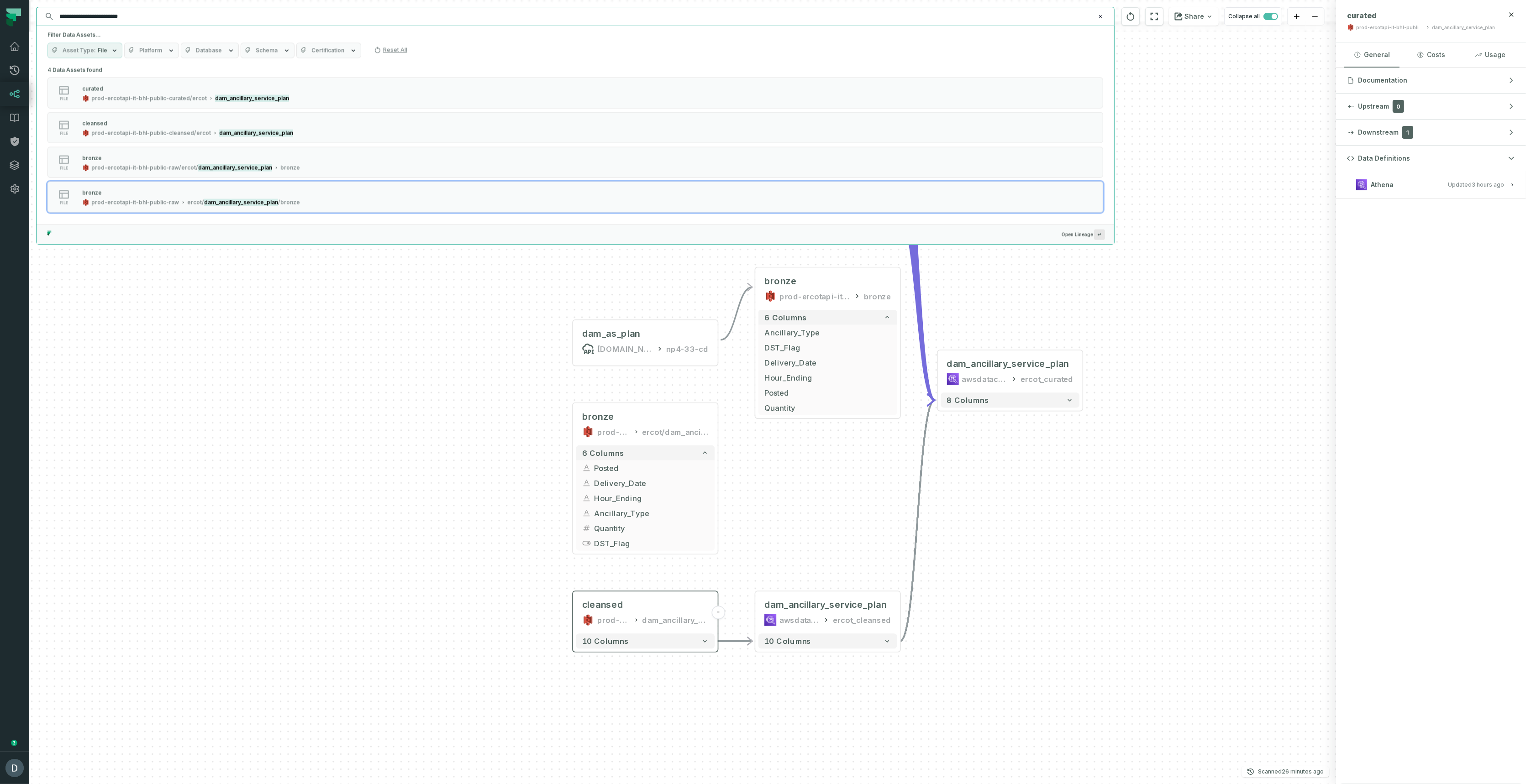
paste input "text"
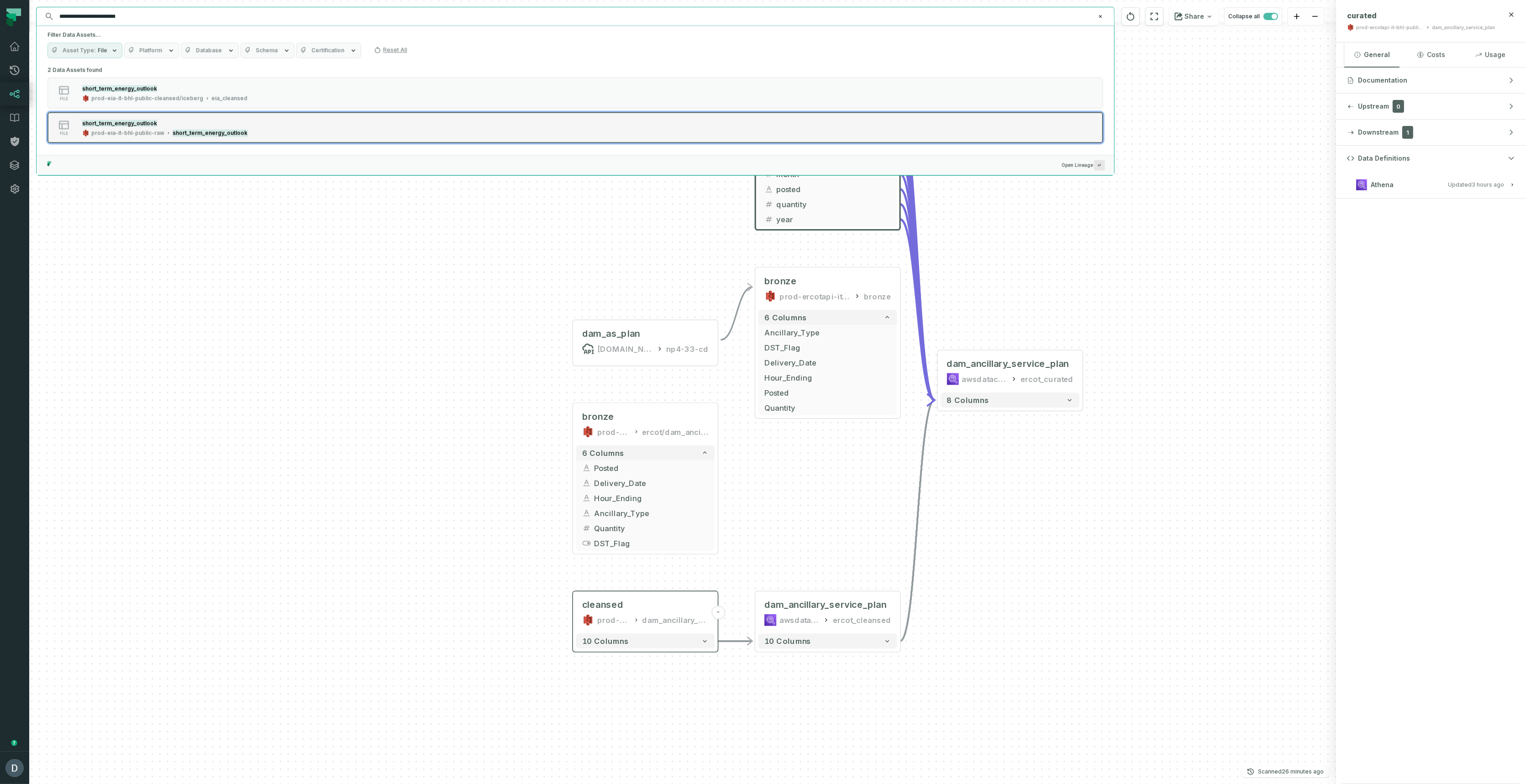
type input "**********"
click at [224, 130] on mark "short_term_energy_outlook" at bounding box center [210, 134] width 75 height 7
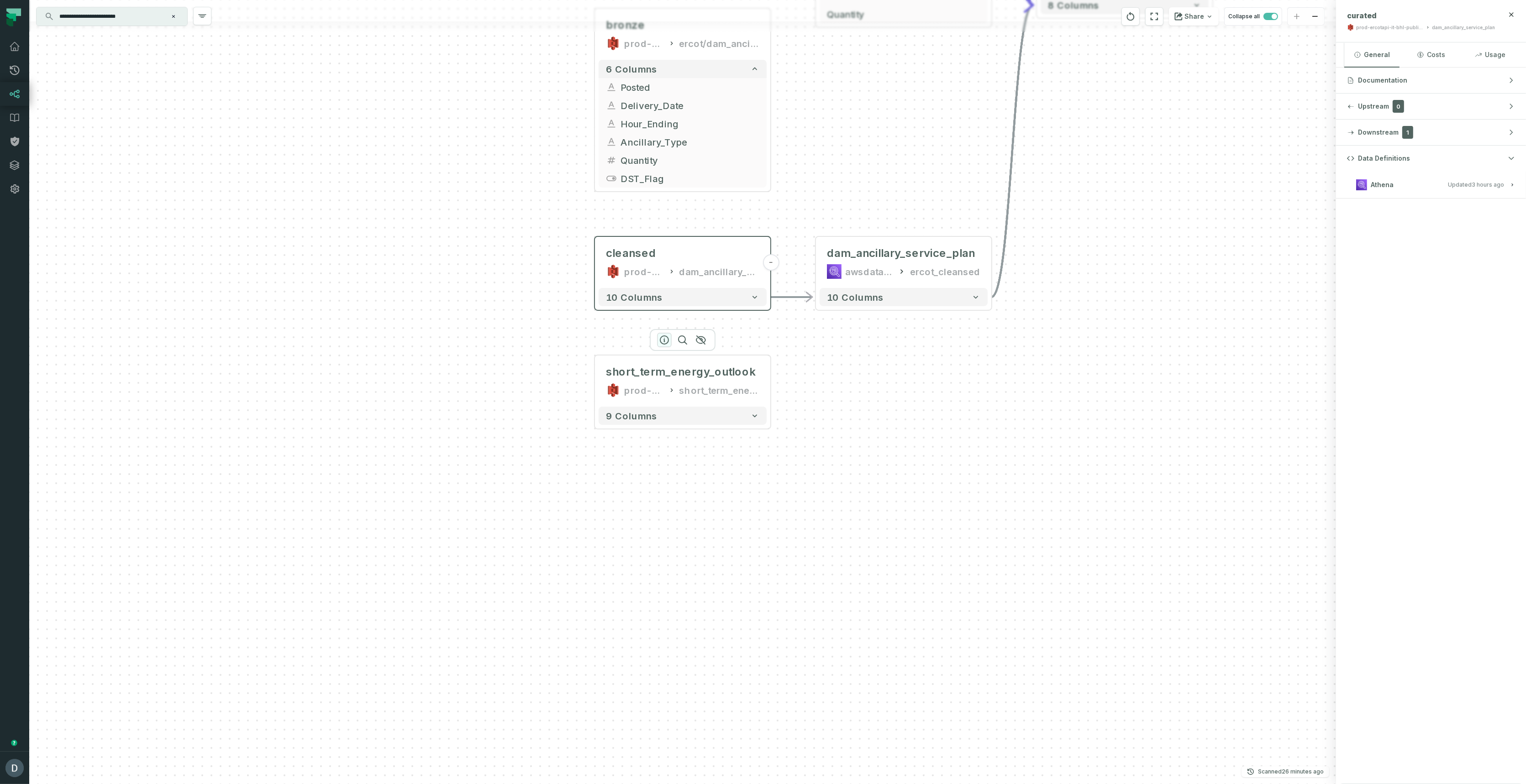
click at [665, 339] on icon "button" at bounding box center [664, 340] width 11 height 11
click at [631, 427] on div "9 columns" at bounding box center [682, 416] width 175 height 26
click at [643, 422] on button "9 columns" at bounding box center [682, 416] width 168 height 18
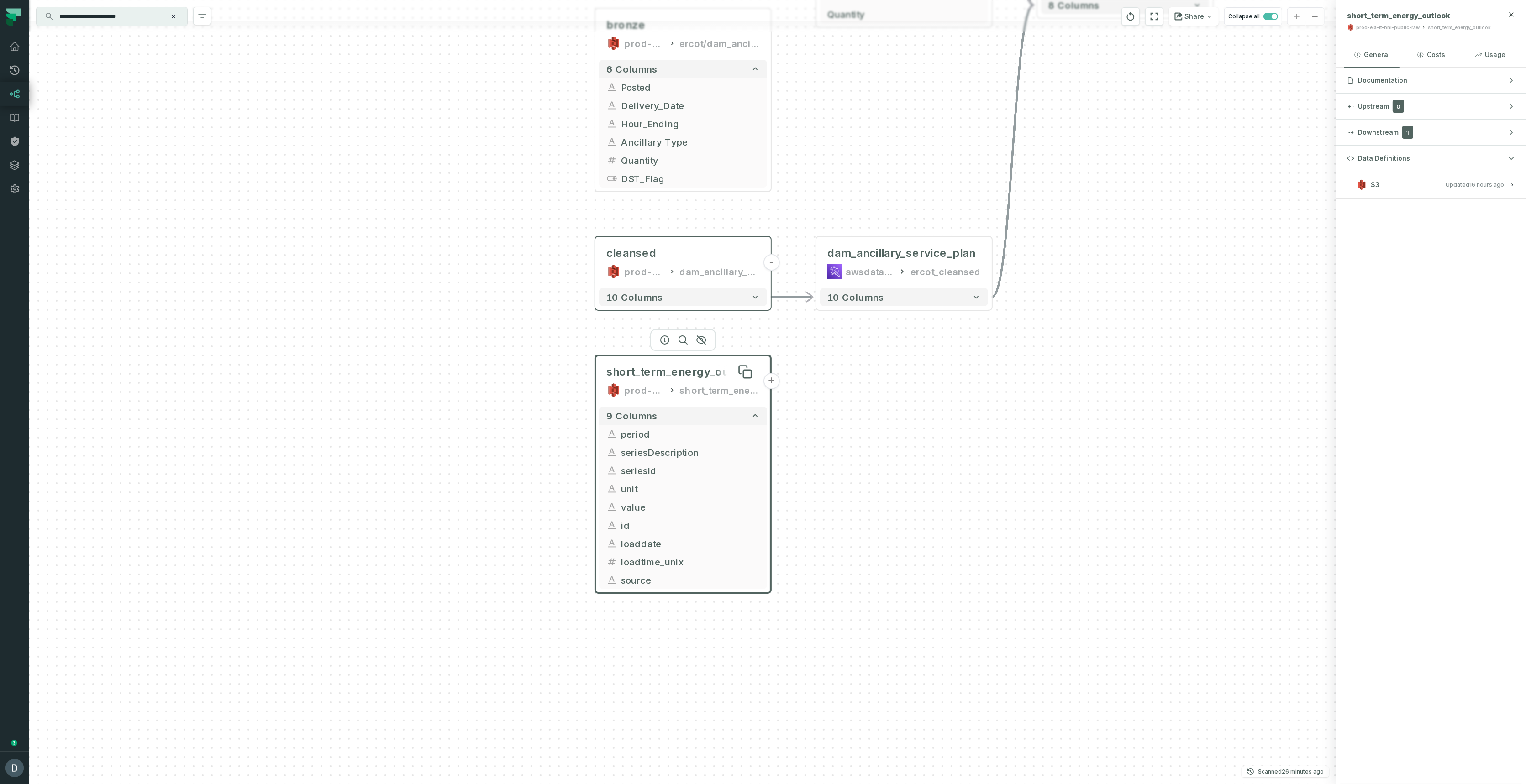
click at [674, 371] on span "short_term_energy_outlook" at bounding box center [681, 372] width 150 height 15
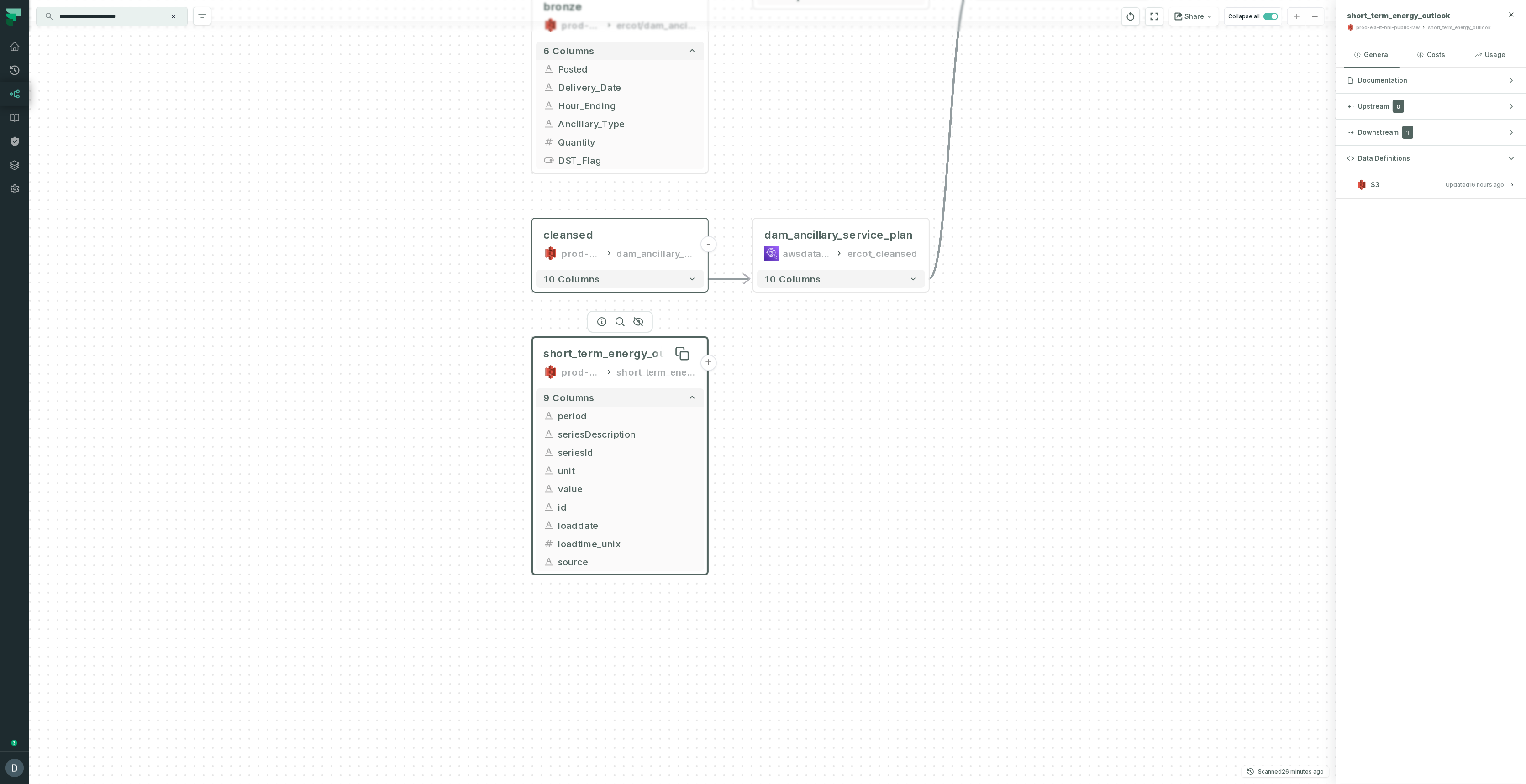
drag, startPoint x: 674, startPoint y: 371, endPoint x: 610, endPoint y: 353, distance: 66.5
click at [610, 353] on span "short_term_energy_outlook" at bounding box center [618, 354] width 150 height 15
click at [617, 357] on span "short_term_energy_outlook" at bounding box center [618, 354] width 150 height 15
